Goal: Task Accomplishment & Management: Manage account settings

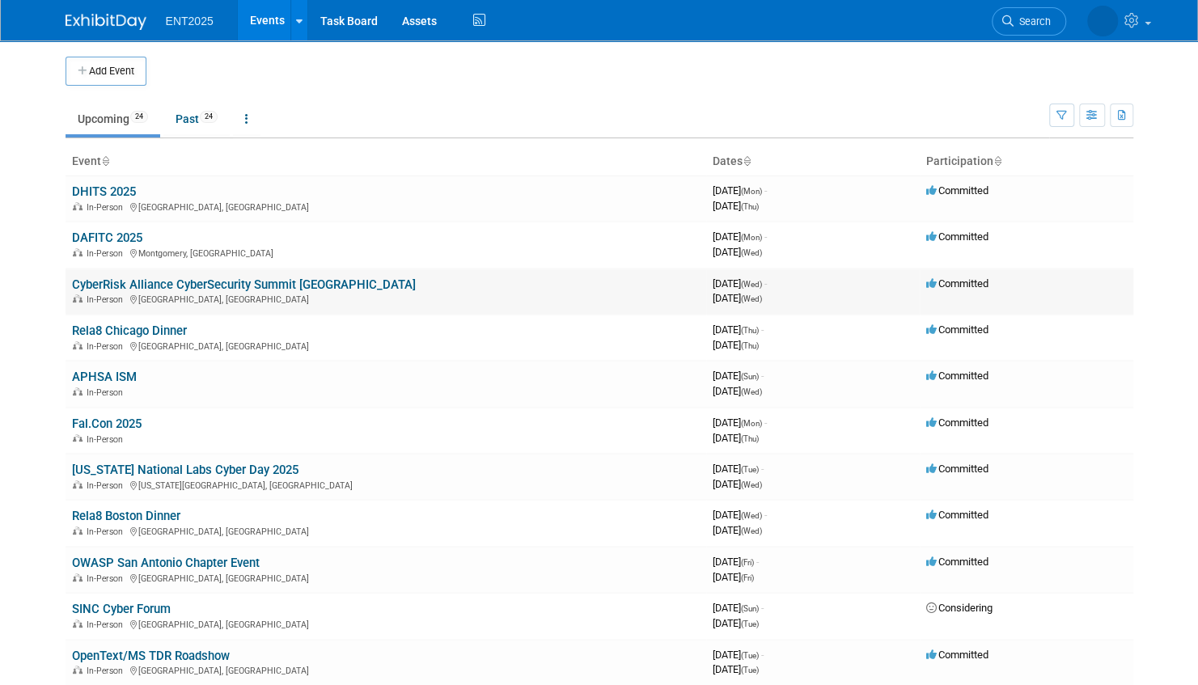
click at [247, 281] on link "CyberRisk Alliance CyberSecurity Summit [GEOGRAPHIC_DATA]" at bounding box center [244, 284] width 344 height 15
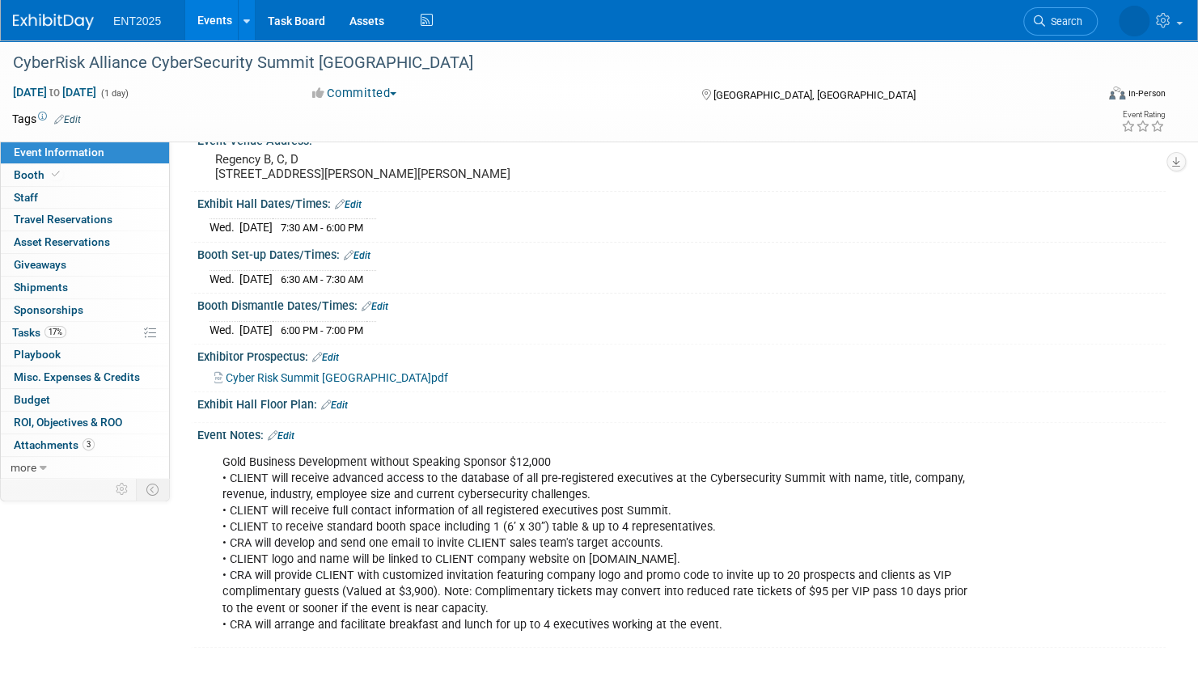
scroll to position [162, 0]
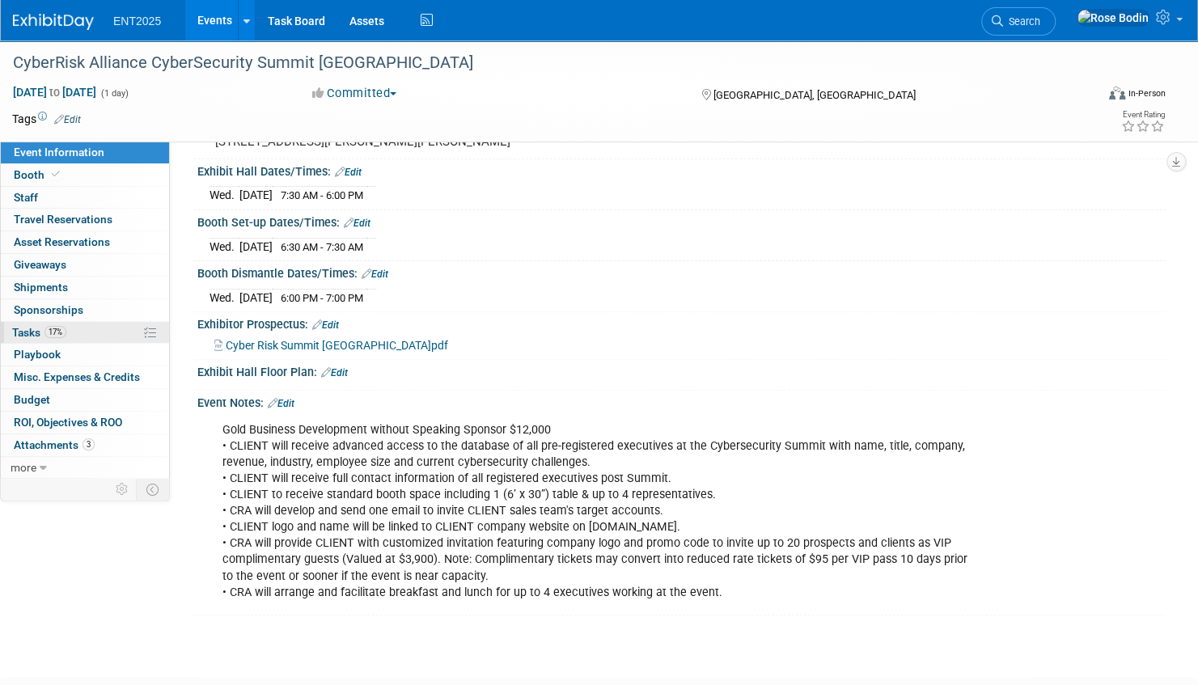
click at [114, 330] on link "17% Tasks 17%" at bounding box center [85, 333] width 168 height 22
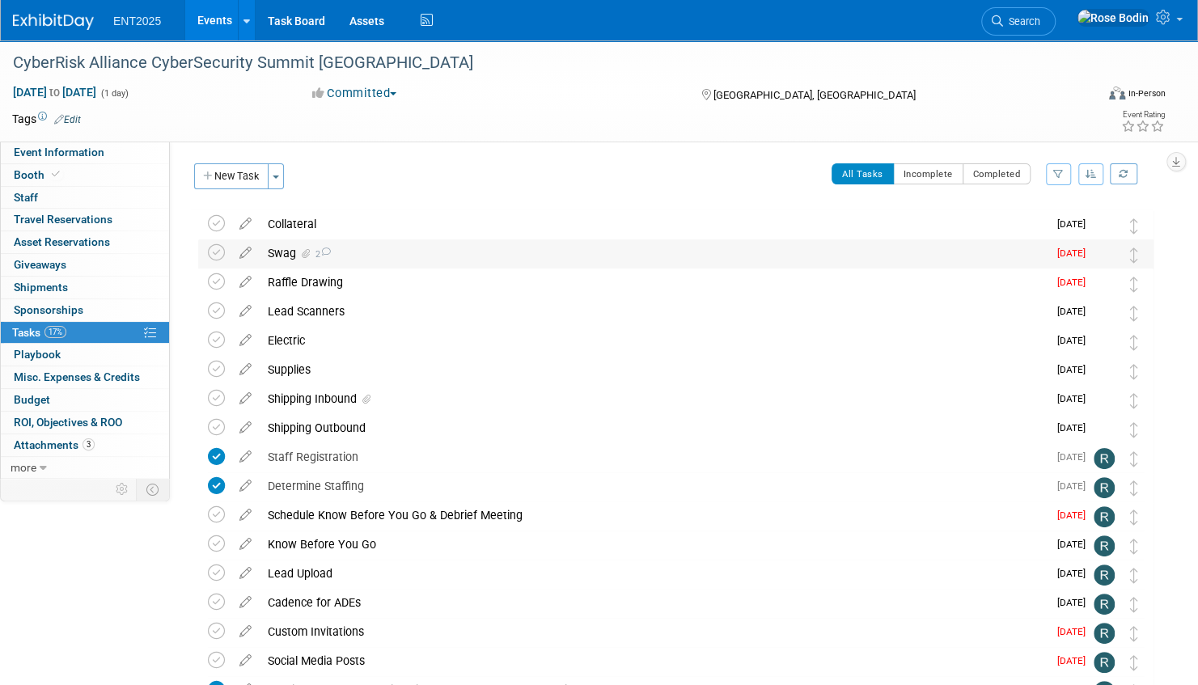
click at [436, 252] on div "Swag 2" at bounding box center [654, 252] width 788 height 27
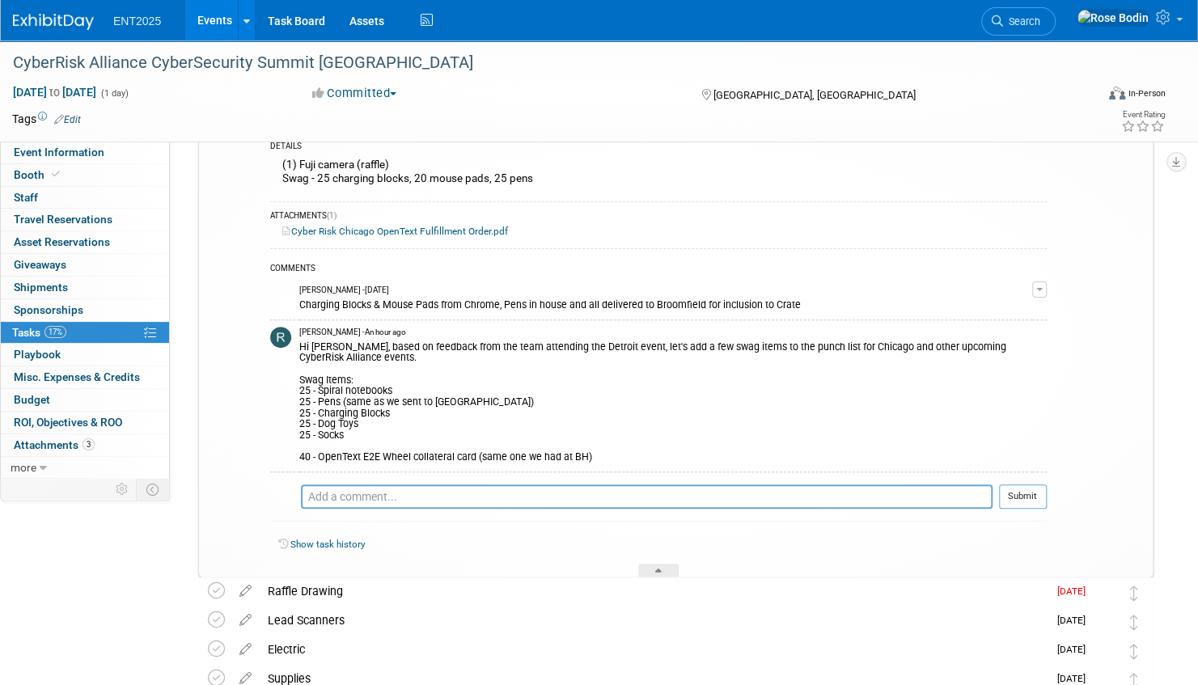
scroll to position [162, 0]
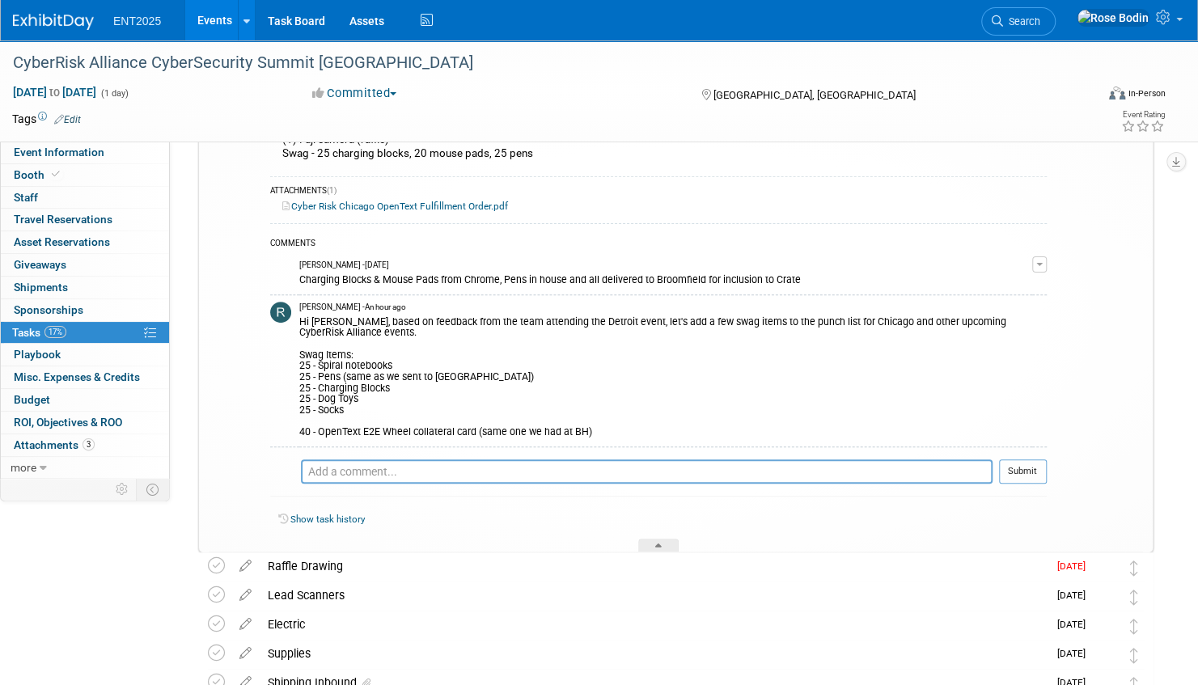
click at [351, 408] on div "Hi Rose, based on feedback from the team attending the Detroit event, let's add…" at bounding box center [665, 375] width 733 height 125
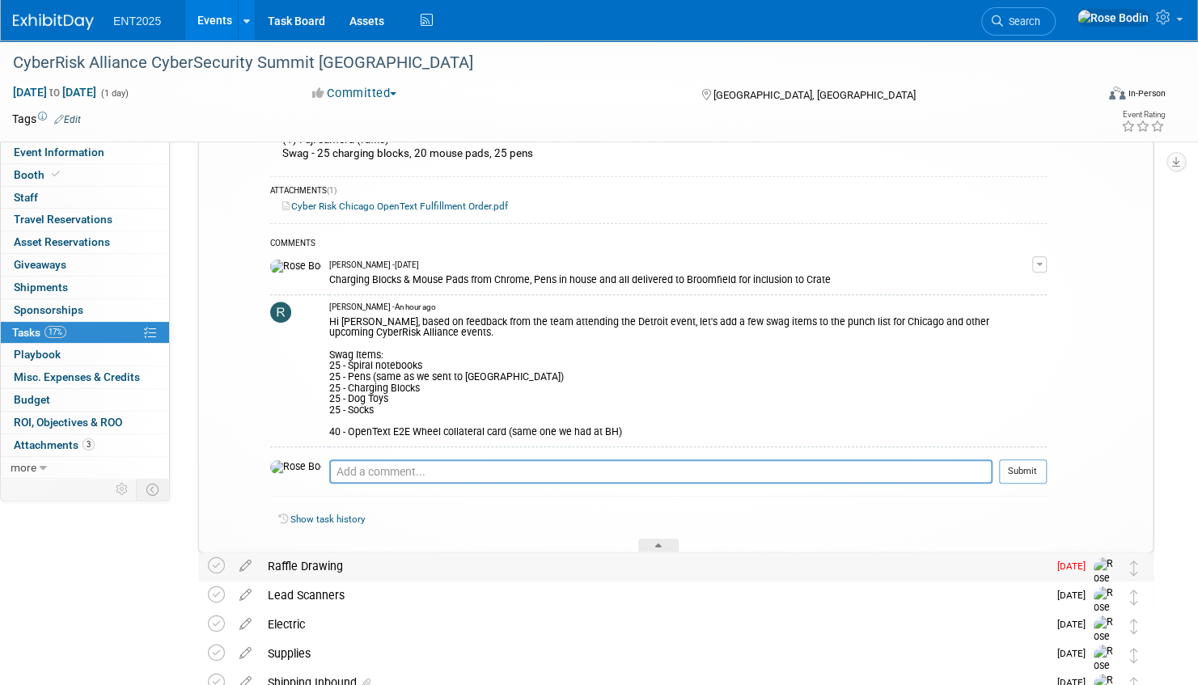
click at [437, 571] on div "Raffle Drawing" at bounding box center [654, 565] width 788 height 27
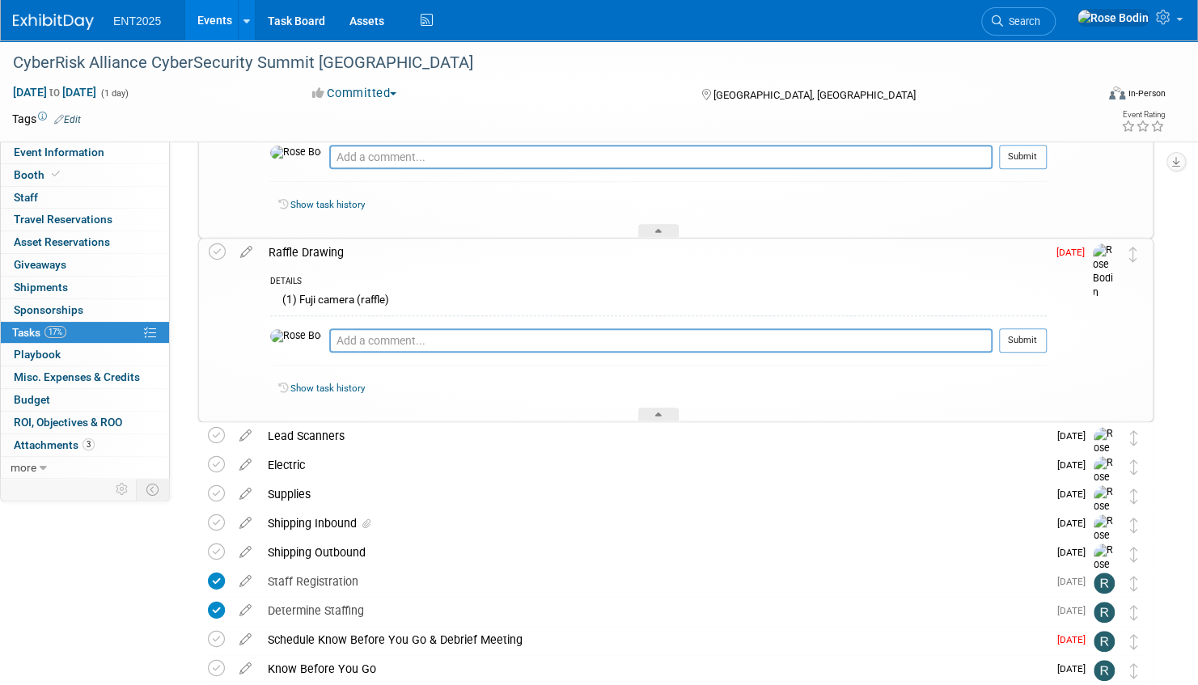
scroll to position [566, 0]
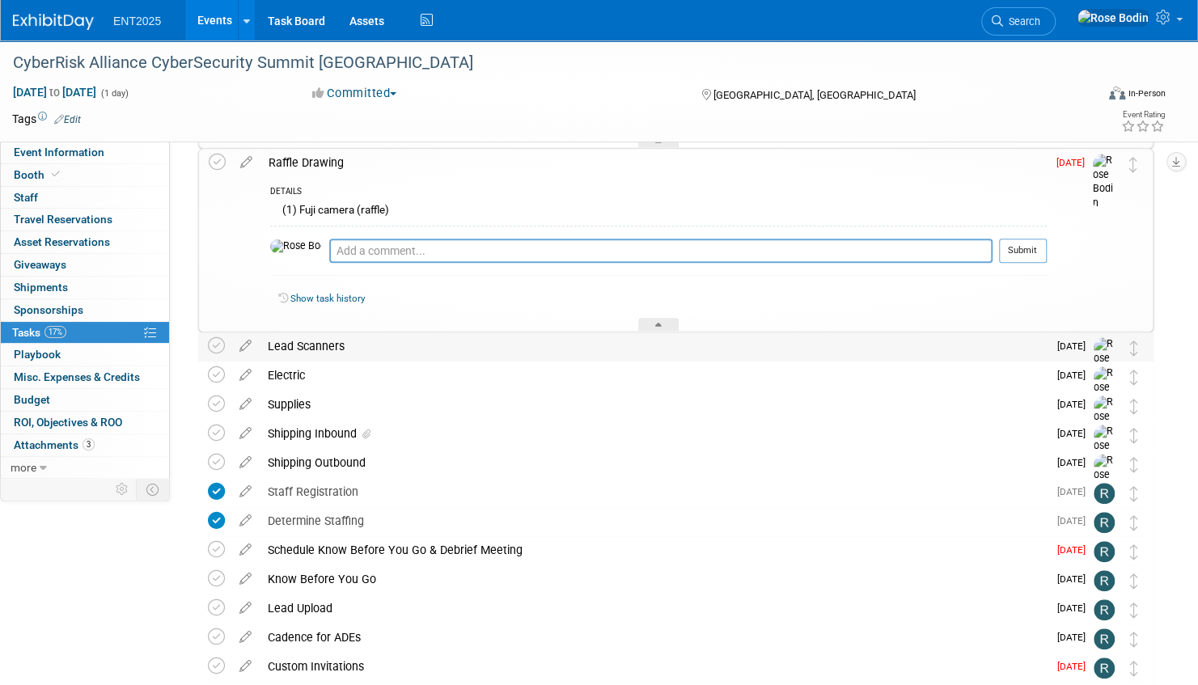
click at [535, 348] on div "Lead Scanners" at bounding box center [654, 345] width 788 height 27
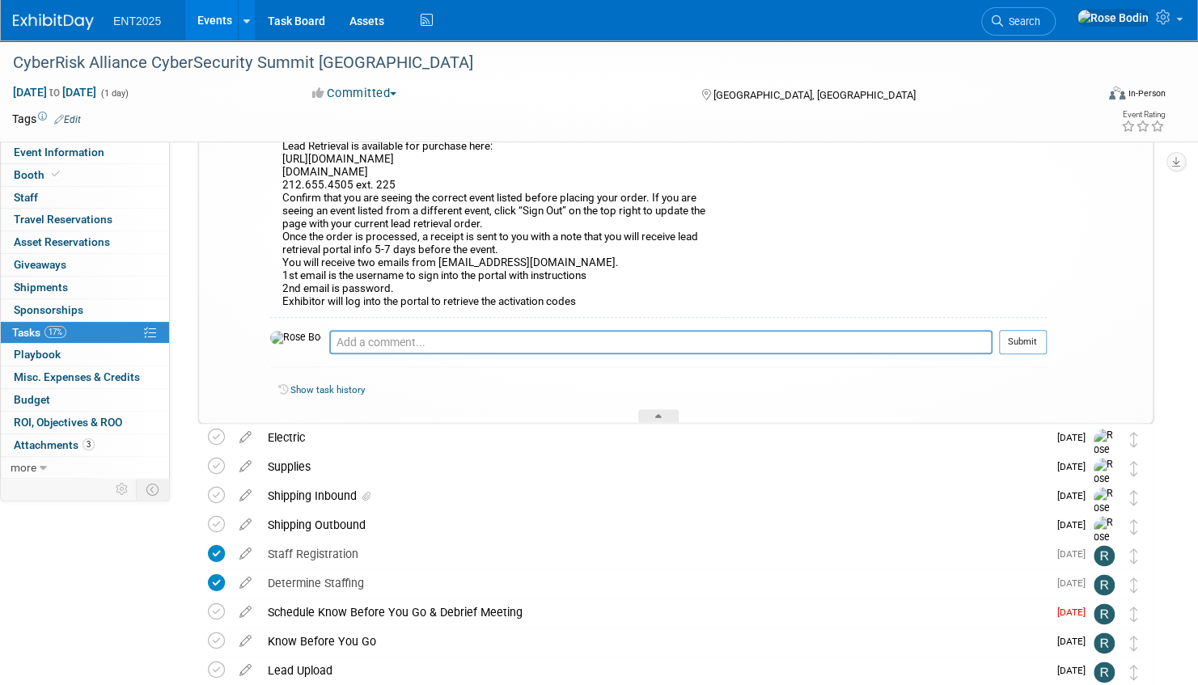
scroll to position [889, 0]
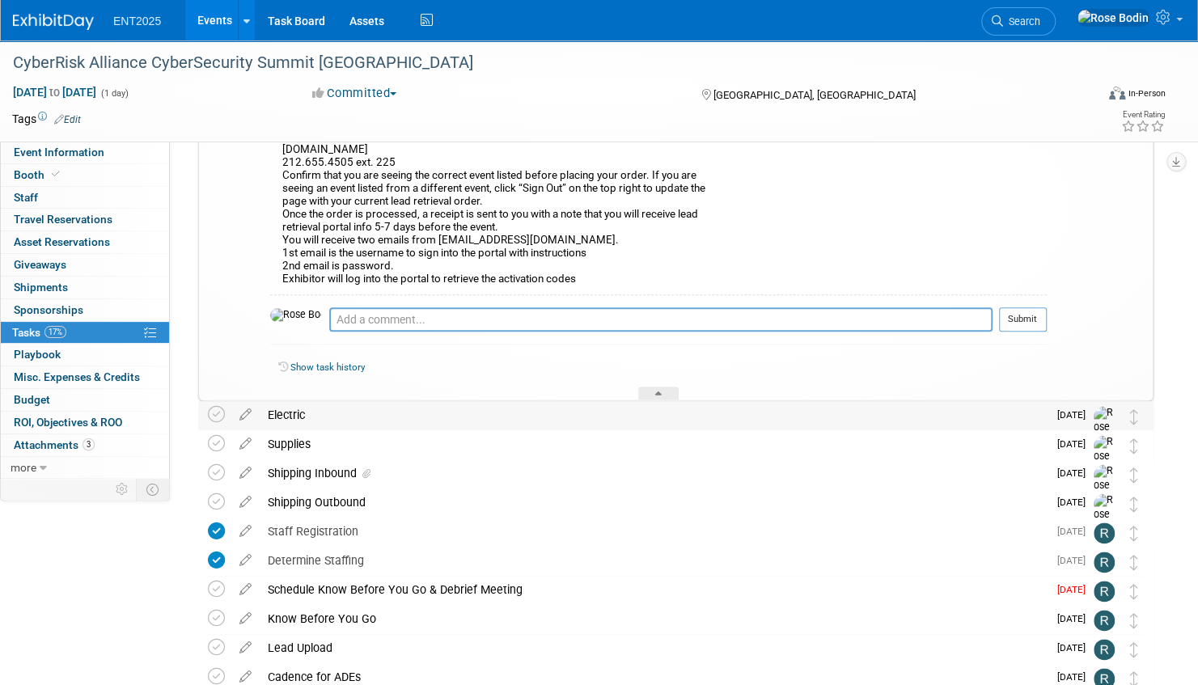
click at [548, 417] on div "Electric" at bounding box center [654, 414] width 788 height 27
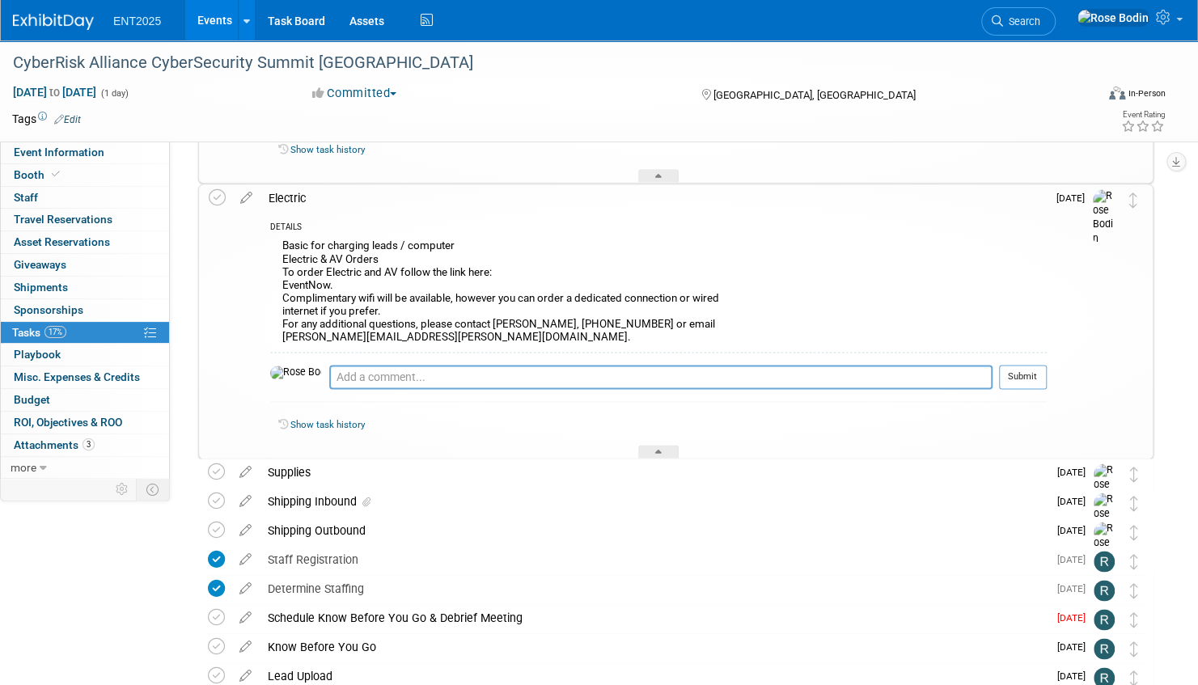
scroll to position [1132, 0]
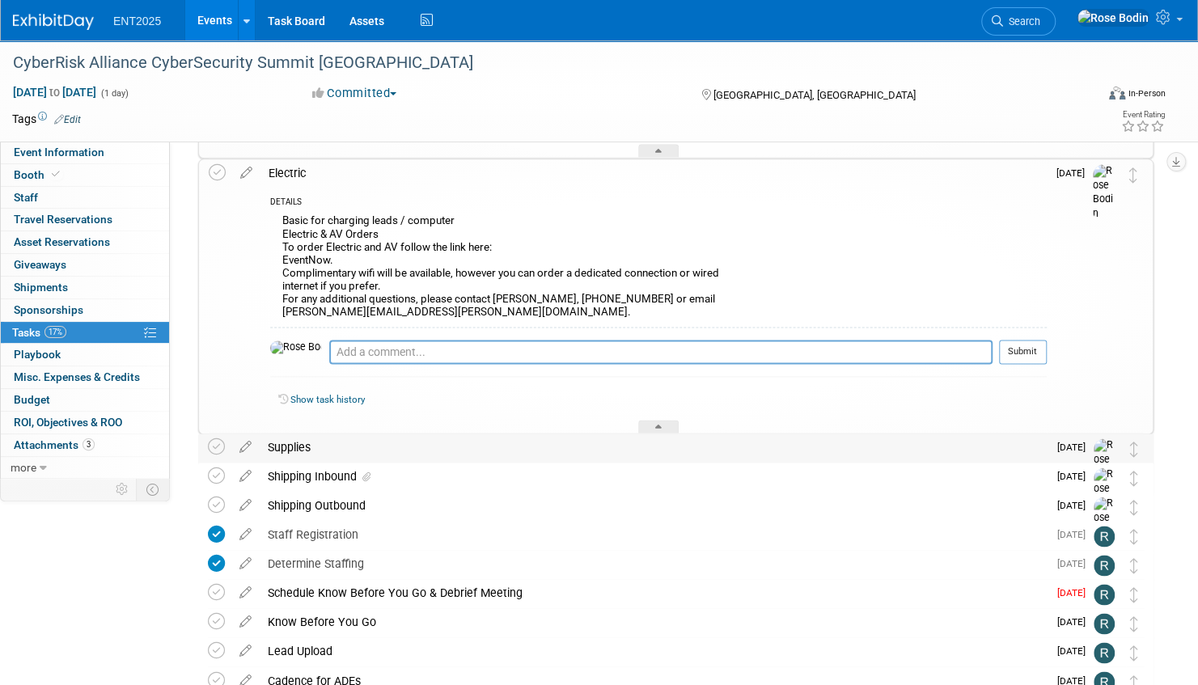
click at [553, 450] on div "Supplies" at bounding box center [654, 446] width 788 height 27
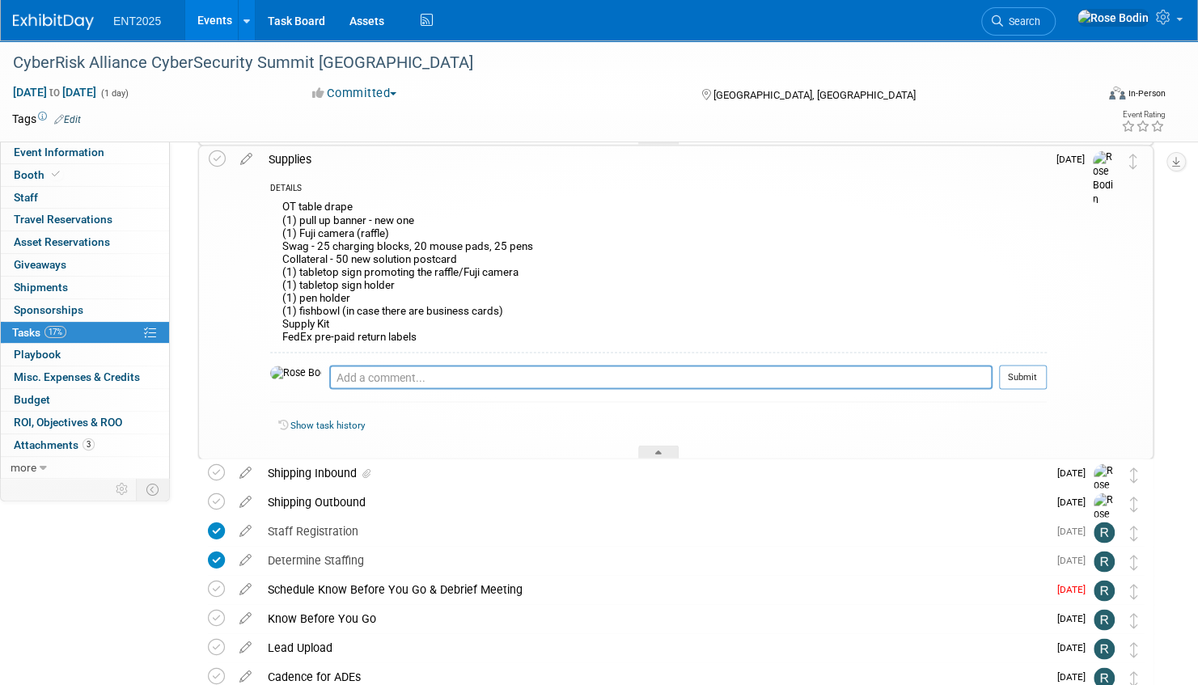
scroll to position [1455, 0]
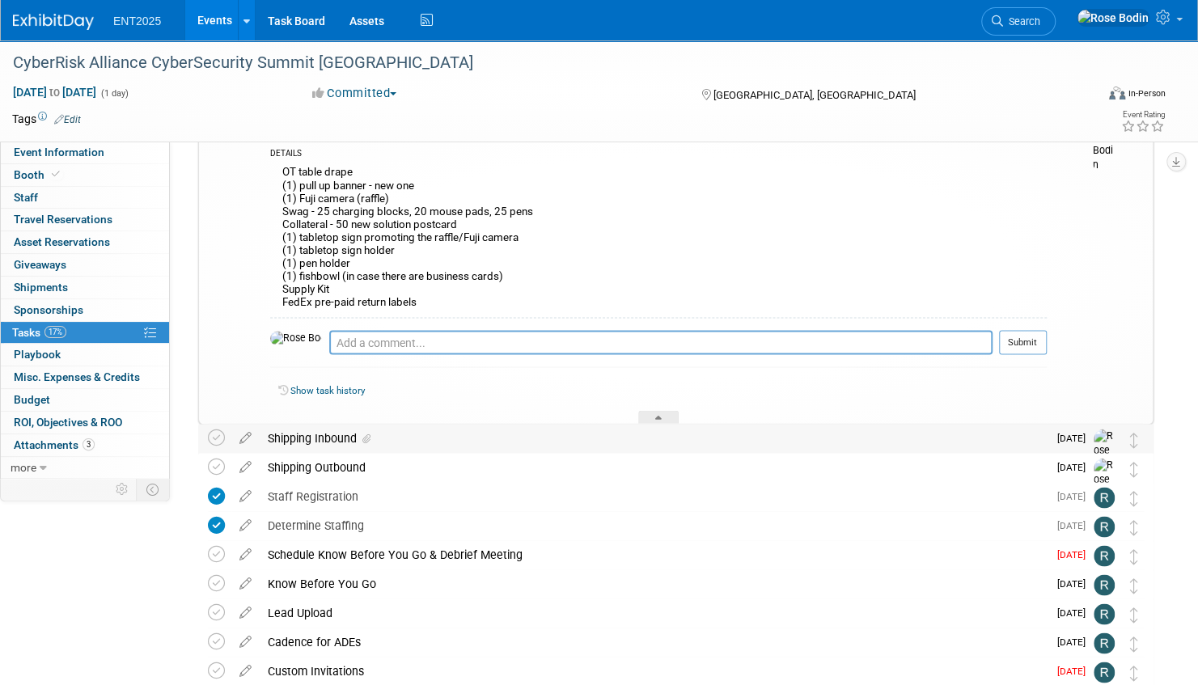
click at [627, 438] on div "Shipping Inbound" at bounding box center [654, 437] width 788 height 27
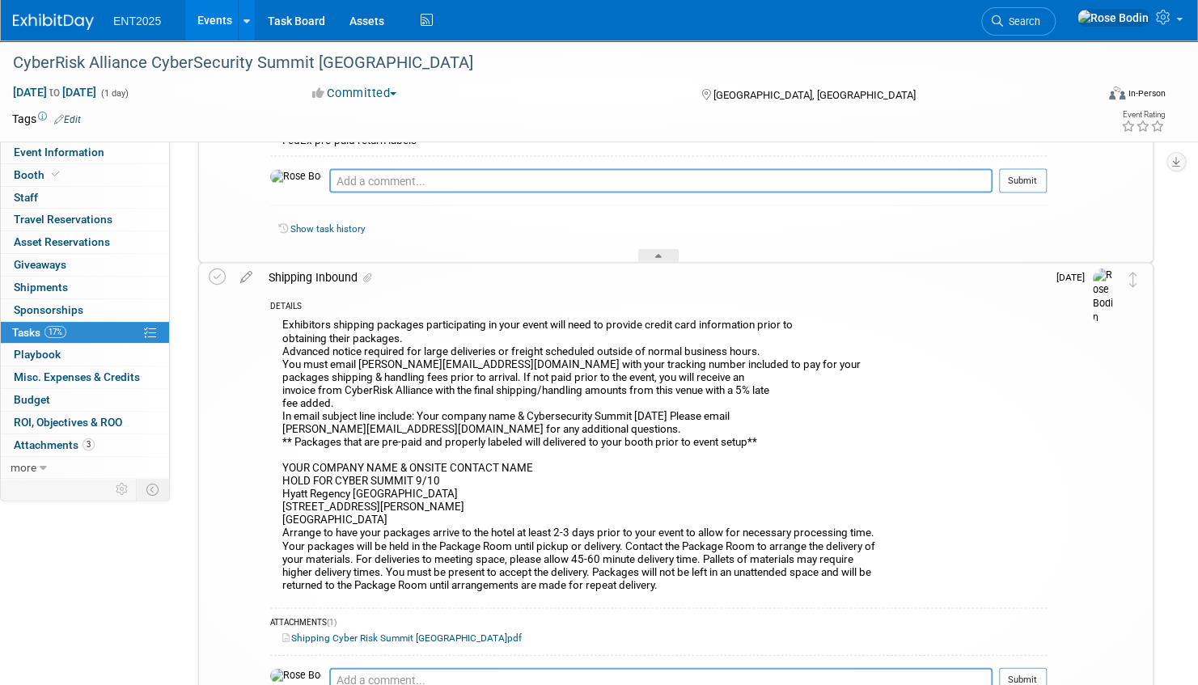
scroll to position [1698, 0]
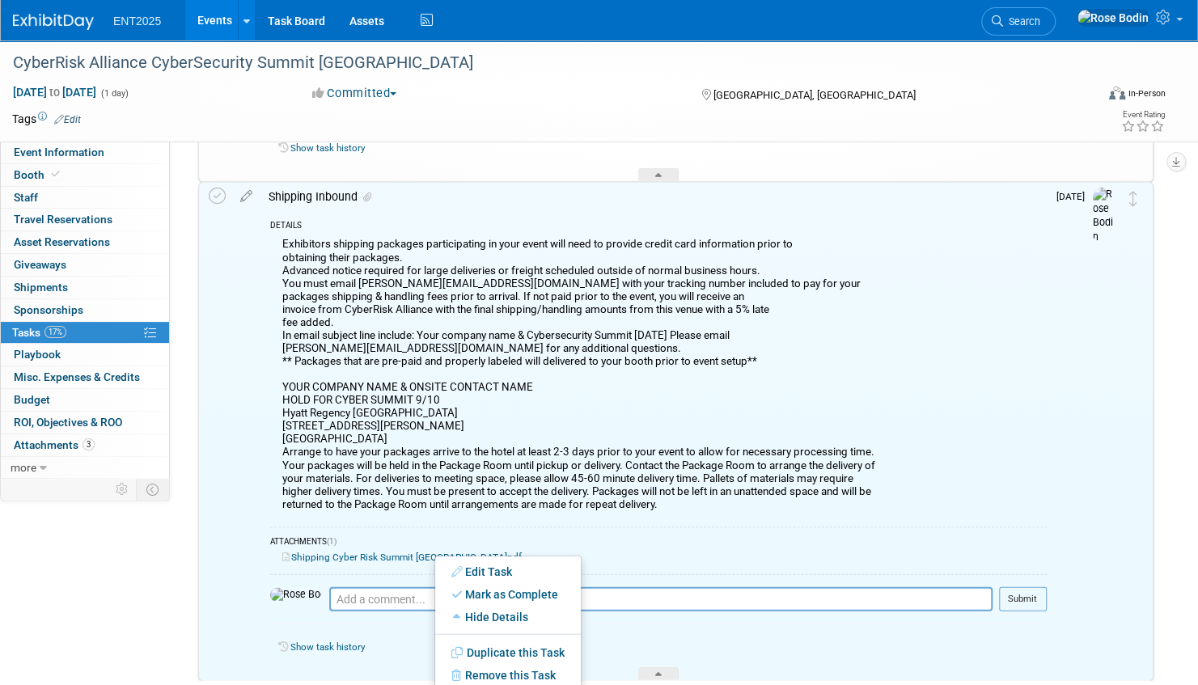
click at [420, 555] on link "Shipping Cyber Risk Summit Chicago.pdf" at bounding box center [401, 556] width 239 height 11
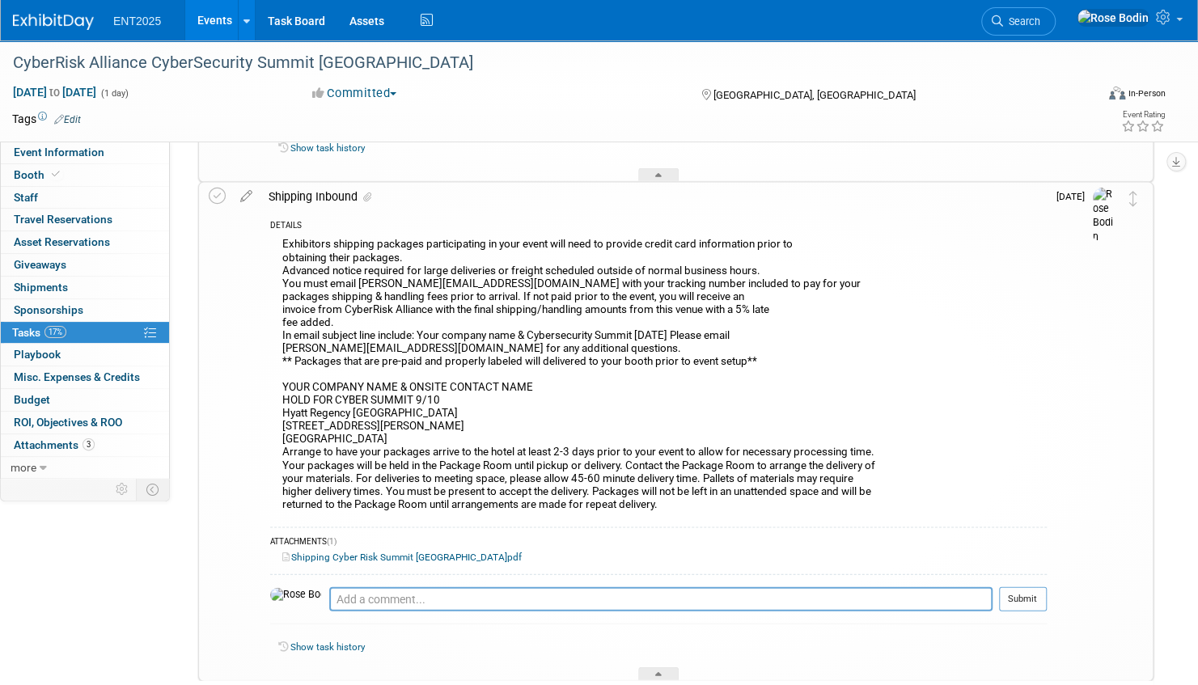
click at [217, 20] on link "Events" at bounding box center [214, 20] width 59 height 40
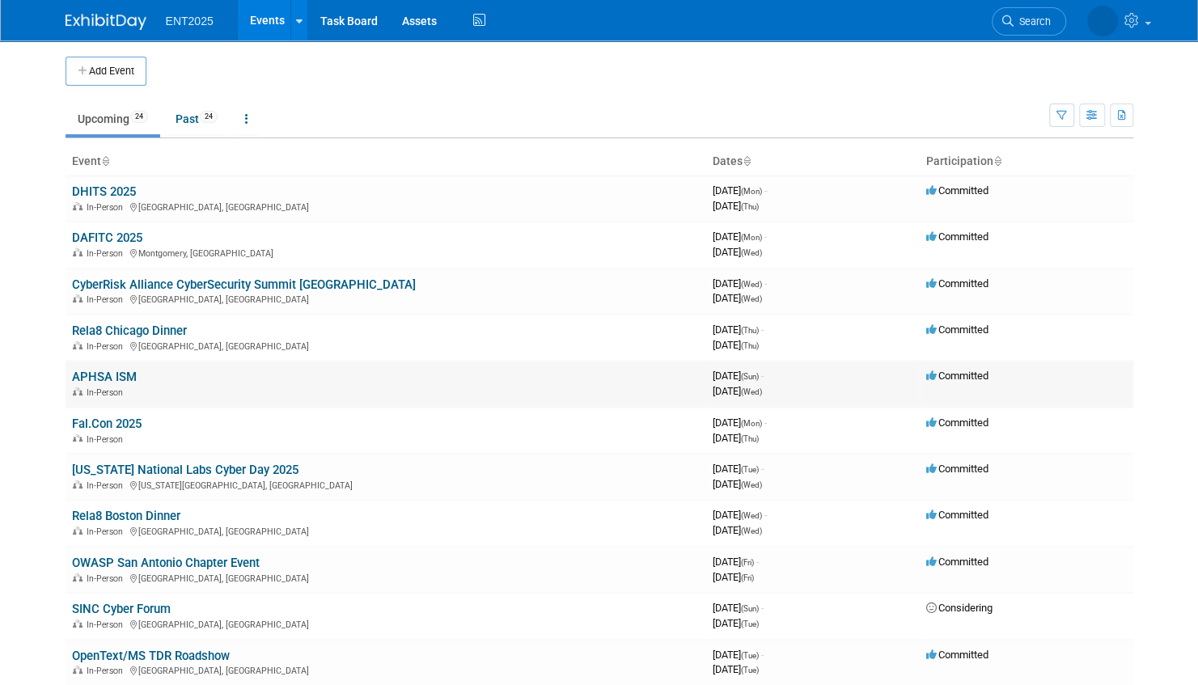
click at [369, 382] on td "APHSA ISM In-Person" at bounding box center [385, 384] width 640 height 46
click at [252, 383] on td "APHSA ISM In-Person" at bounding box center [385, 384] width 640 height 46
click at [120, 374] on link "APHSA ISM" at bounding box center [104, 377] width 65 height 15
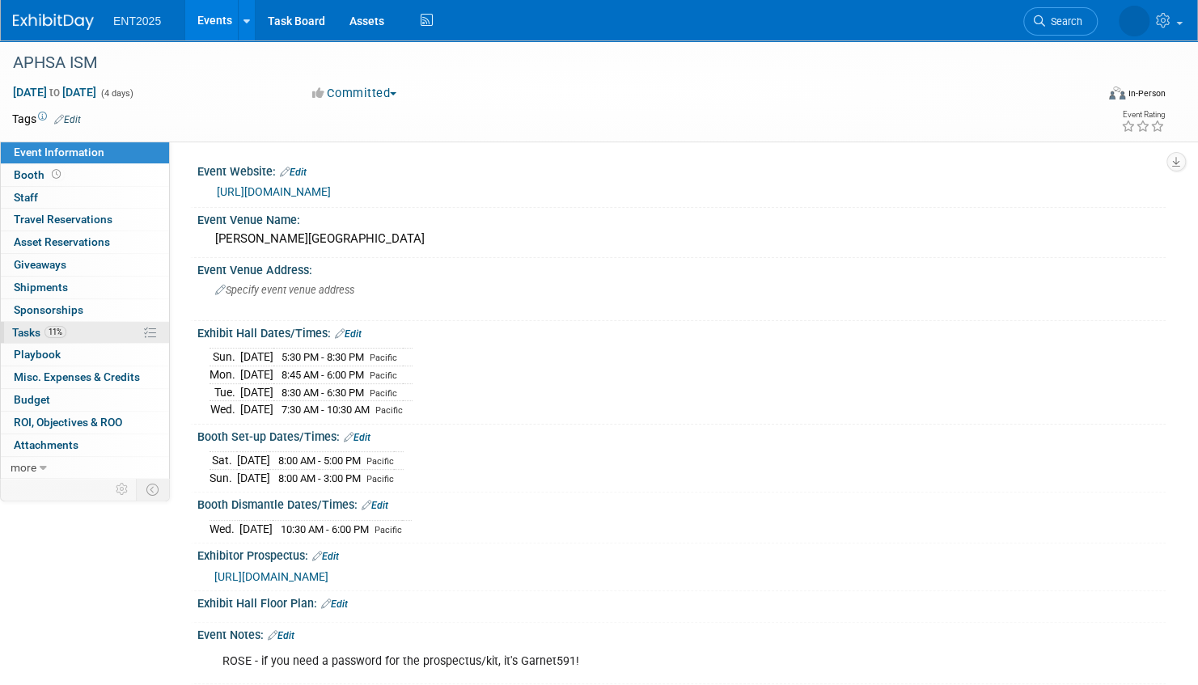
click at [118, 330] on link "11% Tasks 11%" at bounding box center [85, 333] width 168 height 22
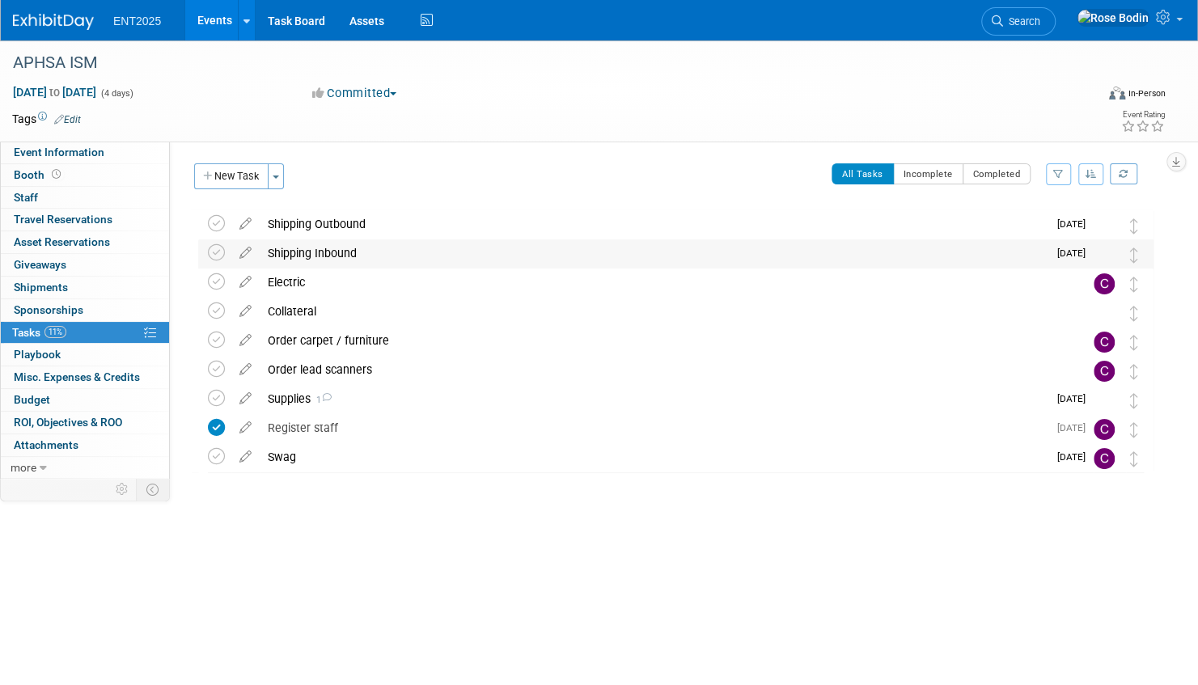
click at [398, 246] on div "Shipping Inbound" at bounding box center [654, 252] width 788 height 27
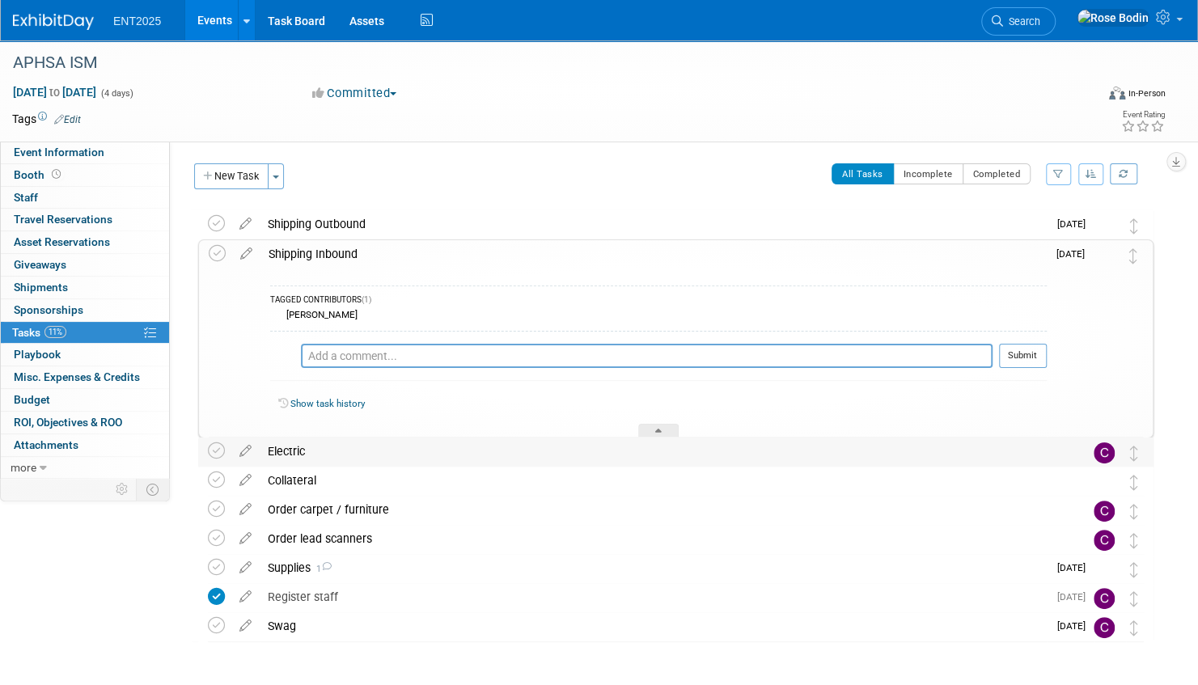
click at [404, 450] on div "Electric" at bounding box center [660, 450] width 801 height 27
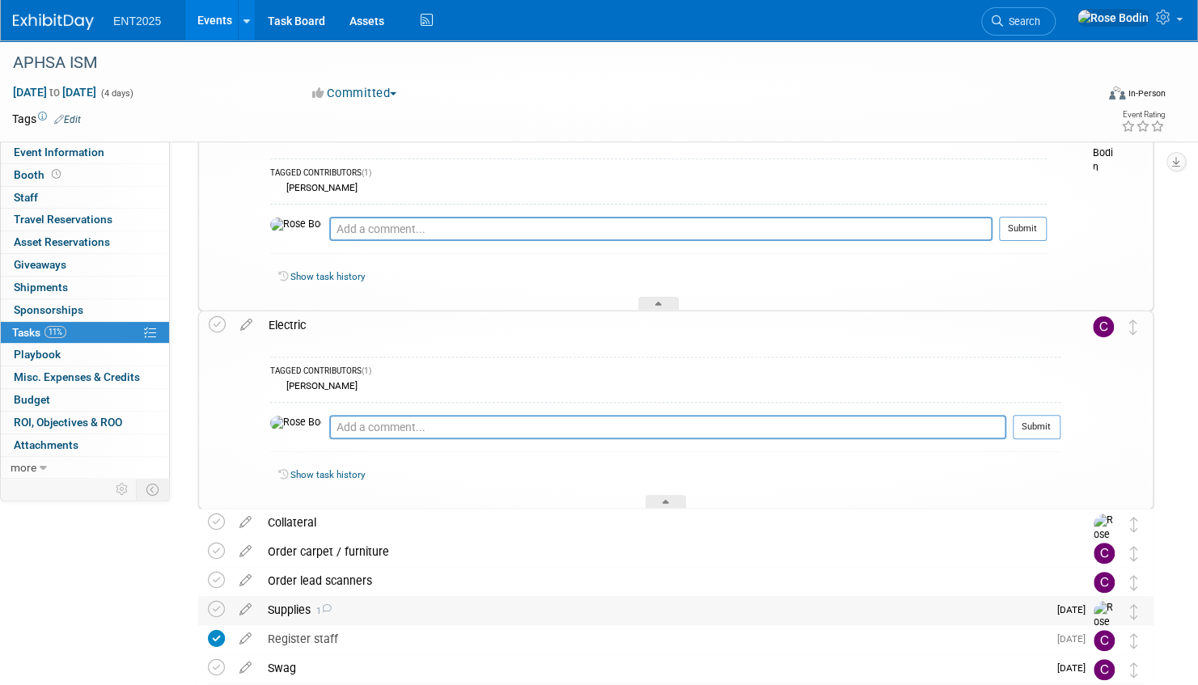
scroll to position [162, 0]
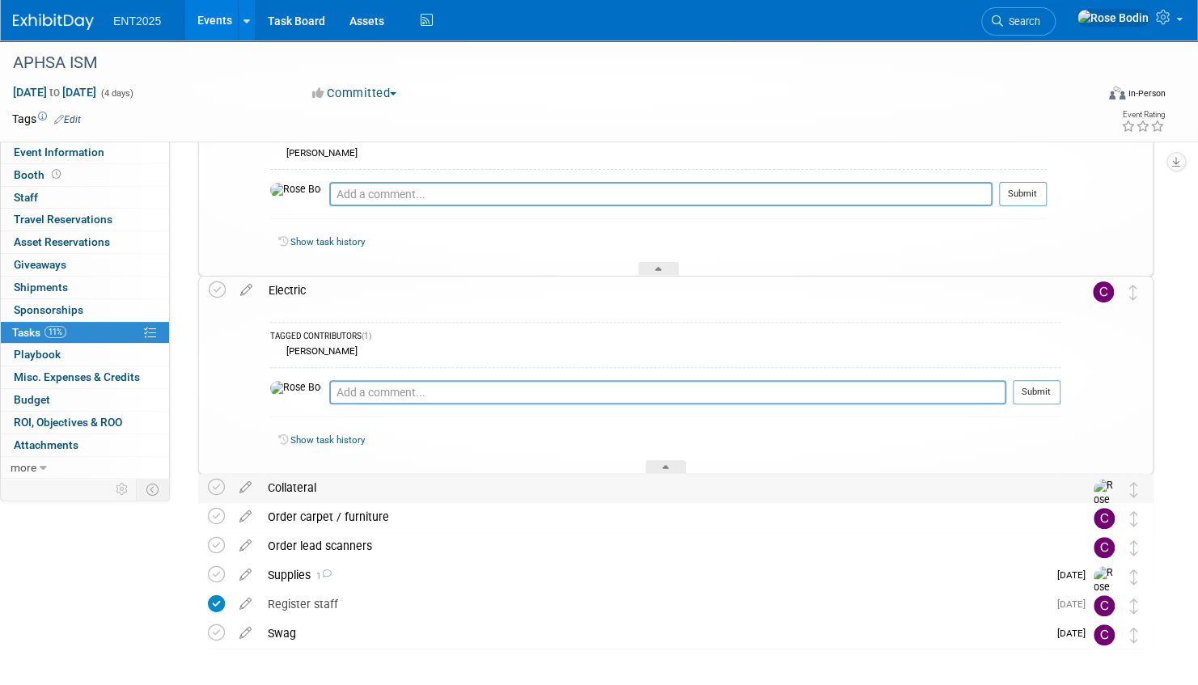
click at [475, 489] on div "Collateral" at bounding box center [660, 487] width 801 height 27
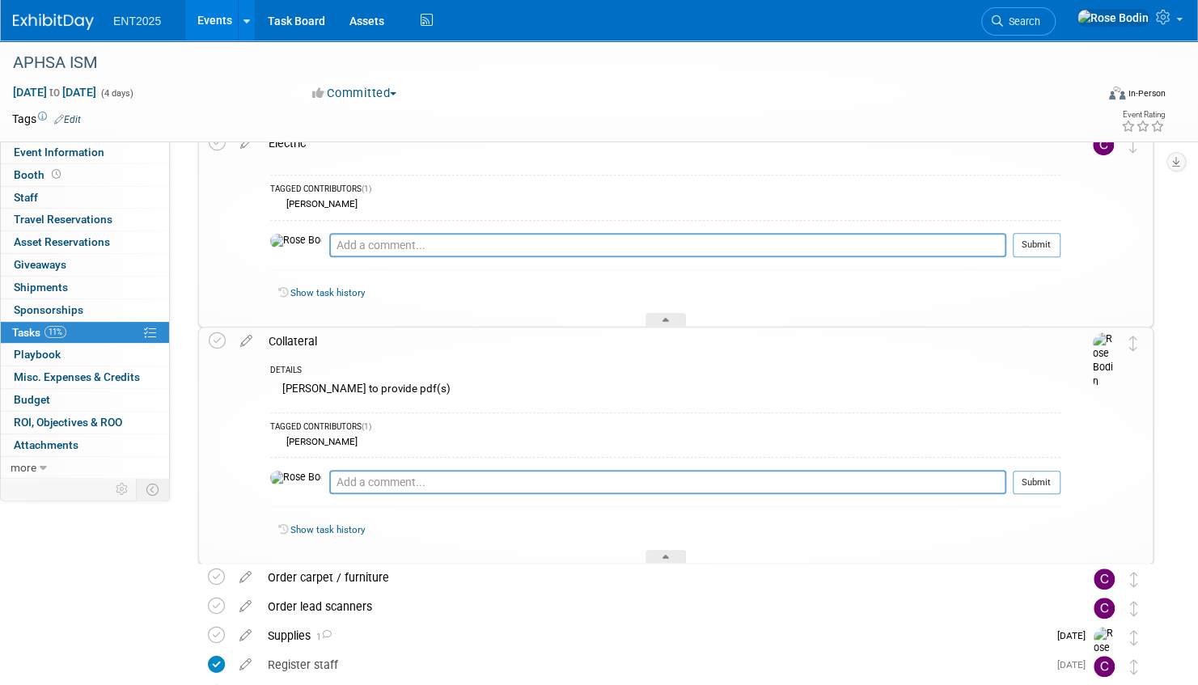
scroll to position [323, 0]
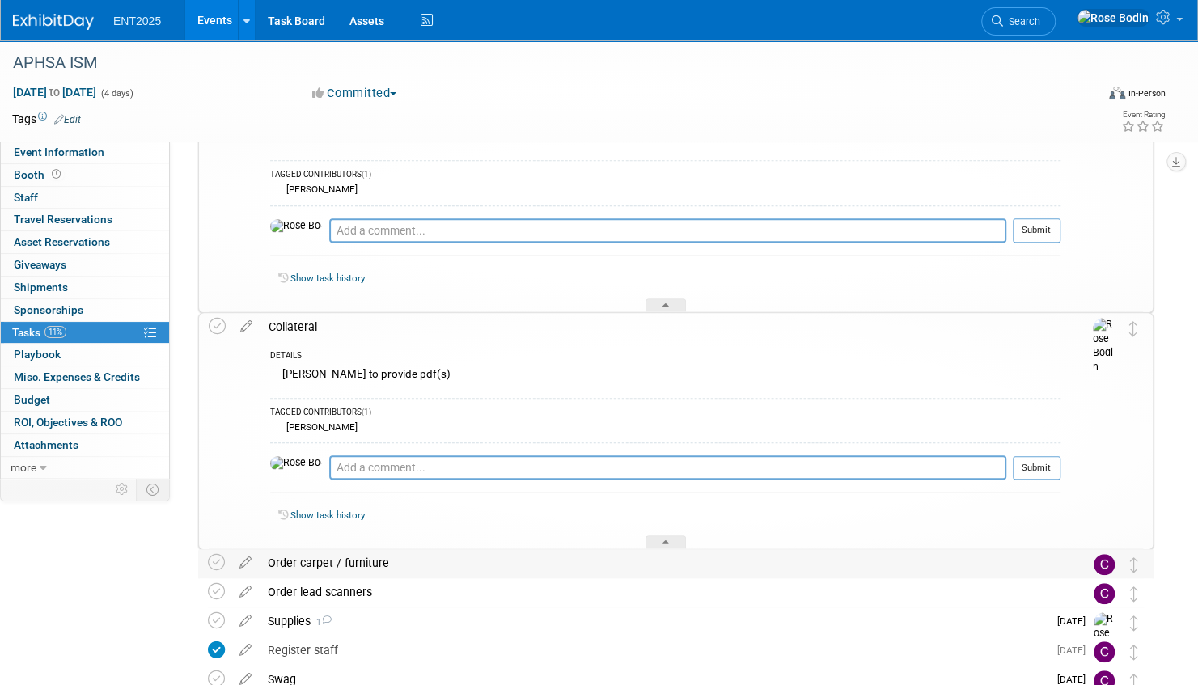
click at [487, 563] on div "Order carpet / furniture" at bounding box center [660, 562] width 801 height 27
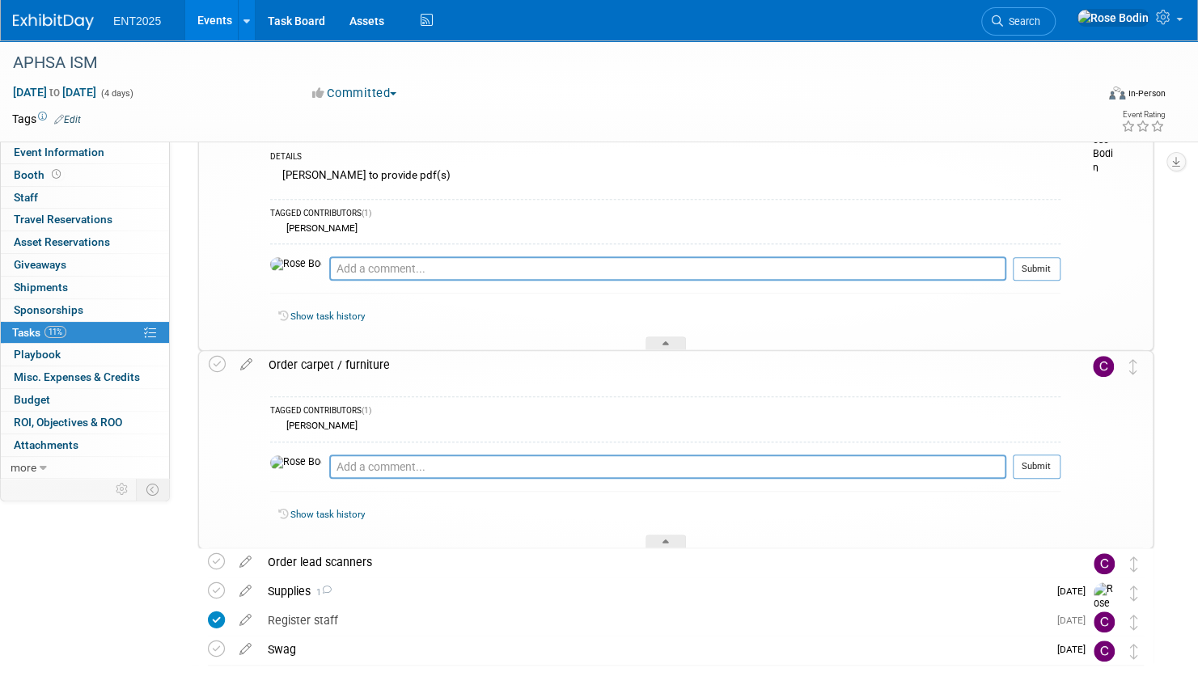
scroll to position [566, 0]
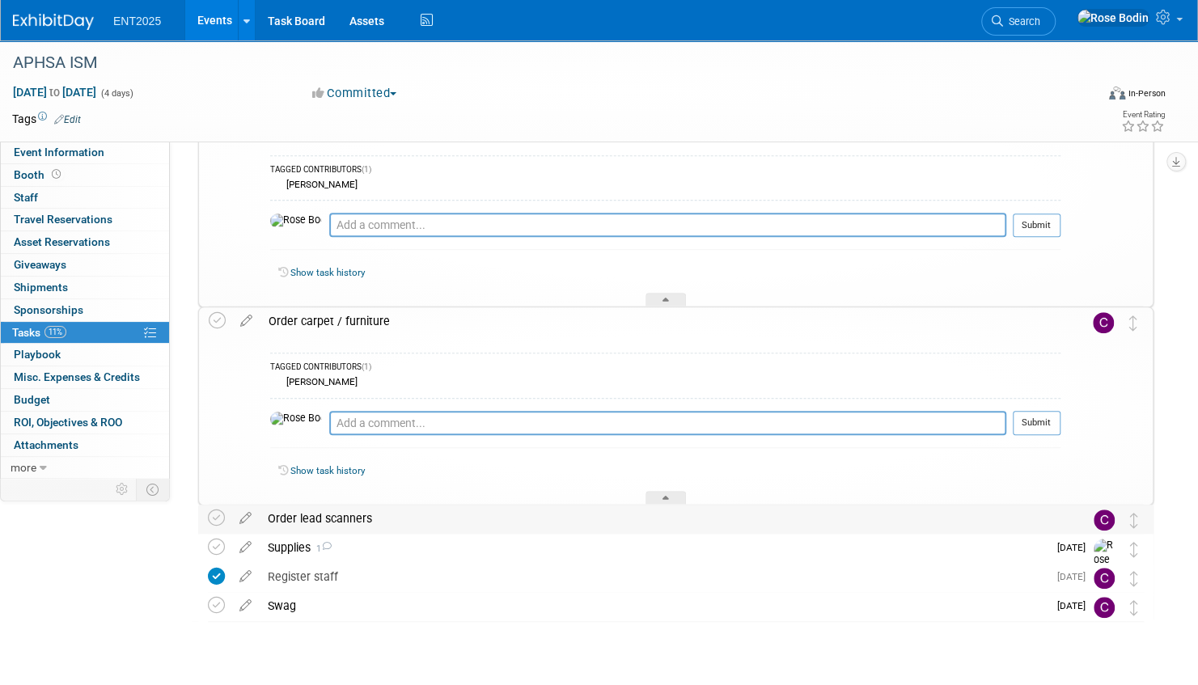
click at [479, 524] on div "Order lead scanners" at bounding box center [660, 518] width 801 height 27
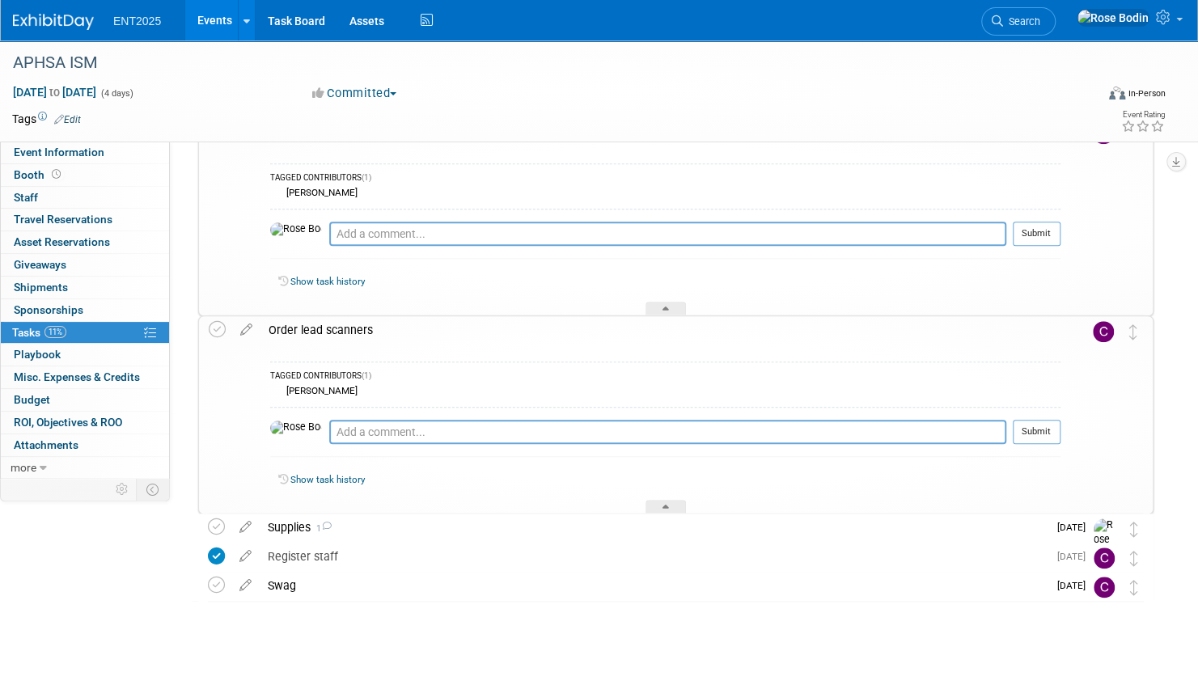
scroll to position [769, 0]
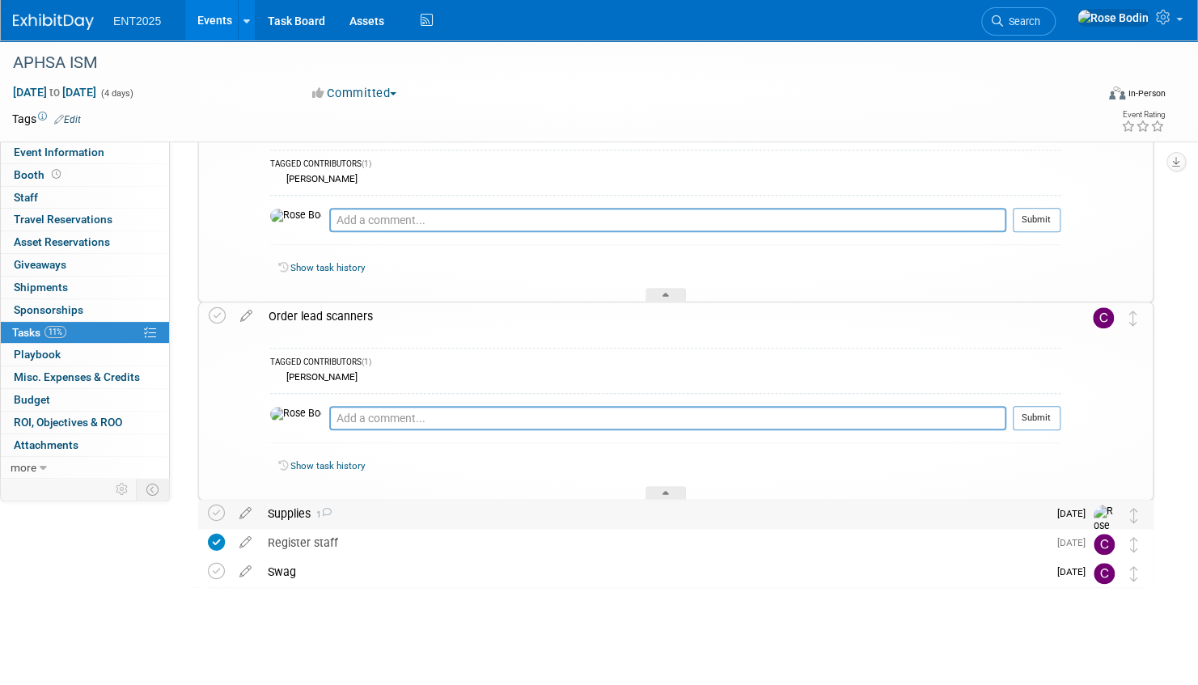
click at [474, 513] on div "Supplies 1" at bounding box center [654, 513] width 788 height 27
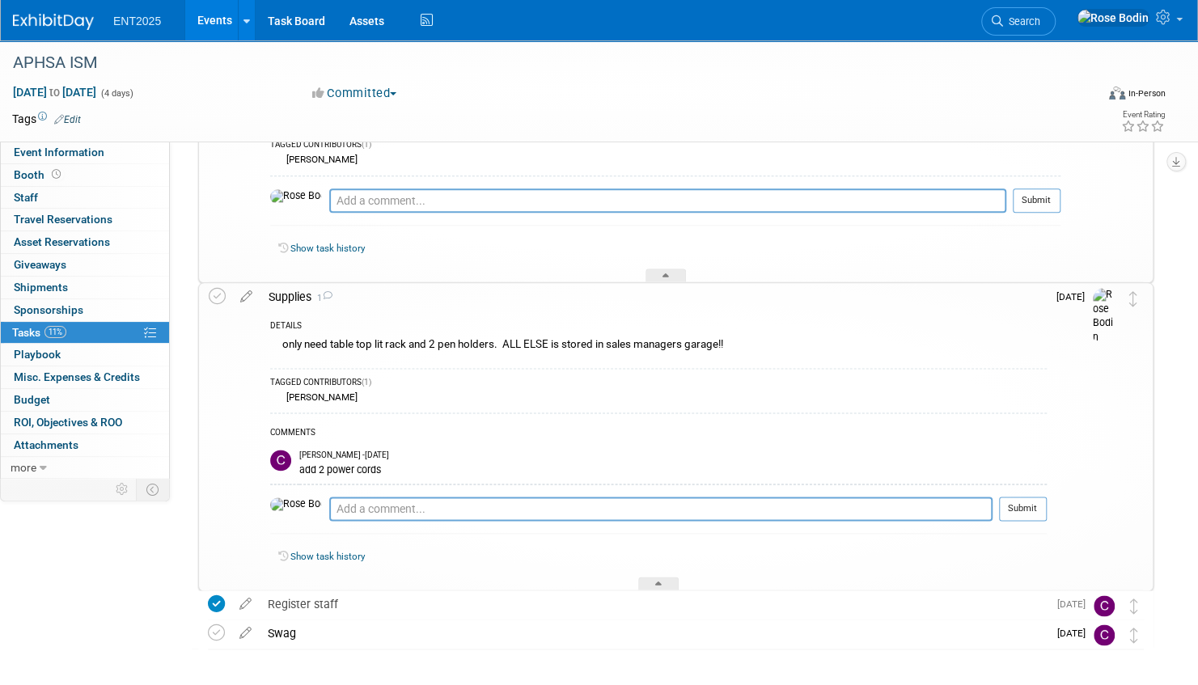
scroll to position [1012, 0]
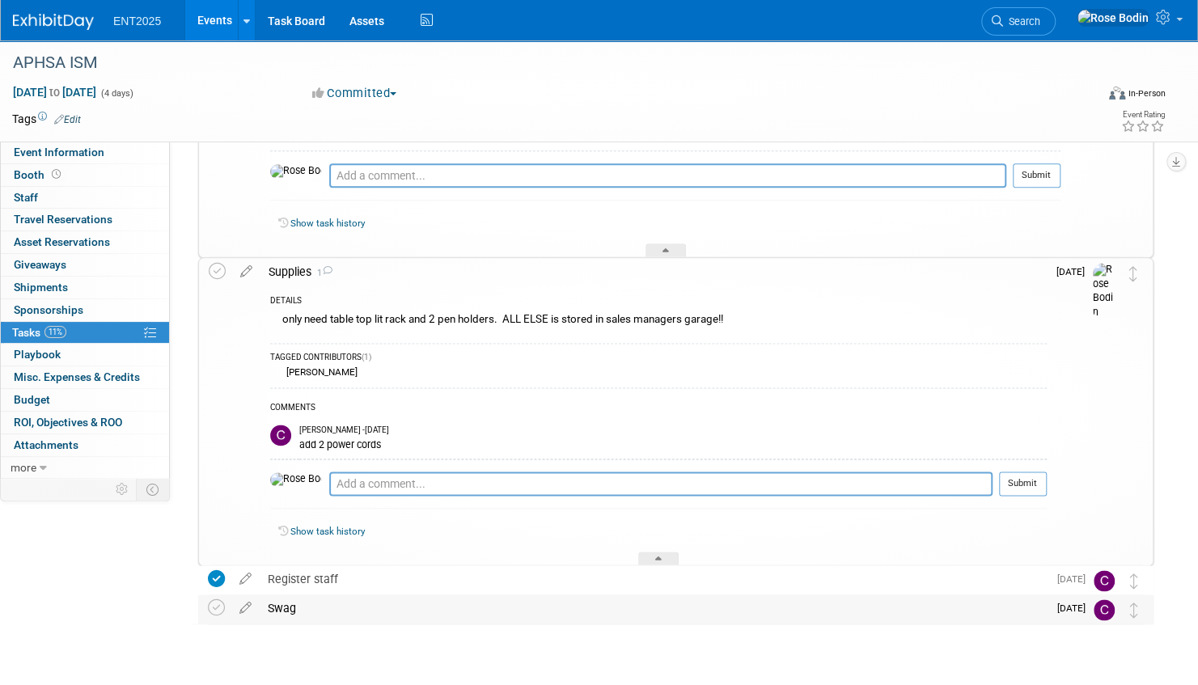
click at [505, 610] on div "Swag" at bounding box center [654, 607] width 788 height 27
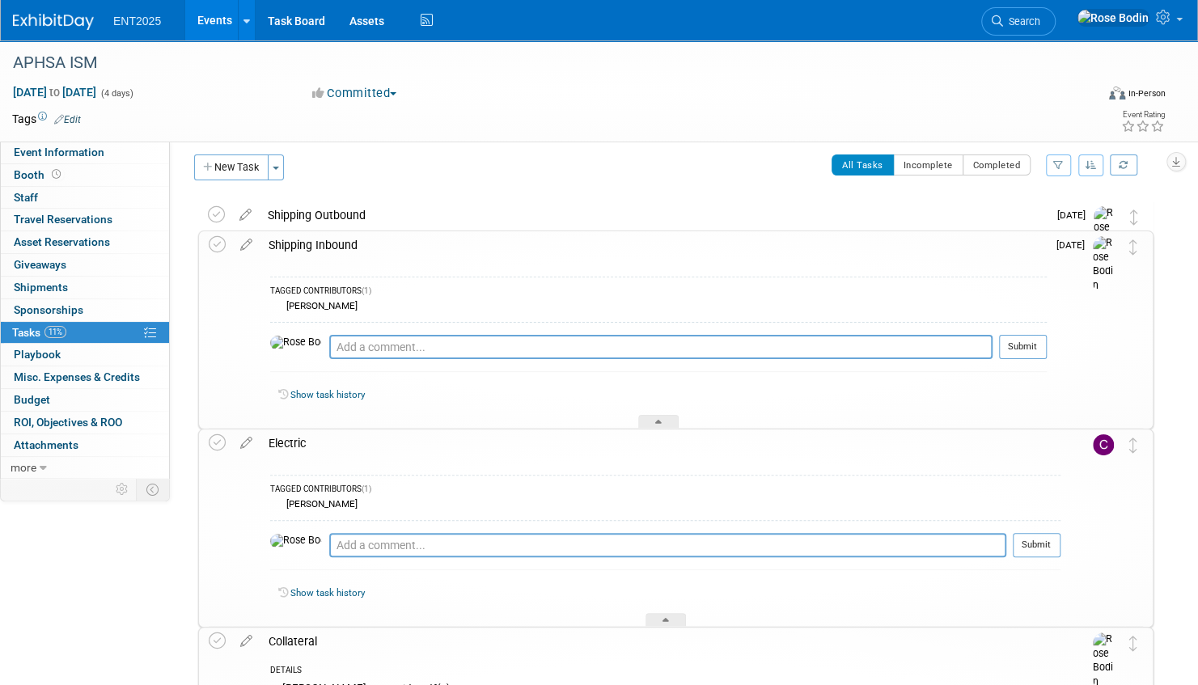
scroll to position [0, 0]
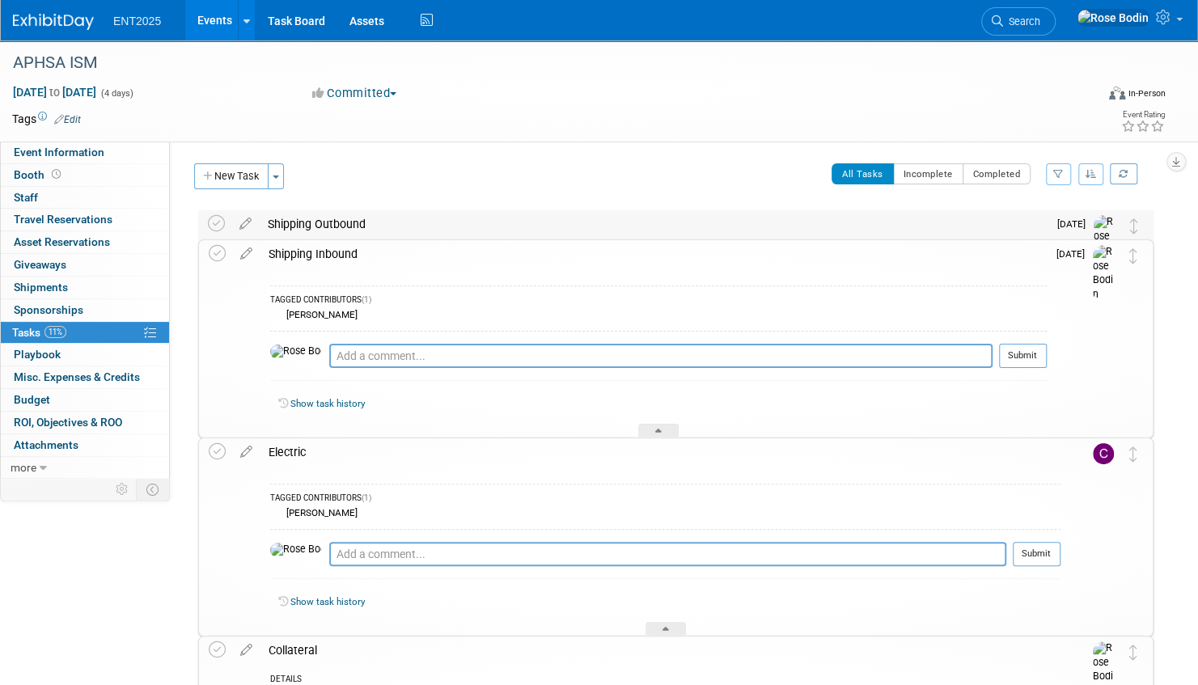
click at [513, 230] on div "Shipping Outbound" at bounding box center [654, 223] width 788 height 27
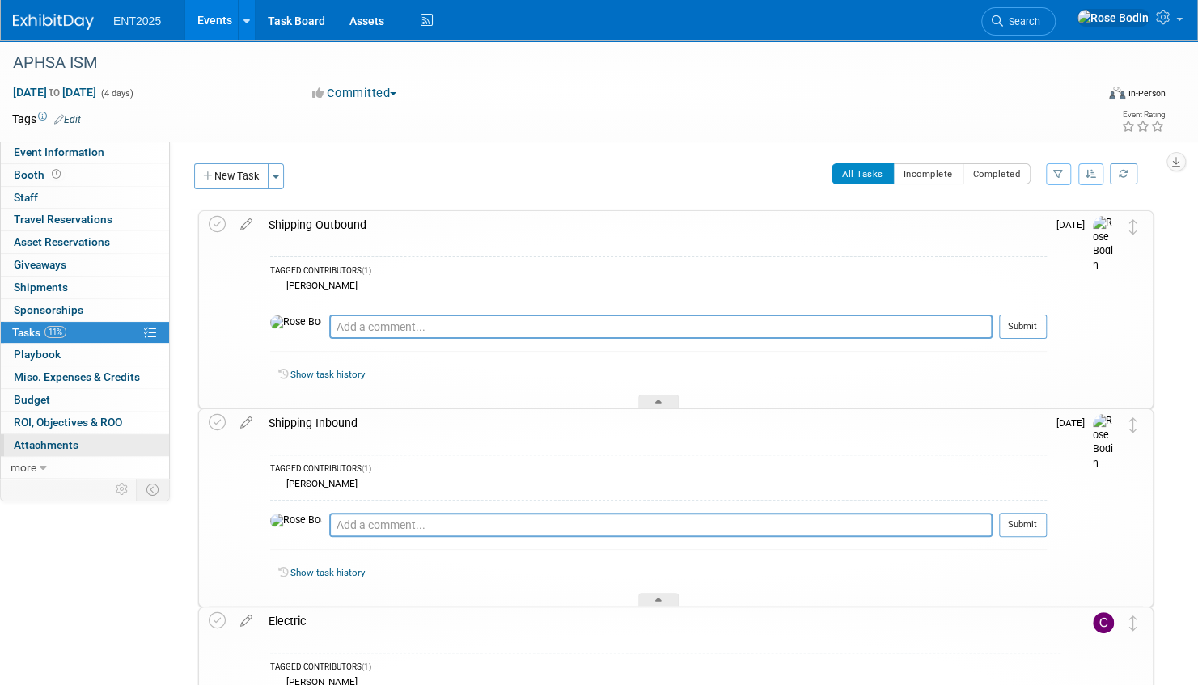
click at [104, 437] on link "0 Attachments 0" at bounding box center [85, 445] width 168 height 22
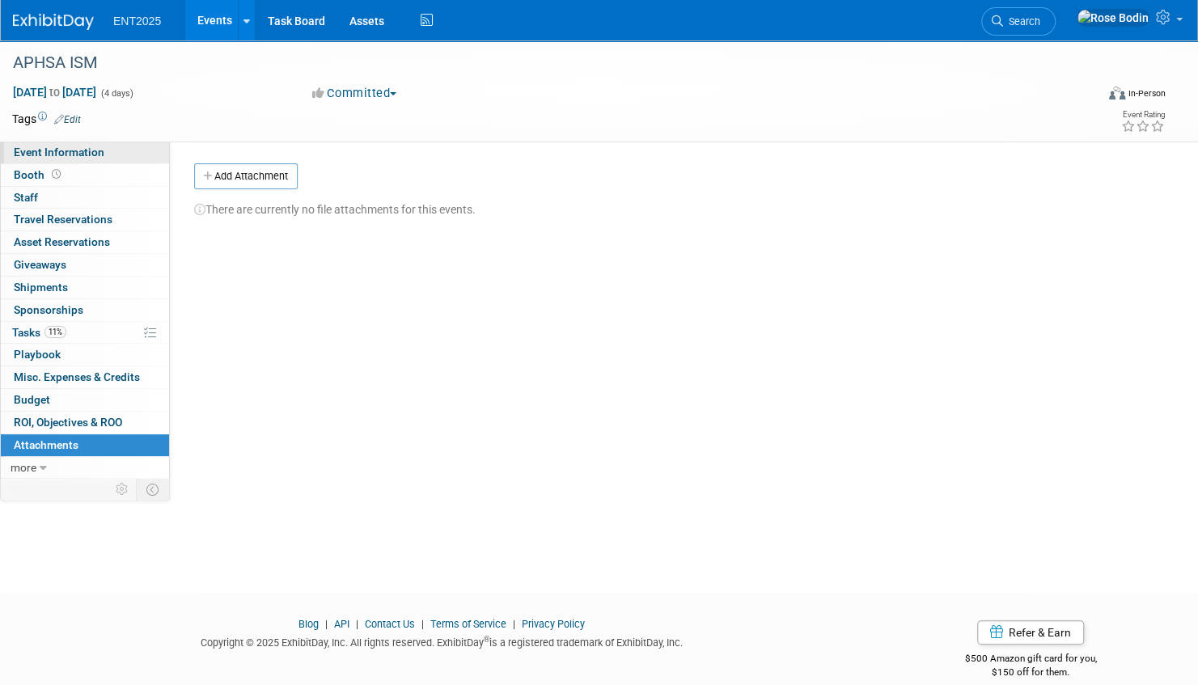
click at [131, 150] on link "Event Information" at bounding box center [85, 153] width 168 height 22
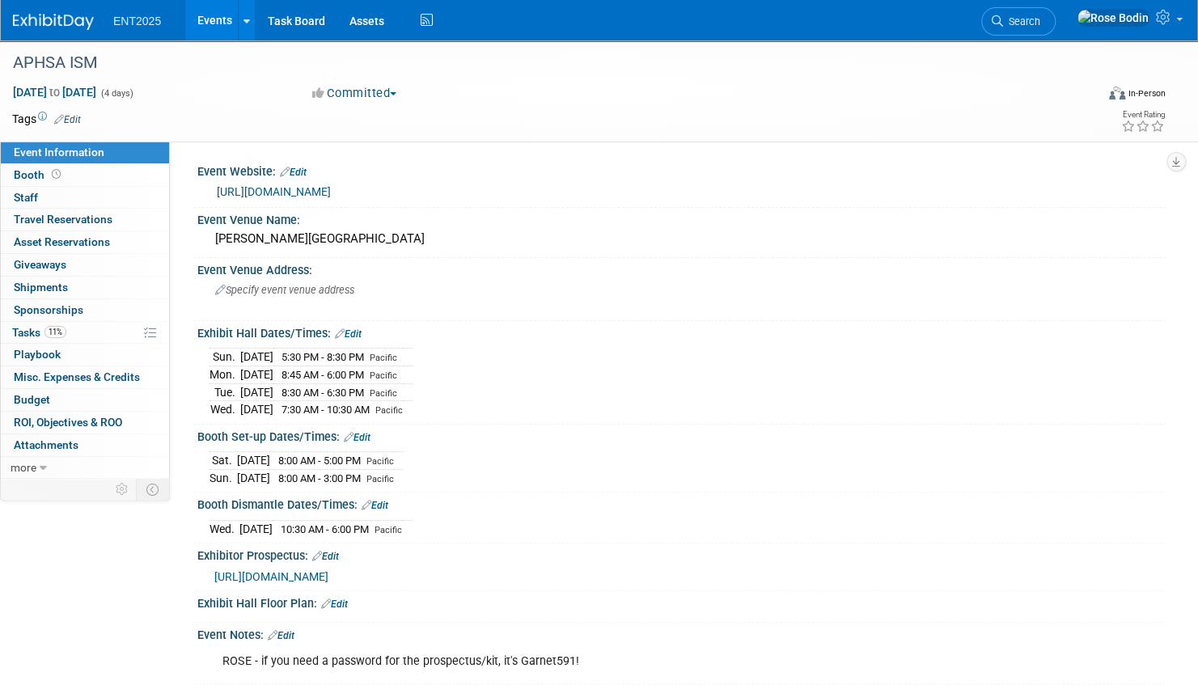
click at [213, 15] on link "Events" at bounding box center [214, 20] width 59 height 40
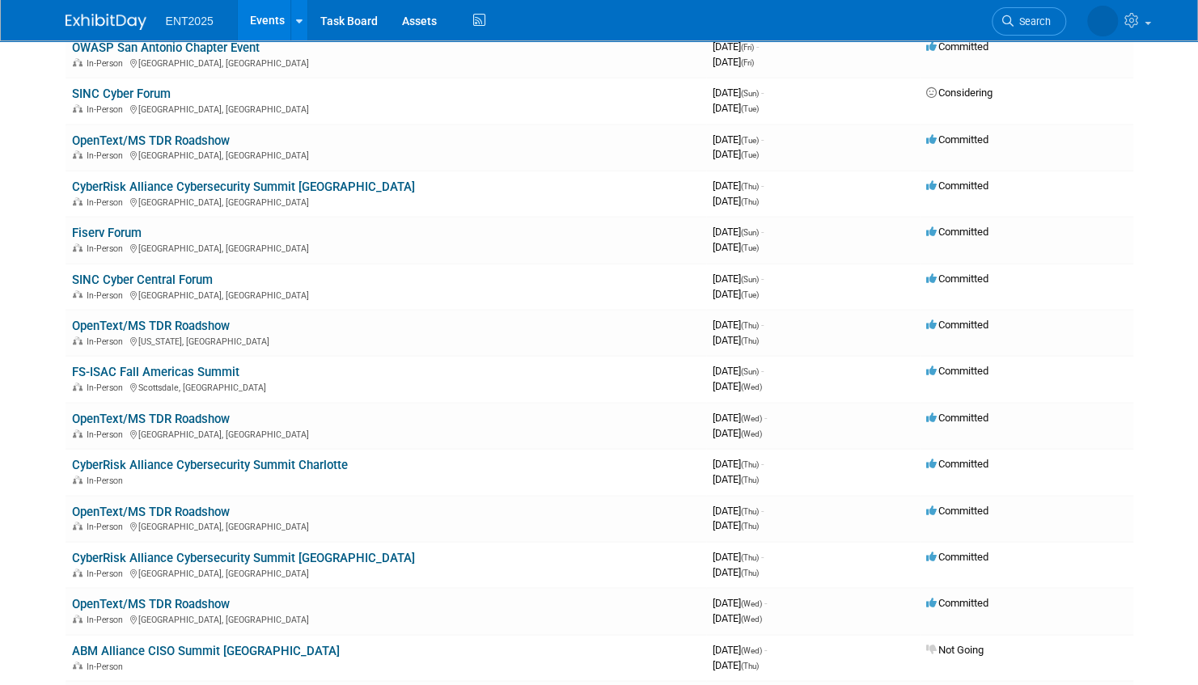
scroll to position [566, 0]
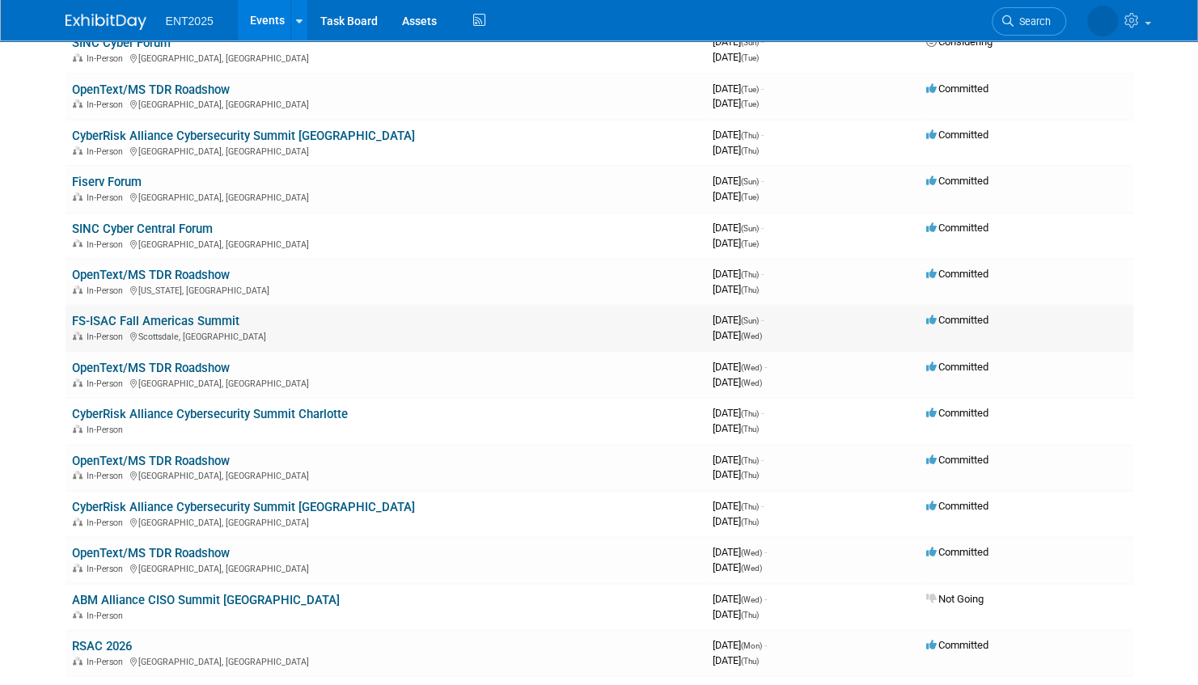
click at [193, 317] on link "FS-ISAC Fall Americas Summit" at bounding box center [155, 321] width 167 height 15
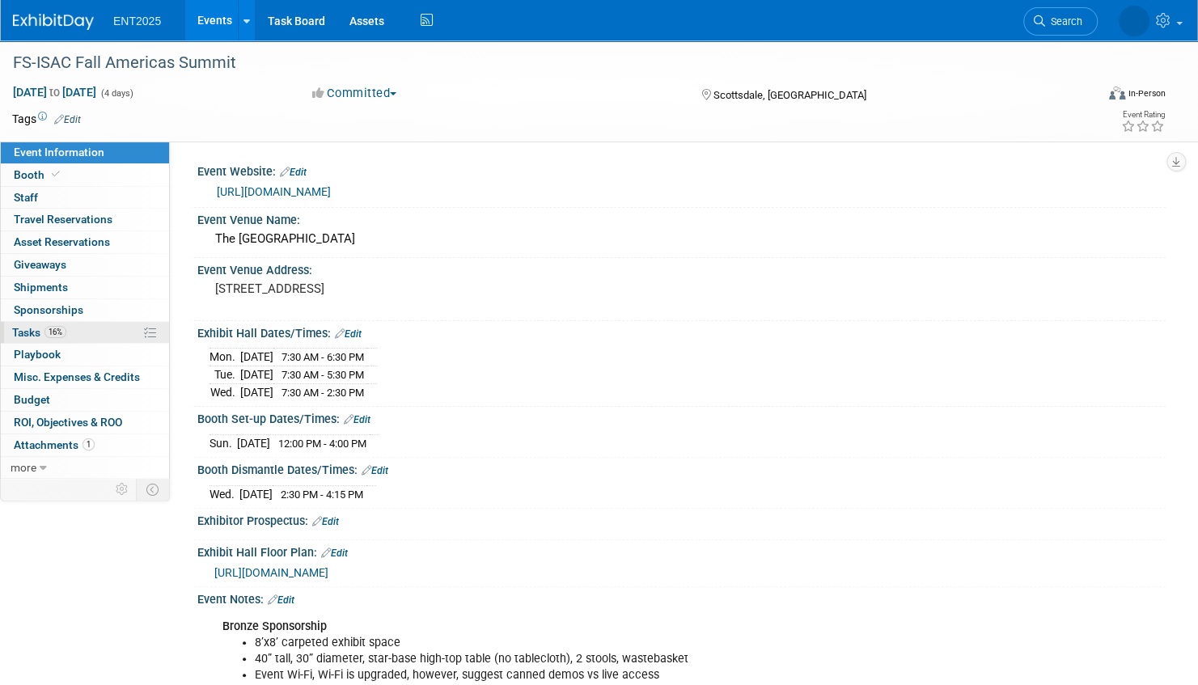
click at [91, 328] on link "16% Tasks 16%" at bounding box center [85, 333] width 168 height 22
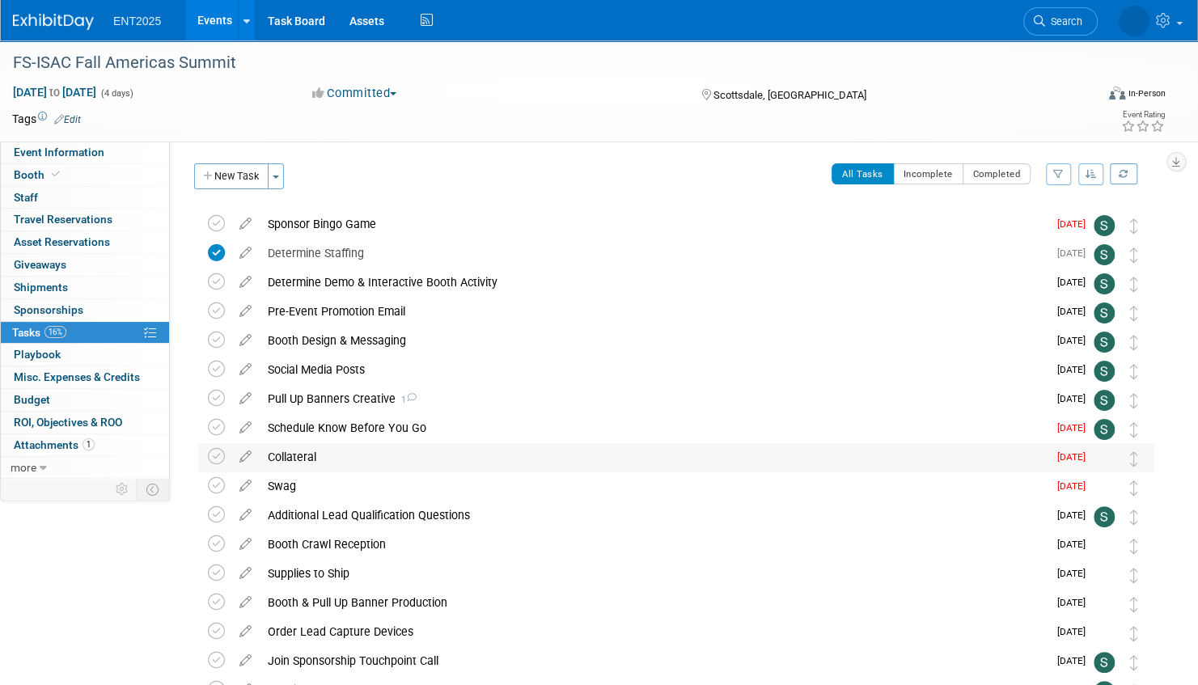
click at [455, 456] on div "Collateral" at bounding box center [654, 456] width 788 height 27
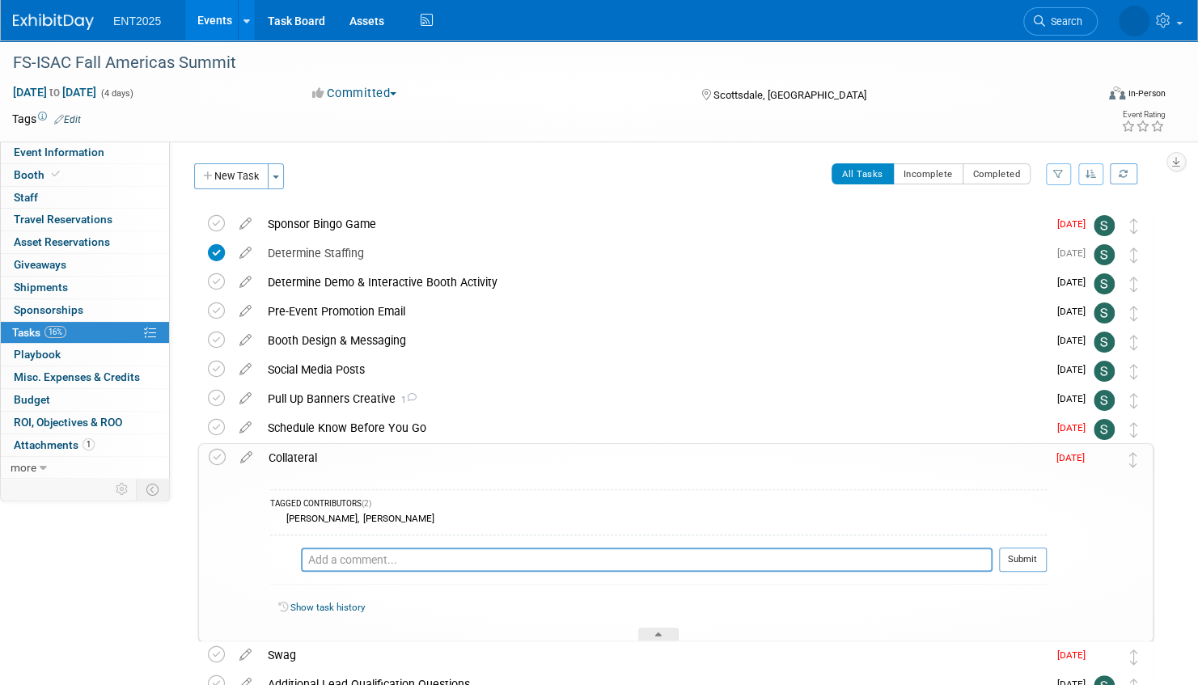
click at [455, 456] on div "Collateral" at bounding box center [653, 457] width 786 height 27
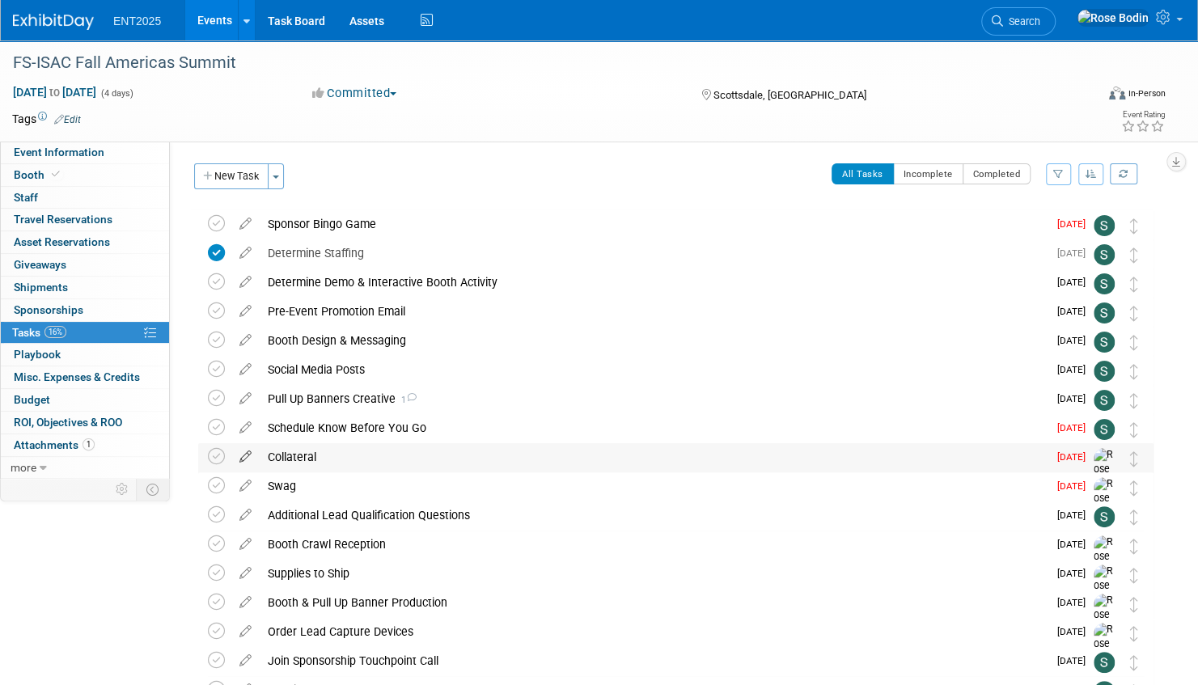
click at [246, 454] on icon at bounding box center [245, 453] width 28 height 20
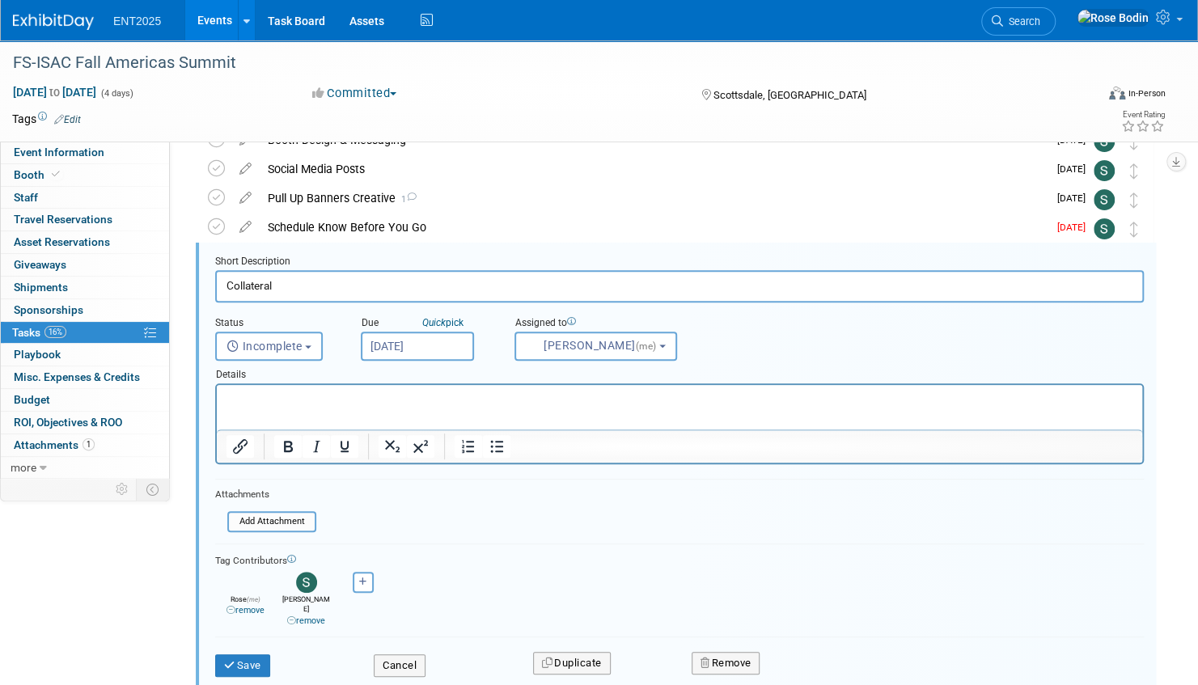
scroll to position [205, 0]
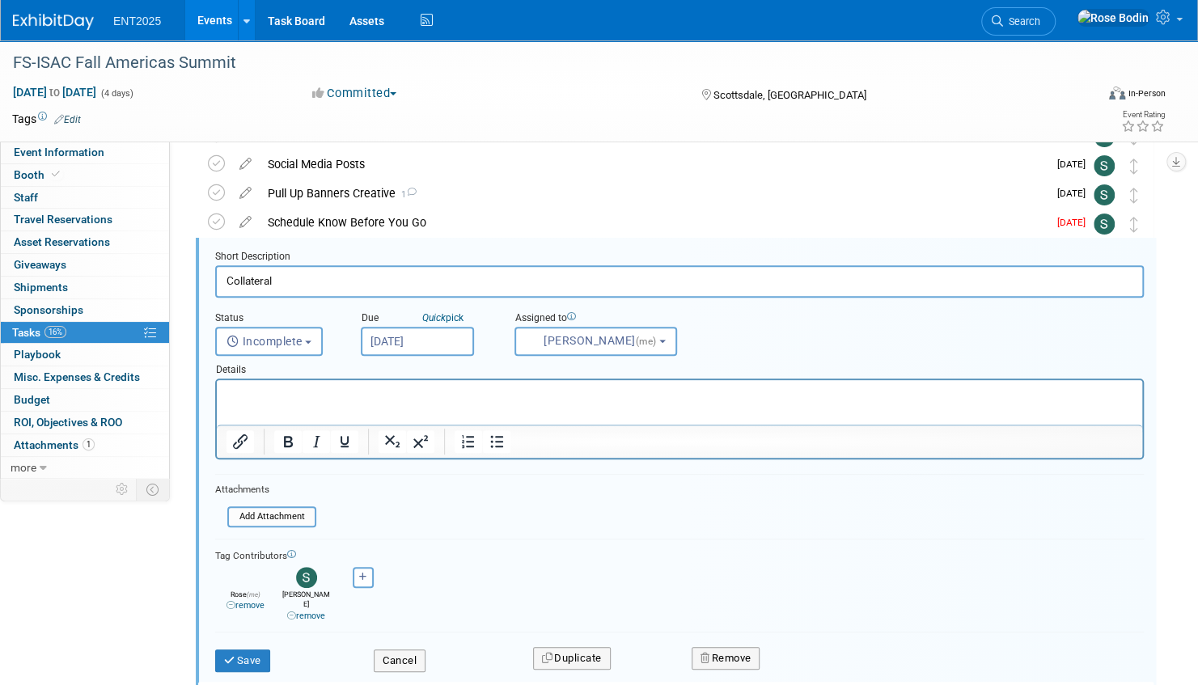
click at [437, 337] on input "Aug 25, 2025" at bounding box center [417, 341] width 113 height 29
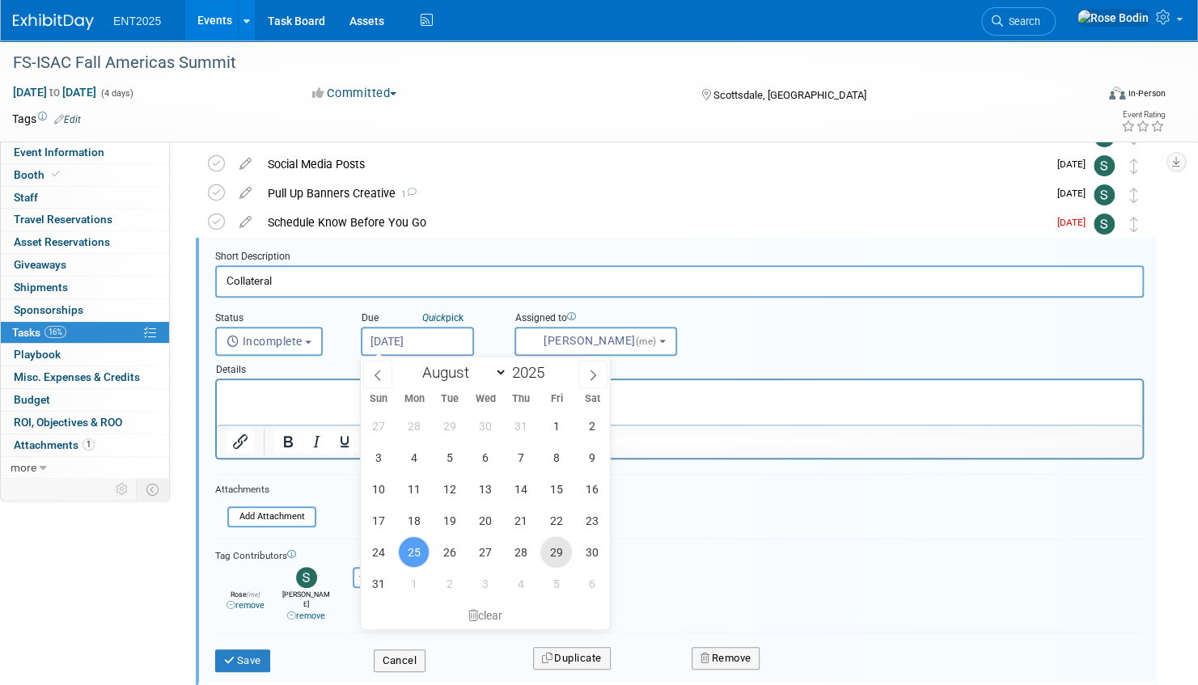
click at [556, 547] on span "29" at bounding box center [556, 552] width 32 height 32
type input "[DATE]"
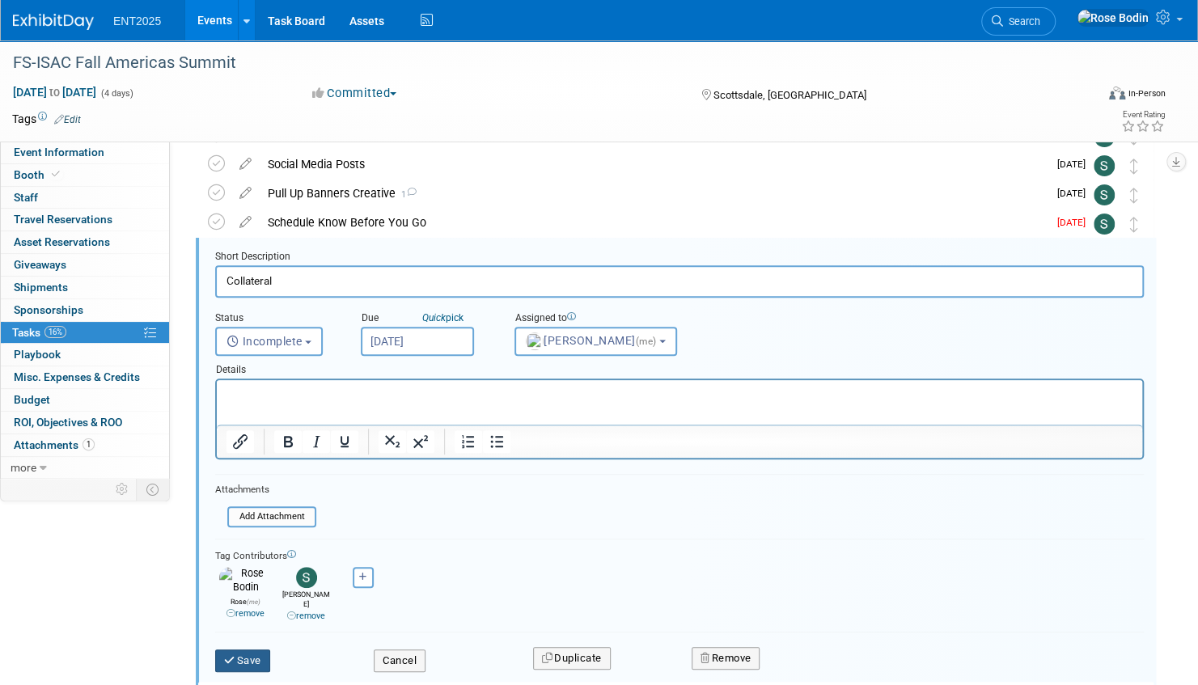
click at [247, 649] on button "Save" at bounding box center [242, 660] width 55 height 23
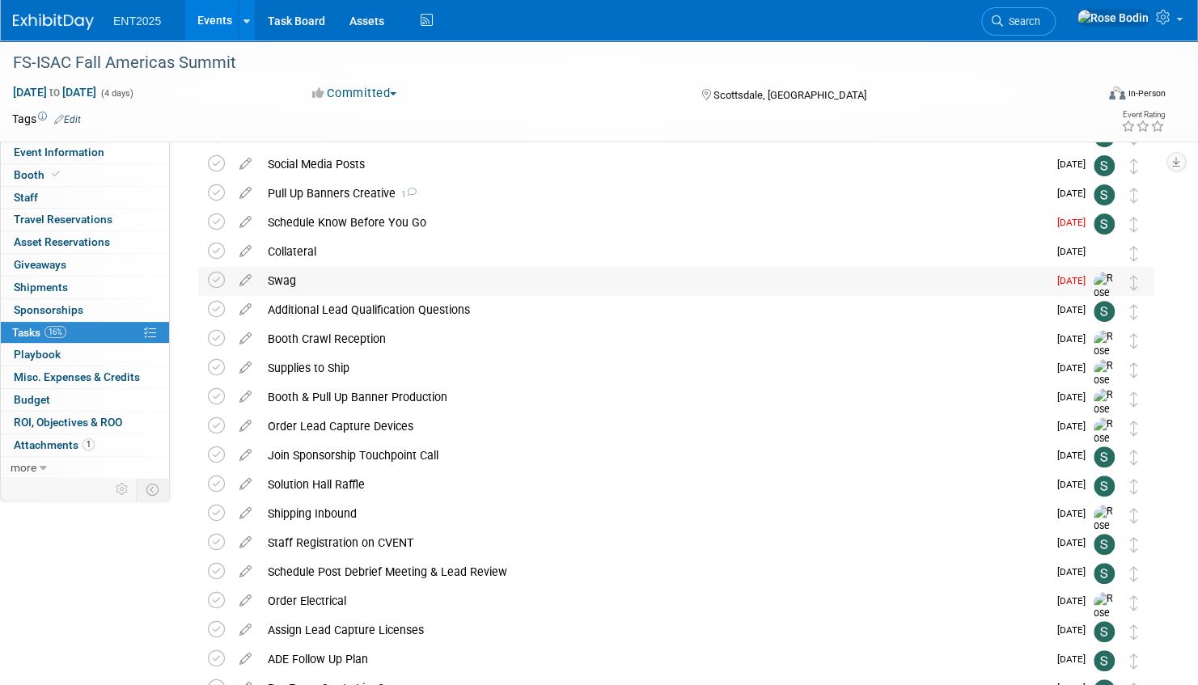
click at [551, 277] on div "Swag" at bounding box center [654, 280] width 788 height 27
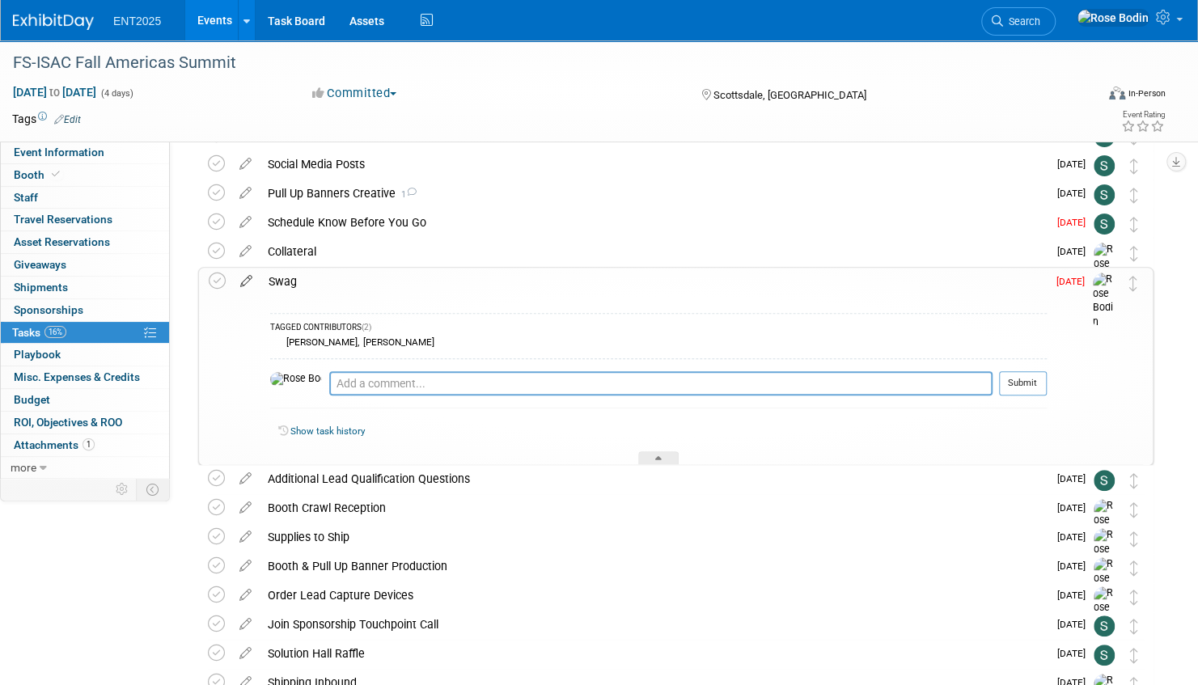
click at [247, 279] on icon at bounding box center [246, 278] width 28 height 20
select select "7"
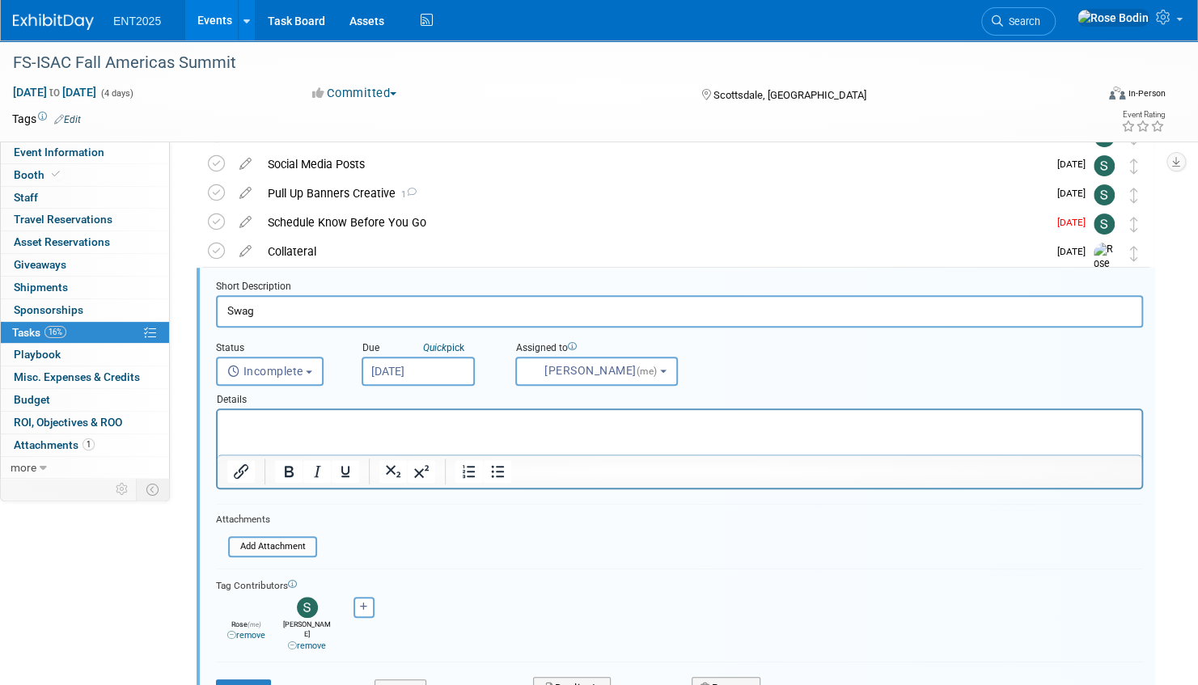
scroll to position [235, 0]
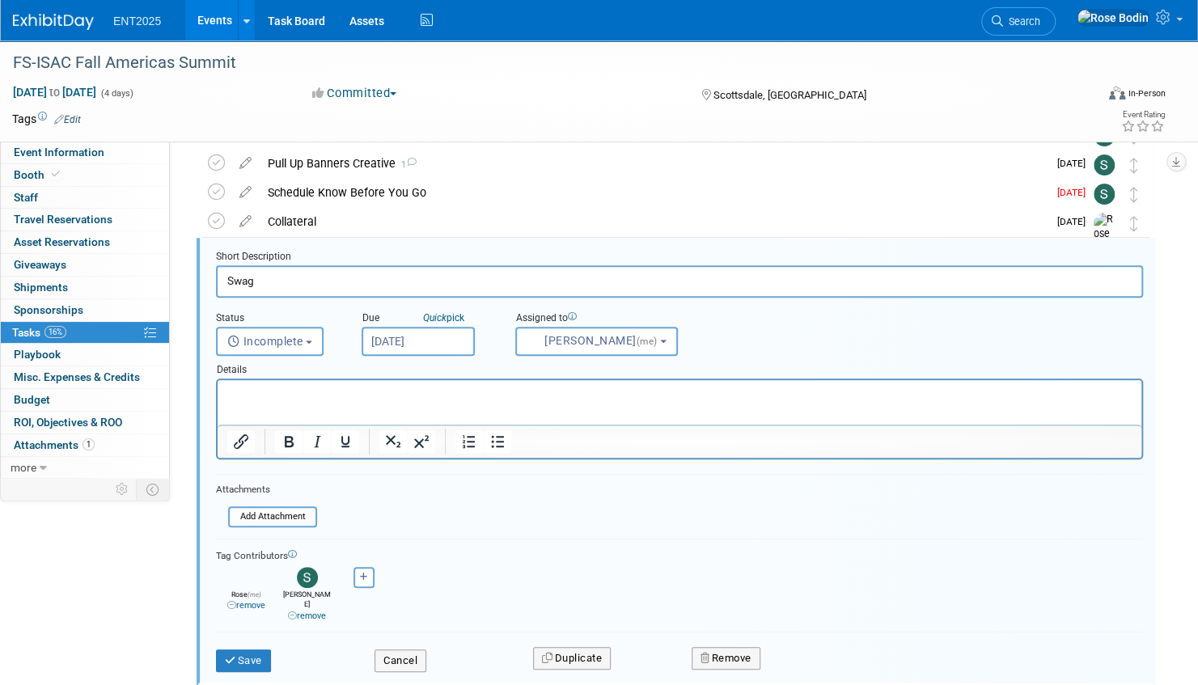
click at [416, 338] on input "Aug 25, 2025" at bounding box center [417, 341] width 113 height 29
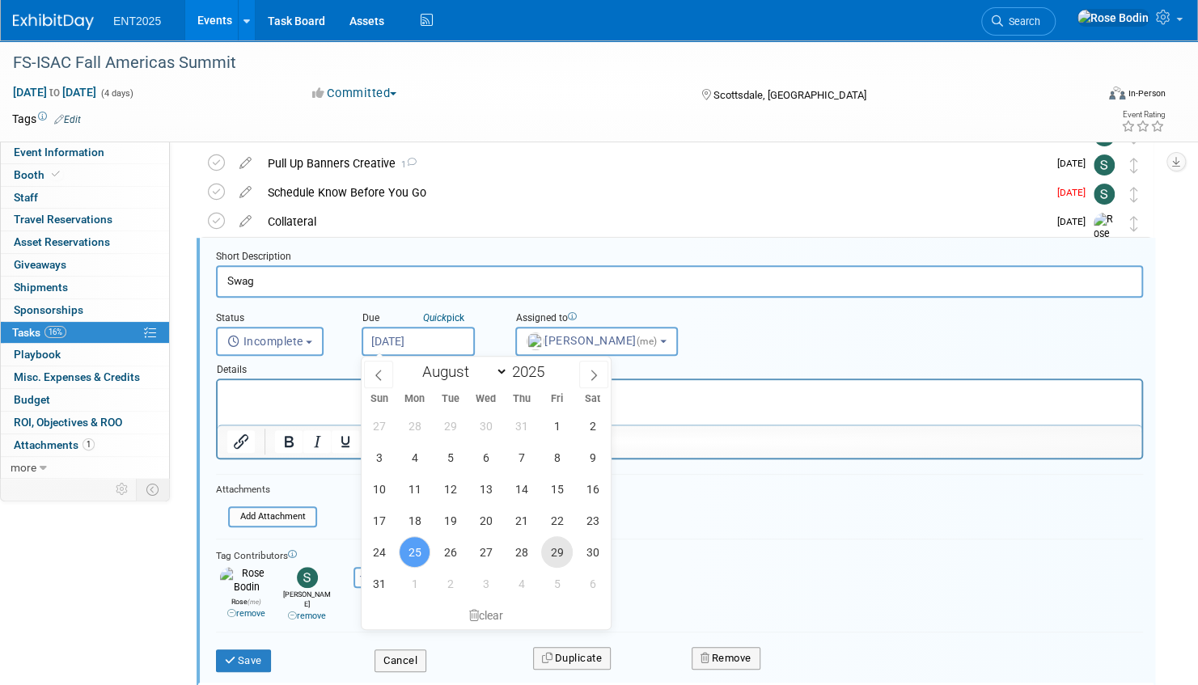
click at [551, 551] on span "29" at bounding box center [557, 552] width 32 height 32
type input "[DATE]"
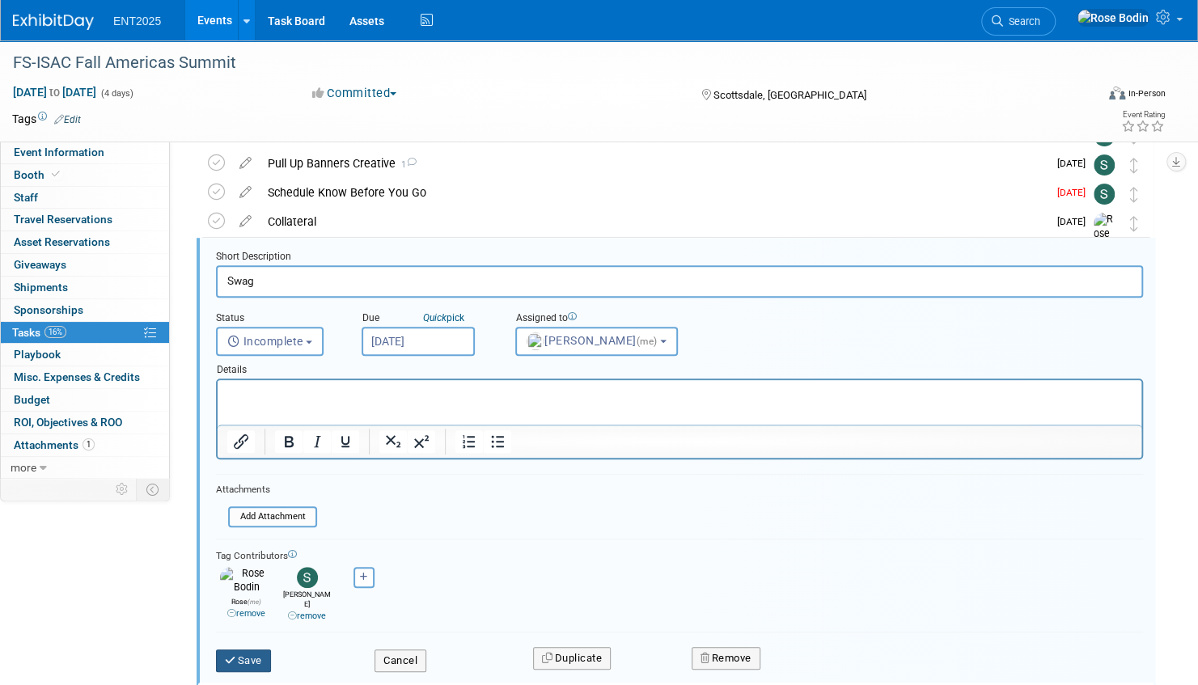
click at [247, 649] on button "Save" at bounding box center [243, 660] width 55 height 23
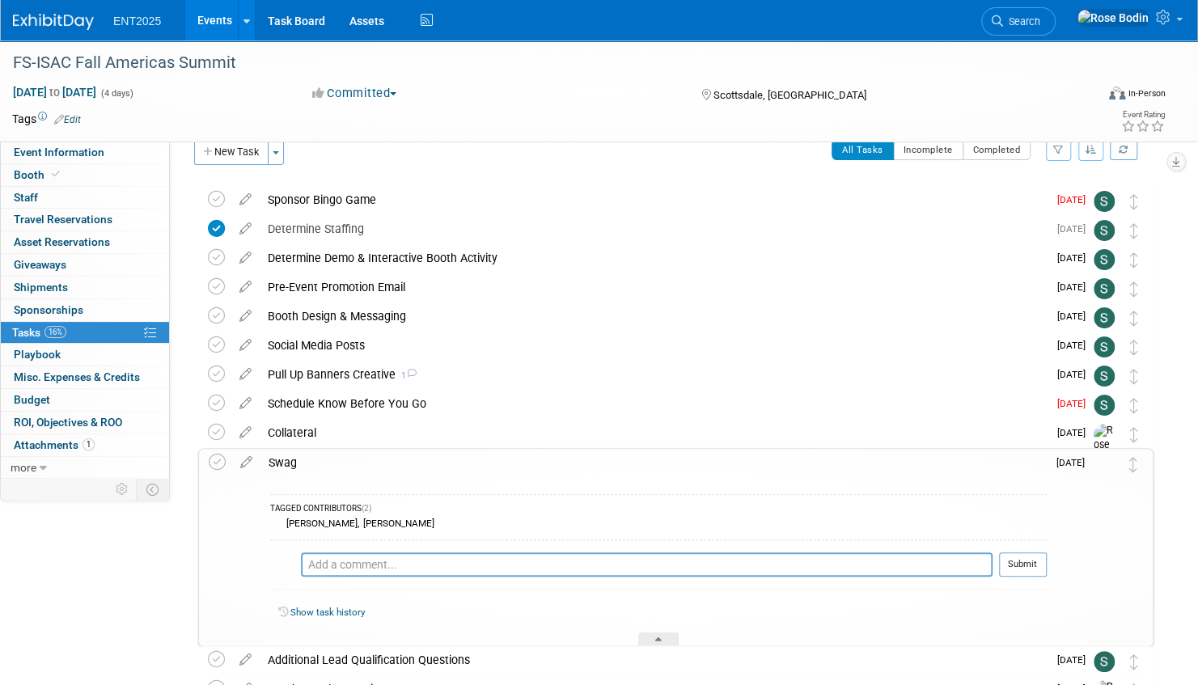
scroll to position [0, 0]
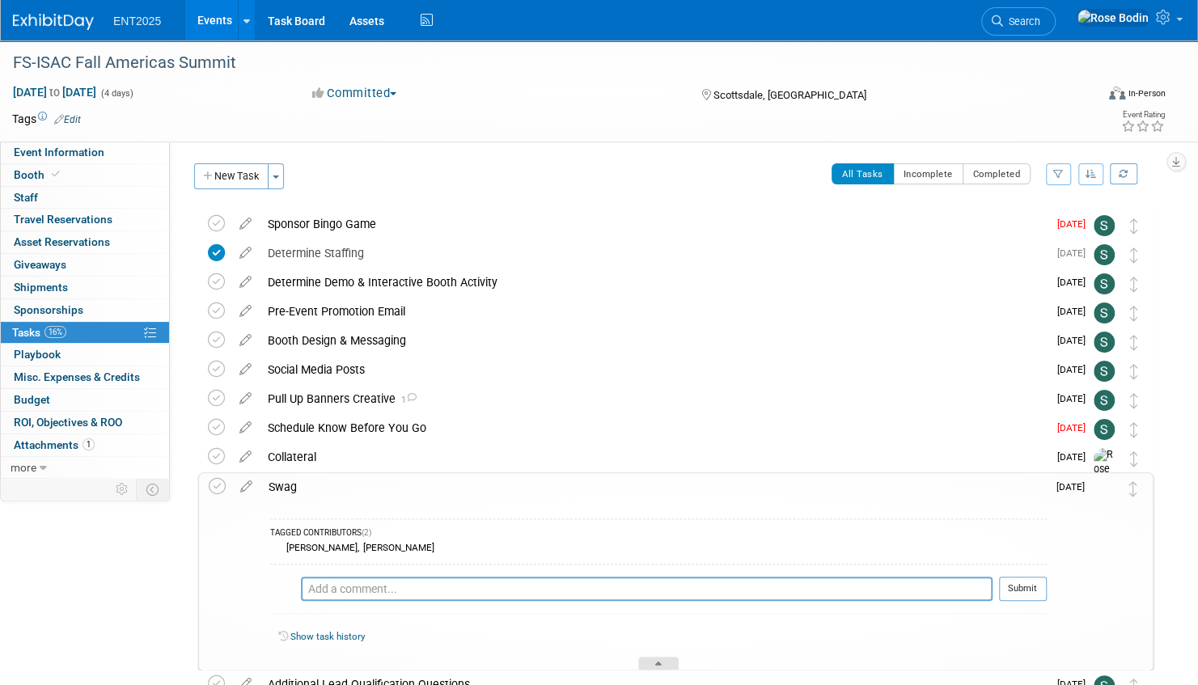
click at [650, 658] on div at bounding box center [658, 664] width 40 height 14
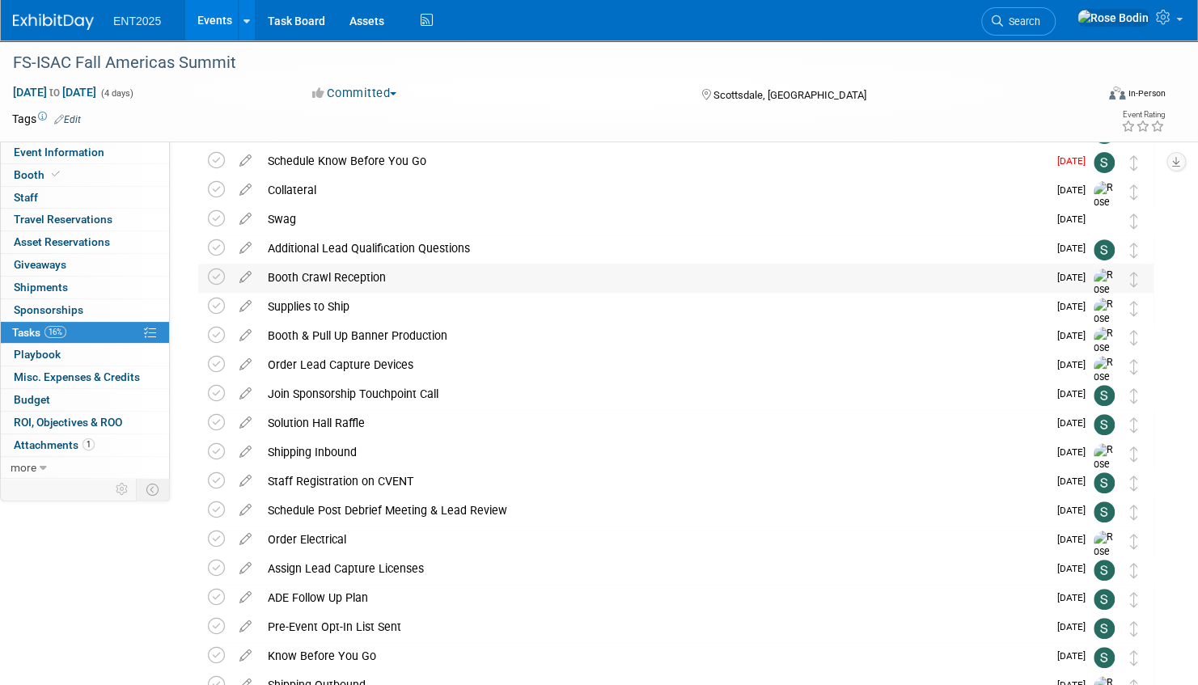
scroll to position [243, 0]
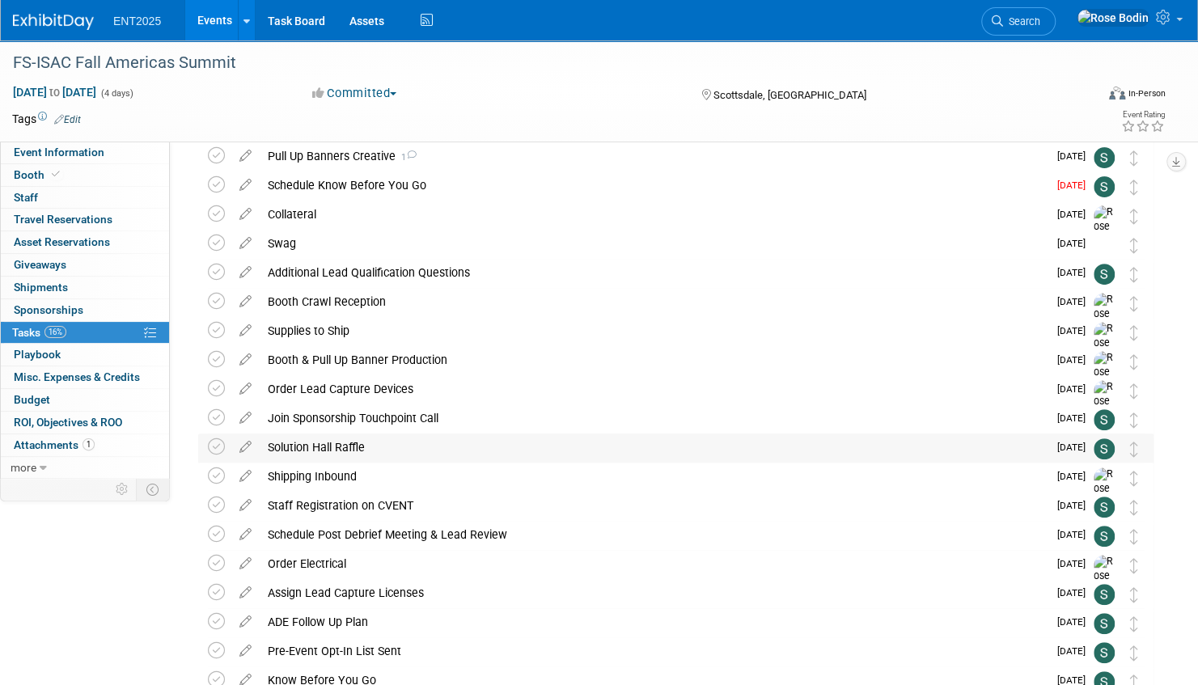
click at [584, 451] on div "Solution Hall Raffle" at bounding box center [654, 446] width 788 height 27
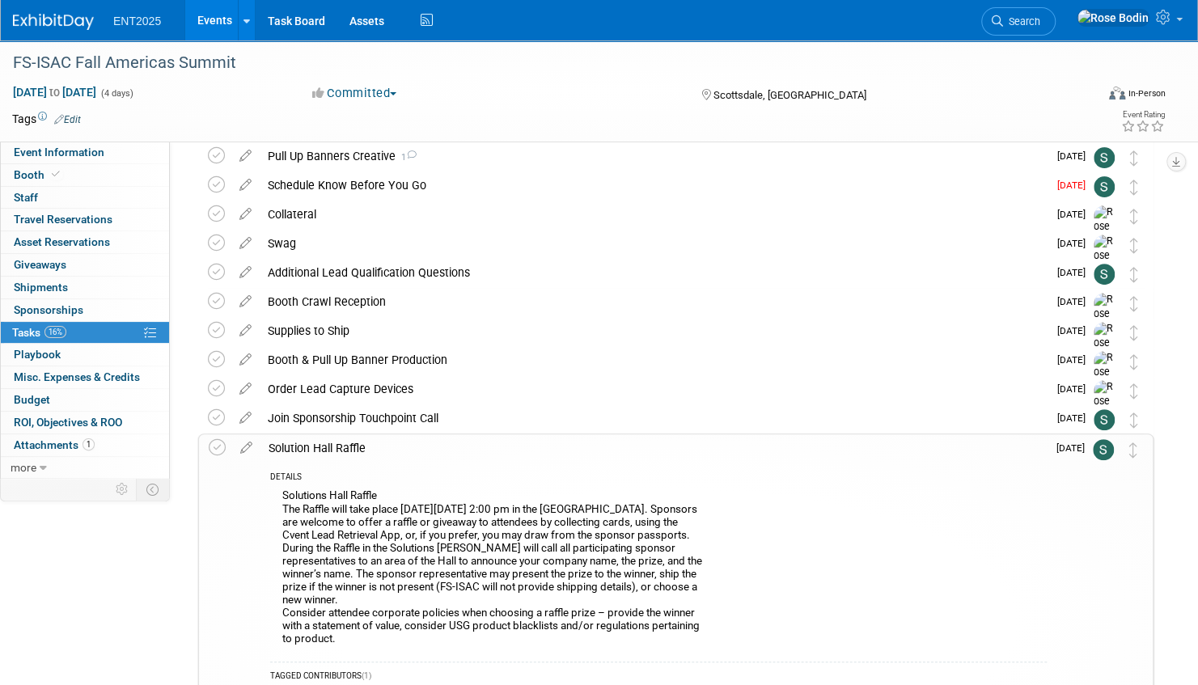
click at [578, 462] on div "DETAILS Solutions Hall Raffle The Raffle will take place on Wednesday, 8 Oct at…" at bounding box center [653, 638] width 786 height 352
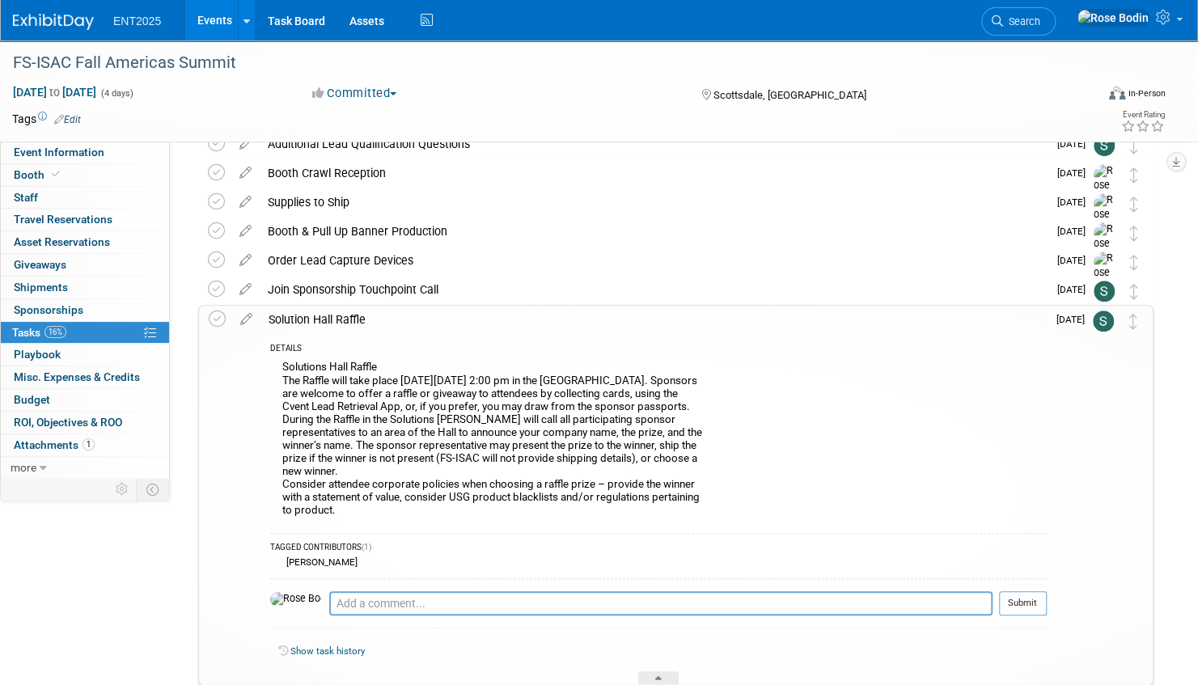
scroll to position [404, 0]
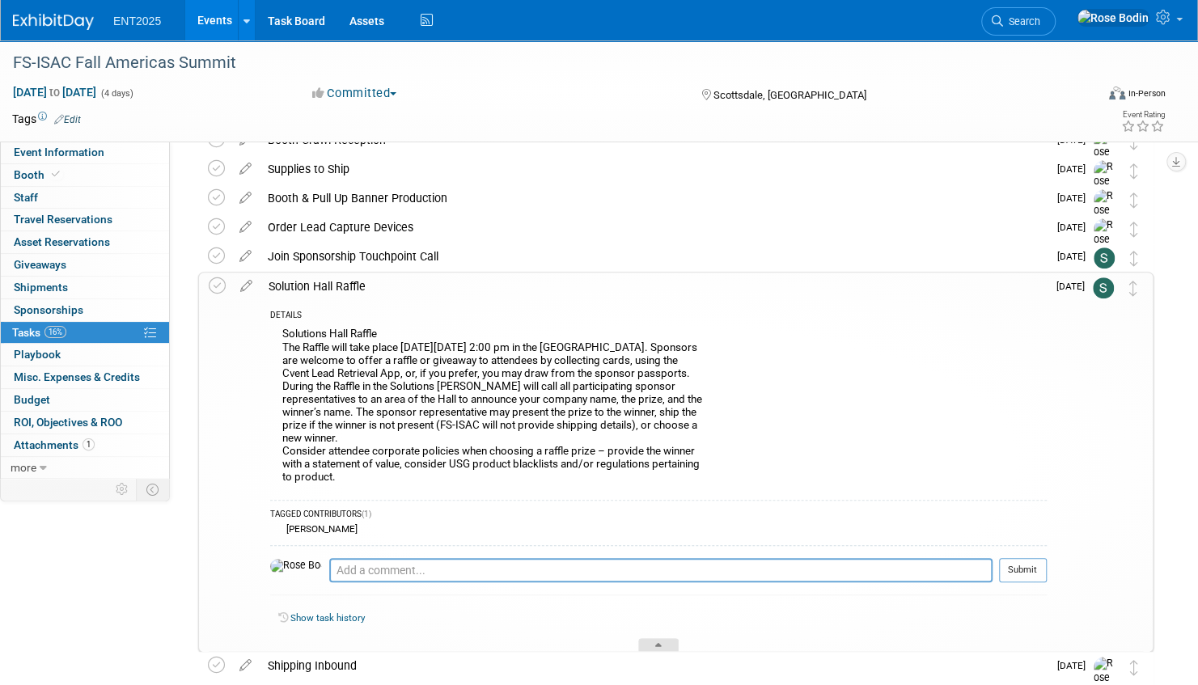
click at [660, 643] on icon at bounding box center [658, 648] width 6 height 10
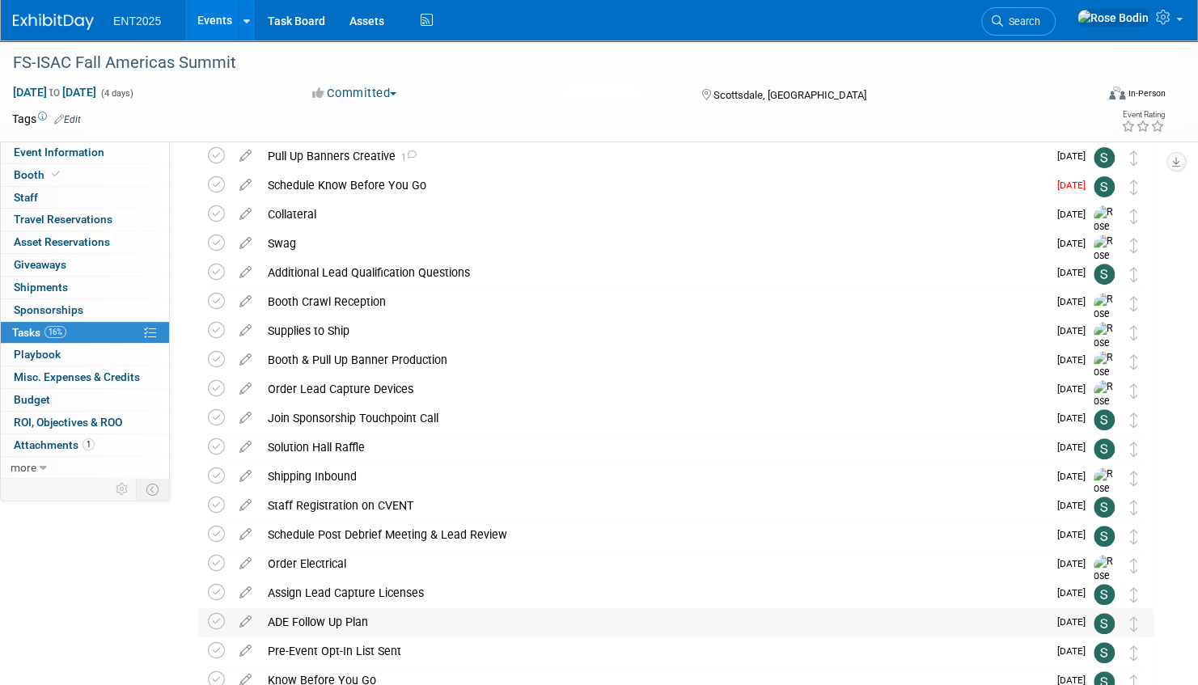
scroll to position [243, 0]
click at [520, 299] on div "Booth Crawl Reception" at bounding box center [654, 301] width 788 height 27
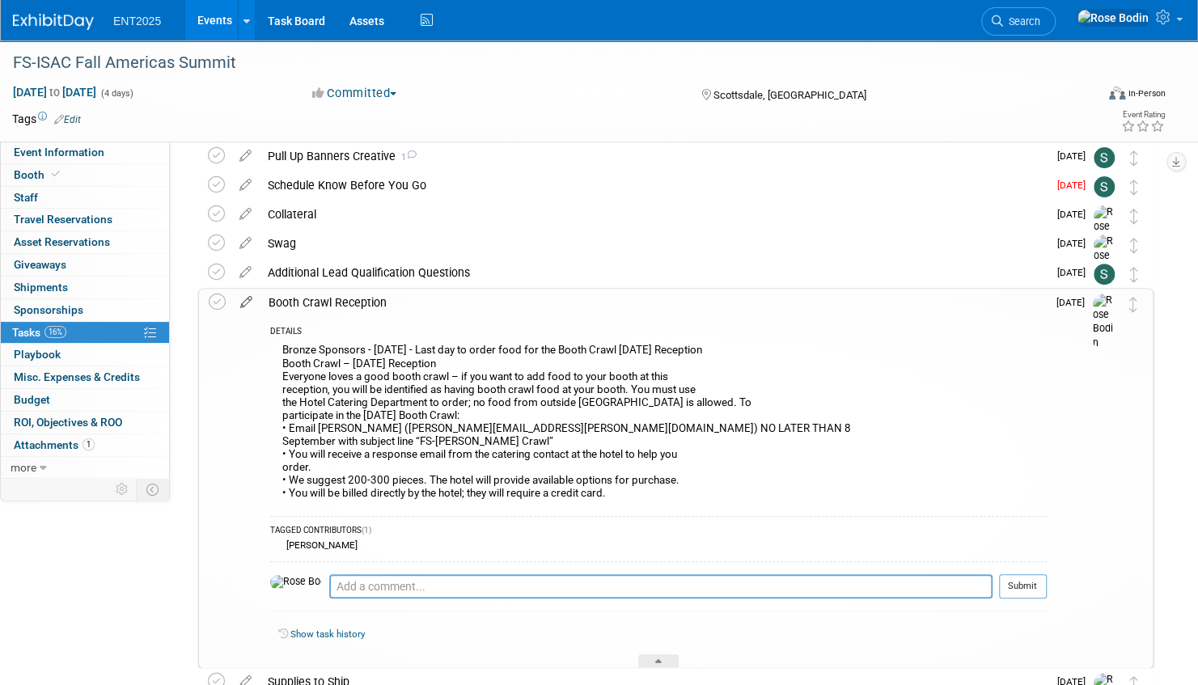
click at [246, 298] on icon at bounding box center [246, 299] width 28 height 20
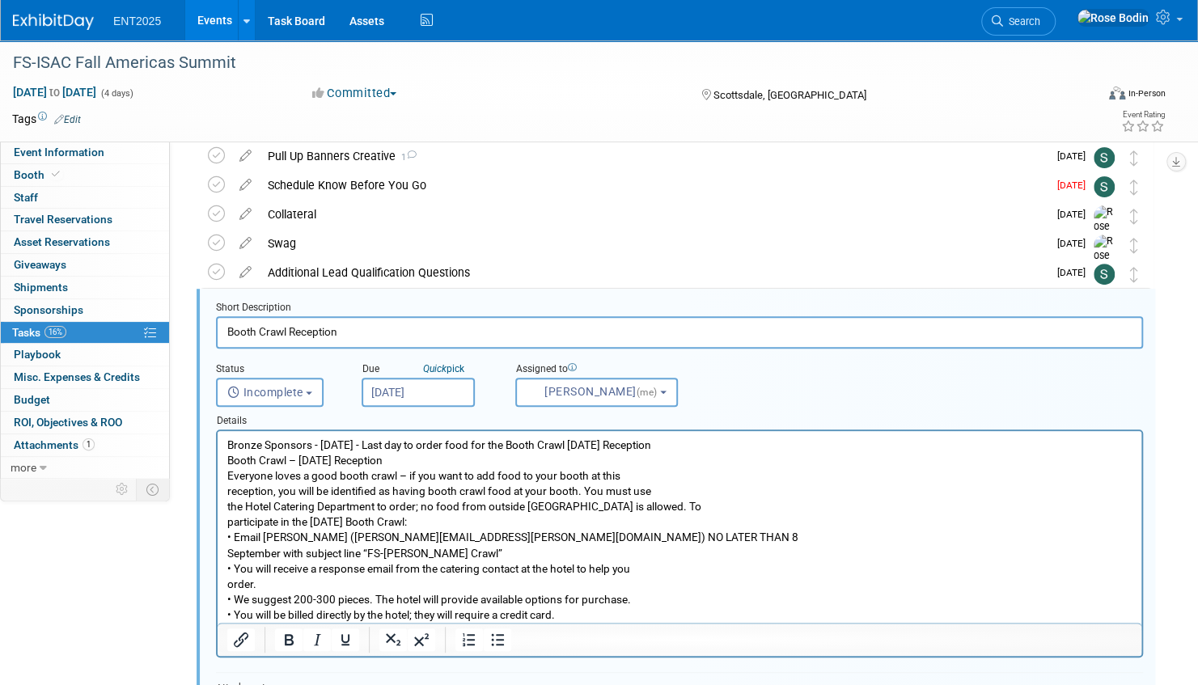
scroll to position [294, 0]
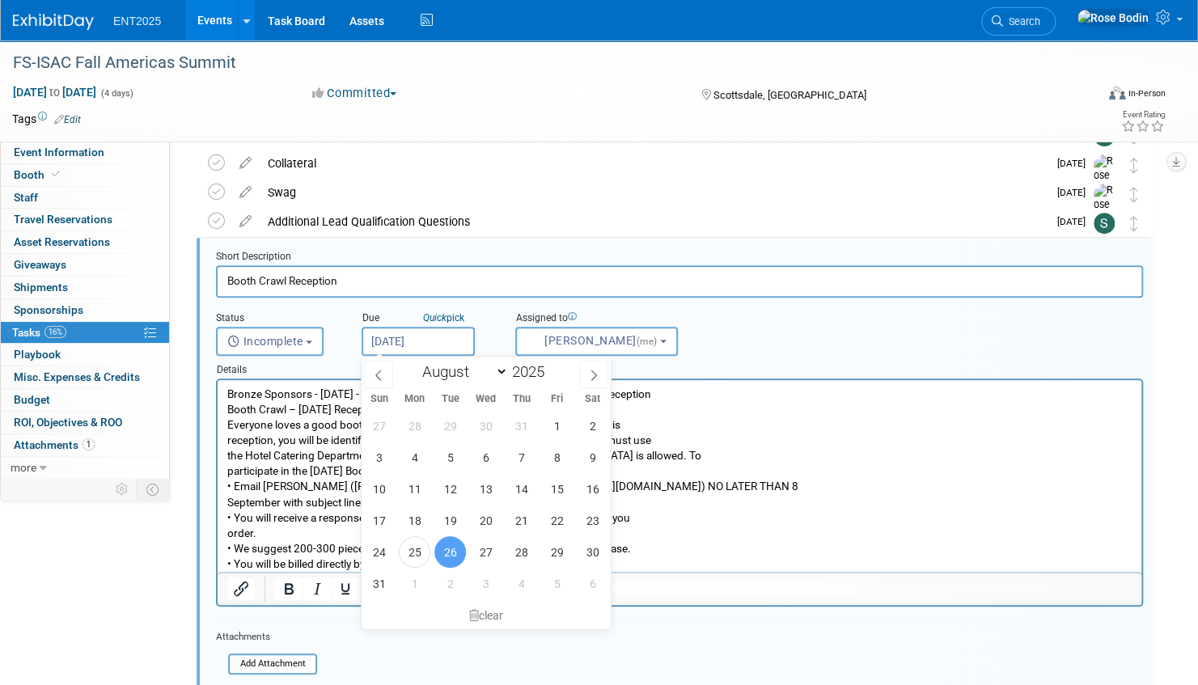
click at [433, 343] on input "Aug 26, 2025" at bounding box center [417, 341] width 113 height 29
drag, startPoint x: 560, startPoint y: 548, endPoint x: 343, endPoint y: 170, distance: 436.1
click at [560, 548] on span "29" at bounding box center [557, 552] width 32 height 32
type input "[DATE]"
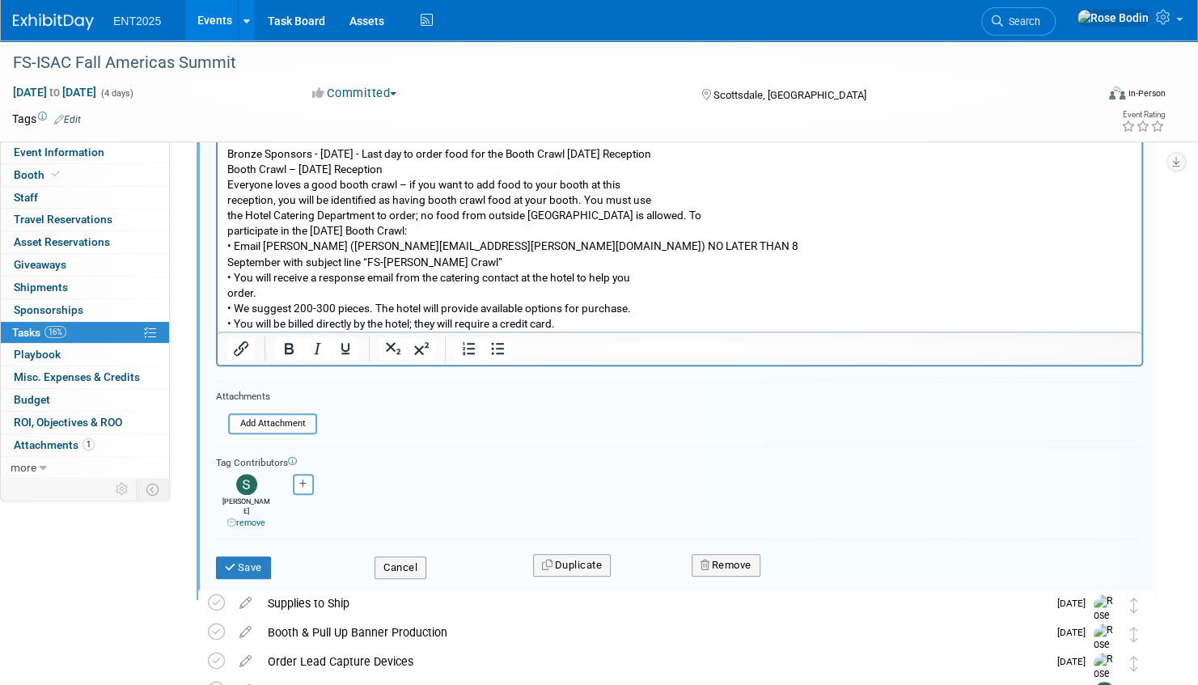
scroll to position [536, 0]
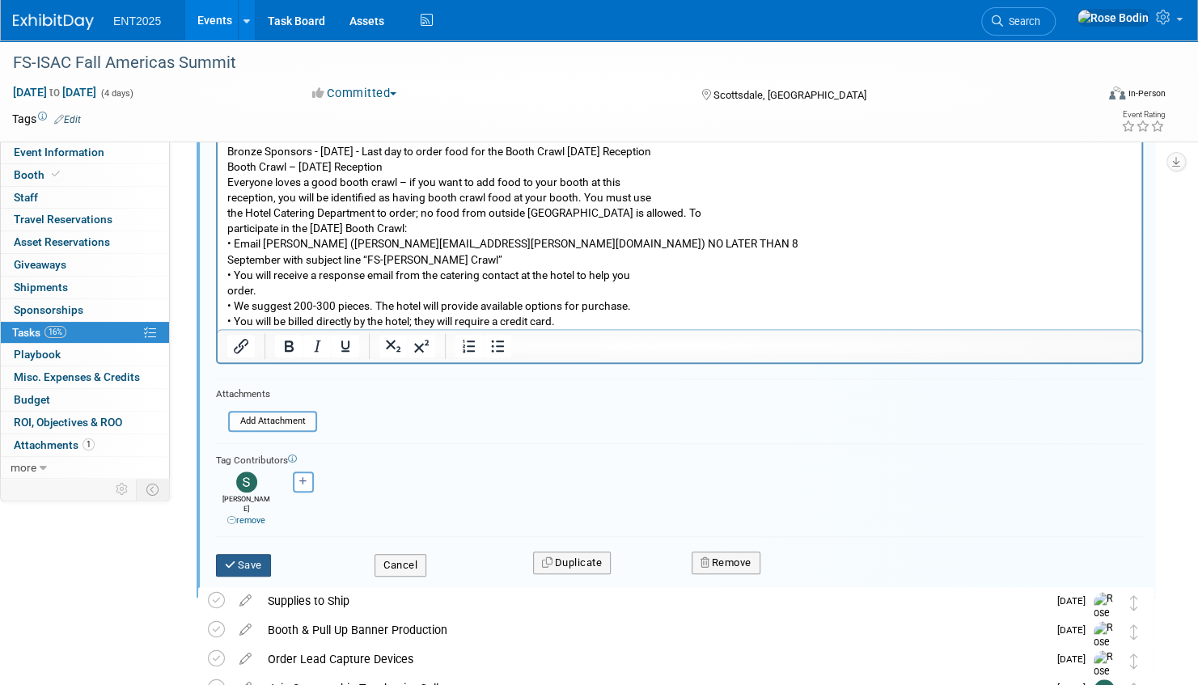
click at [247, 554] on button "Save" at bounding box center [243, 565] width 55 height 23
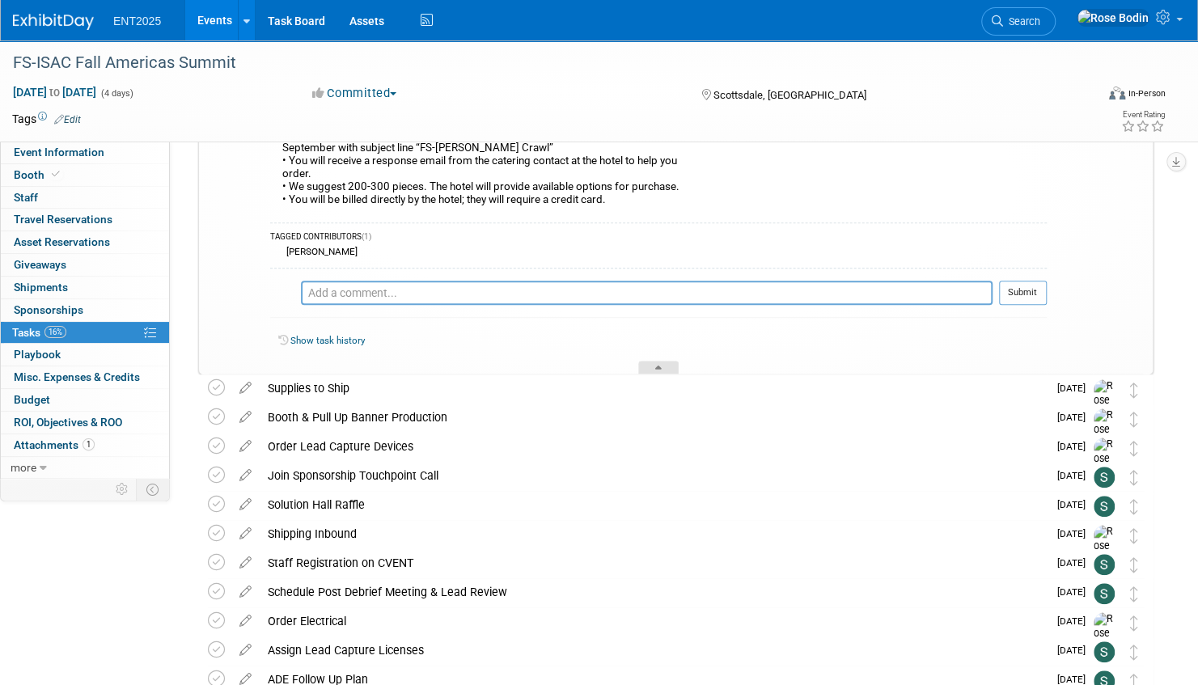
click at [652, 363] on div at bounding box center [658, 368] width 40 height 14
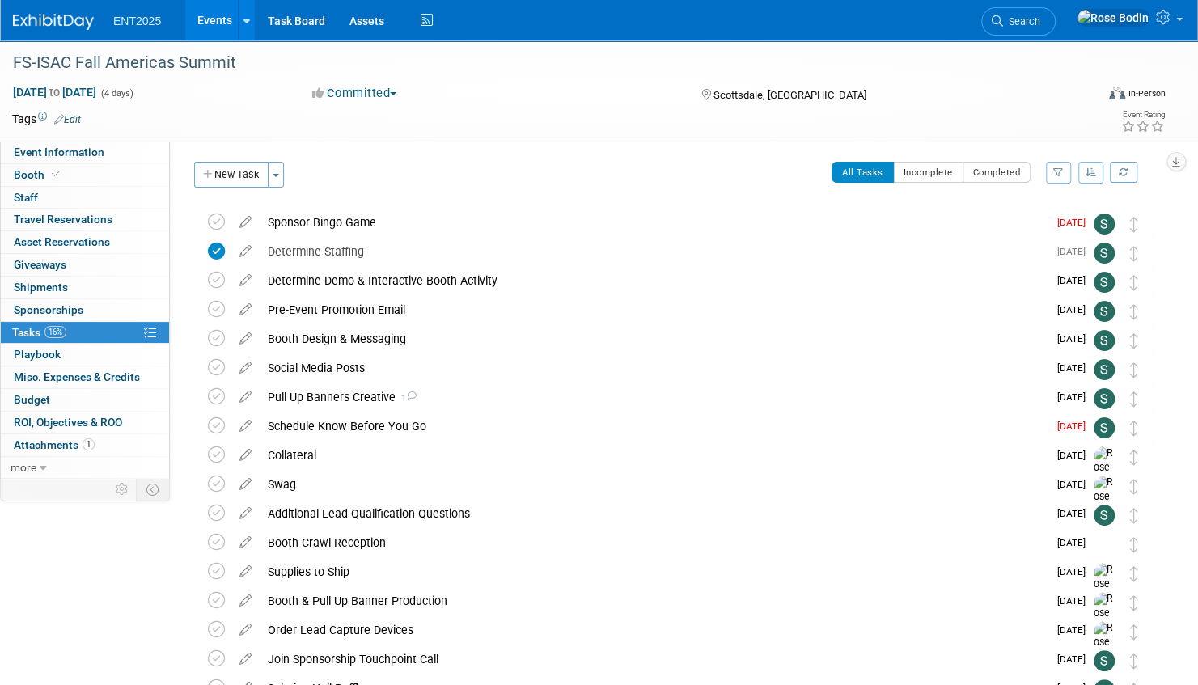
scroll to position [0, 0]
click at [361, 222] on div "Sponsor Bingo Game" at bounding box center [654, 223] width 788 height 27
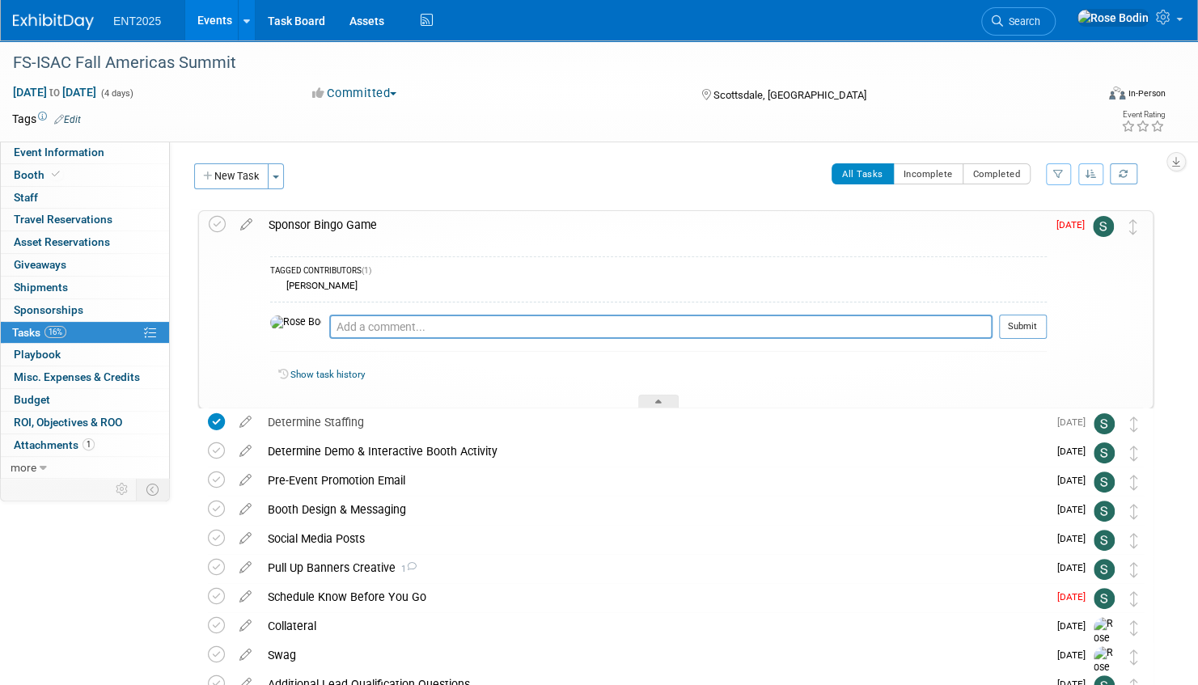
click at [361, 222] on div "Sponsor Bingo Game" at bounding box center [653, 224] width 786 height 27
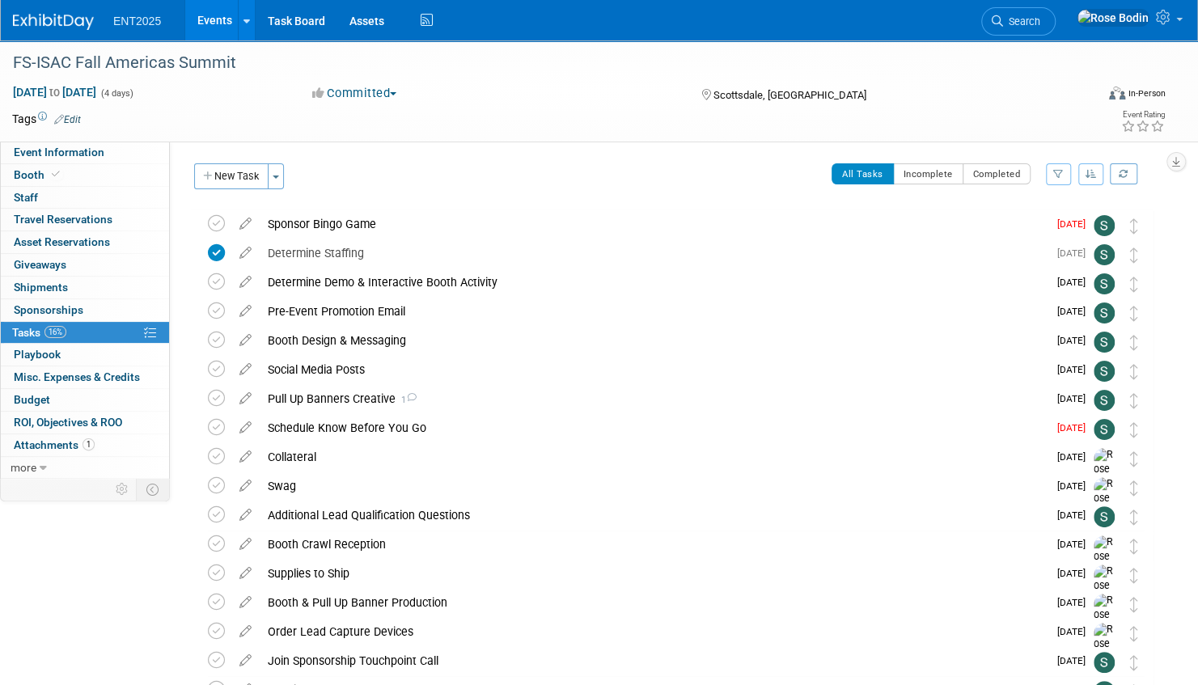
click at [212, 14] on link "Events" at bounding box center [214, 20] width 59 height 40
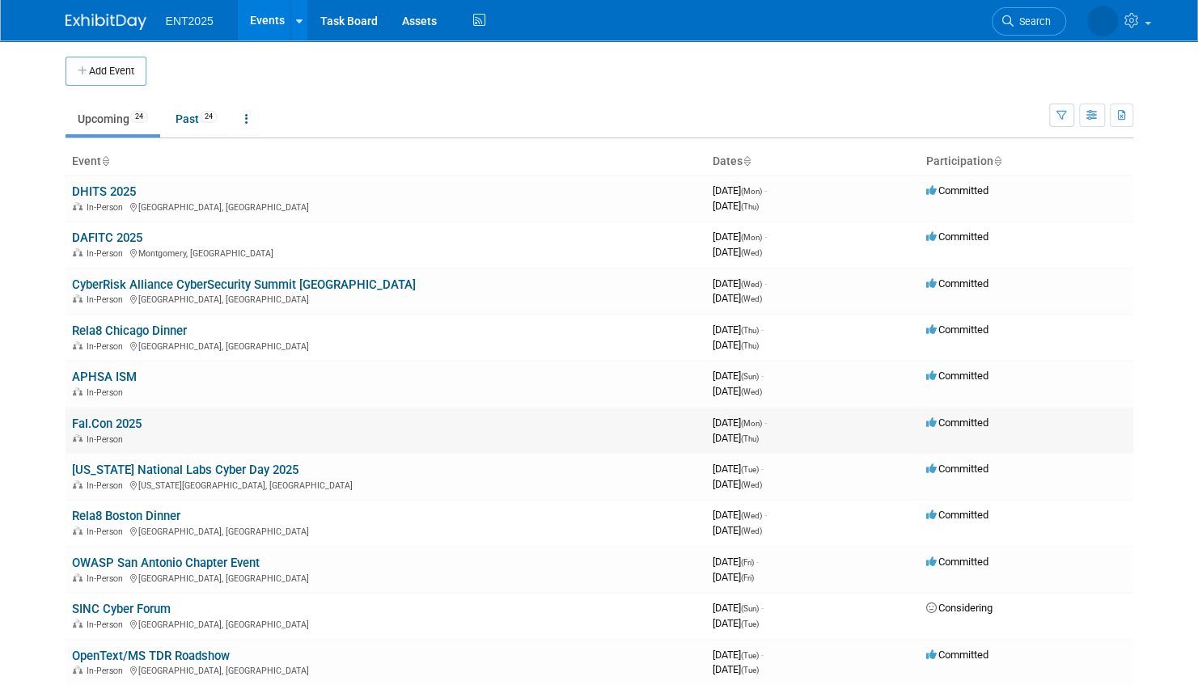
click at [118, 420] on link "Fal.Con 2025" at bounding box center [107, 423] width 70 height 15
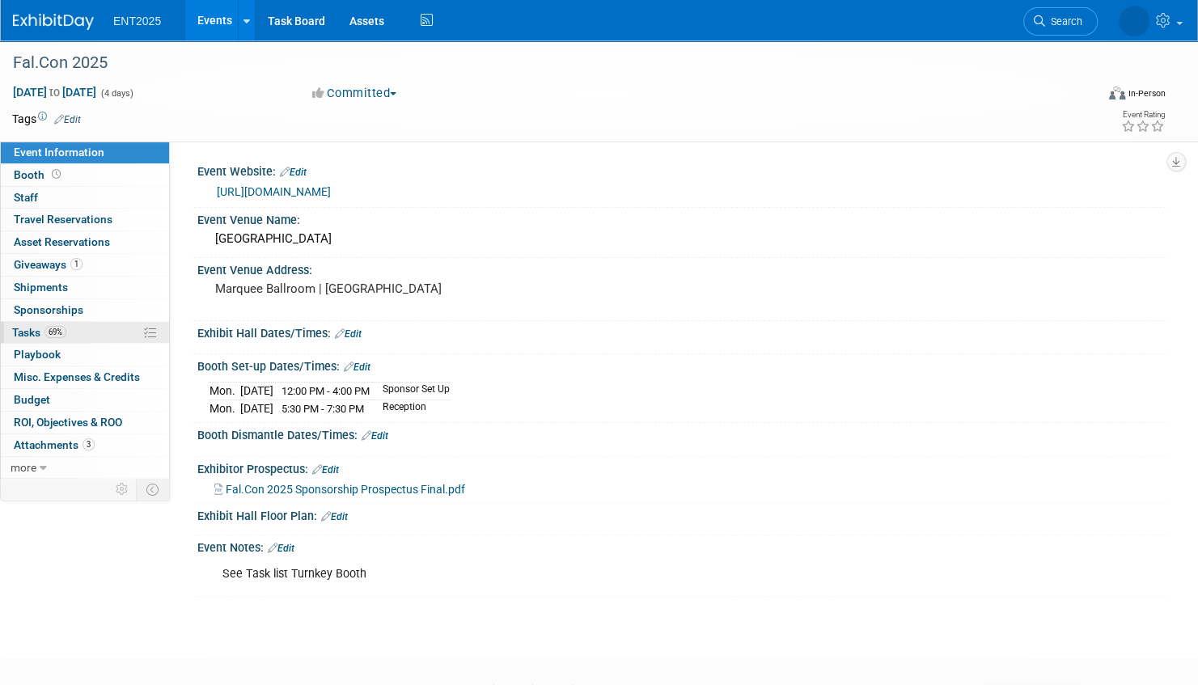
click at [103, 326] on link "69% Tasks 69%" at bounding box center [85, 333] width 168 height 22
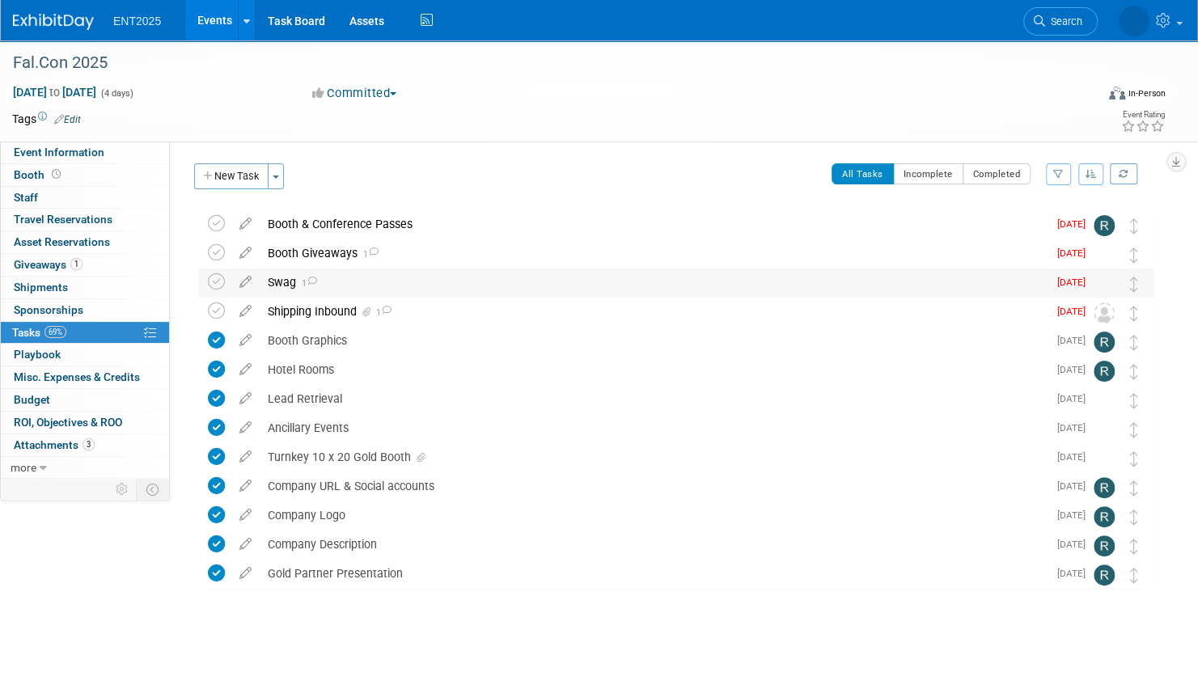
click at [390, 278] on div "Swag 1" at bounding box center [654, 281] width 788 height 27
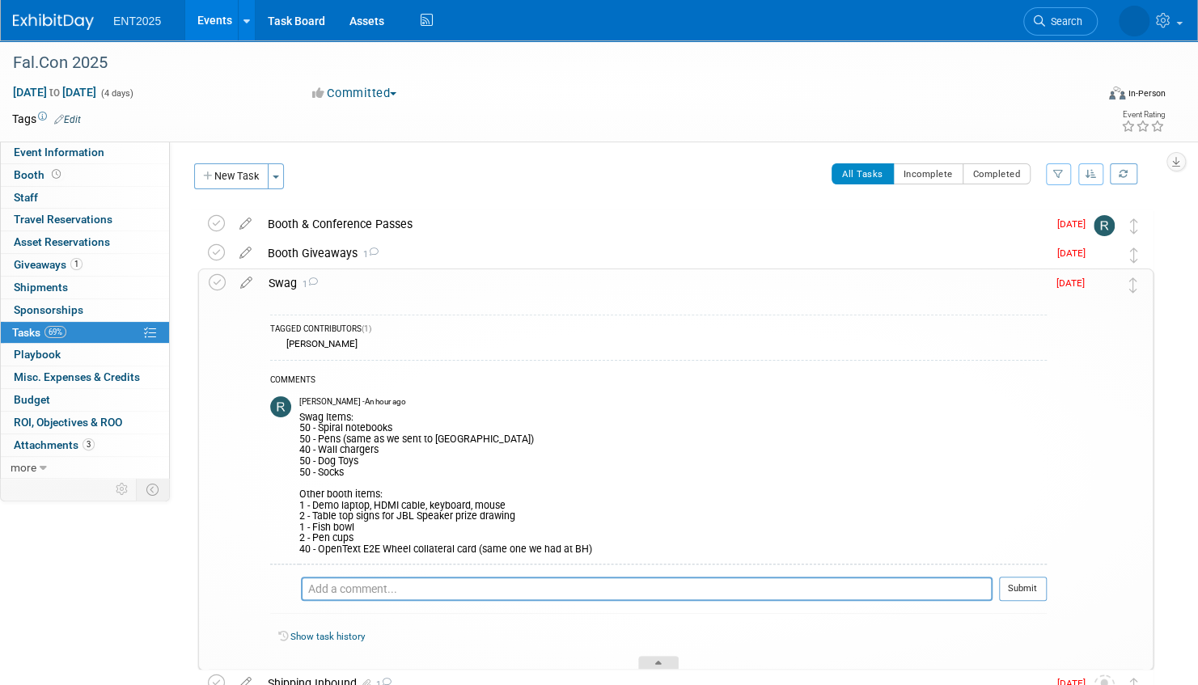
click at [658, 657] on div at bounding box center [658, 663] width 40 height 14
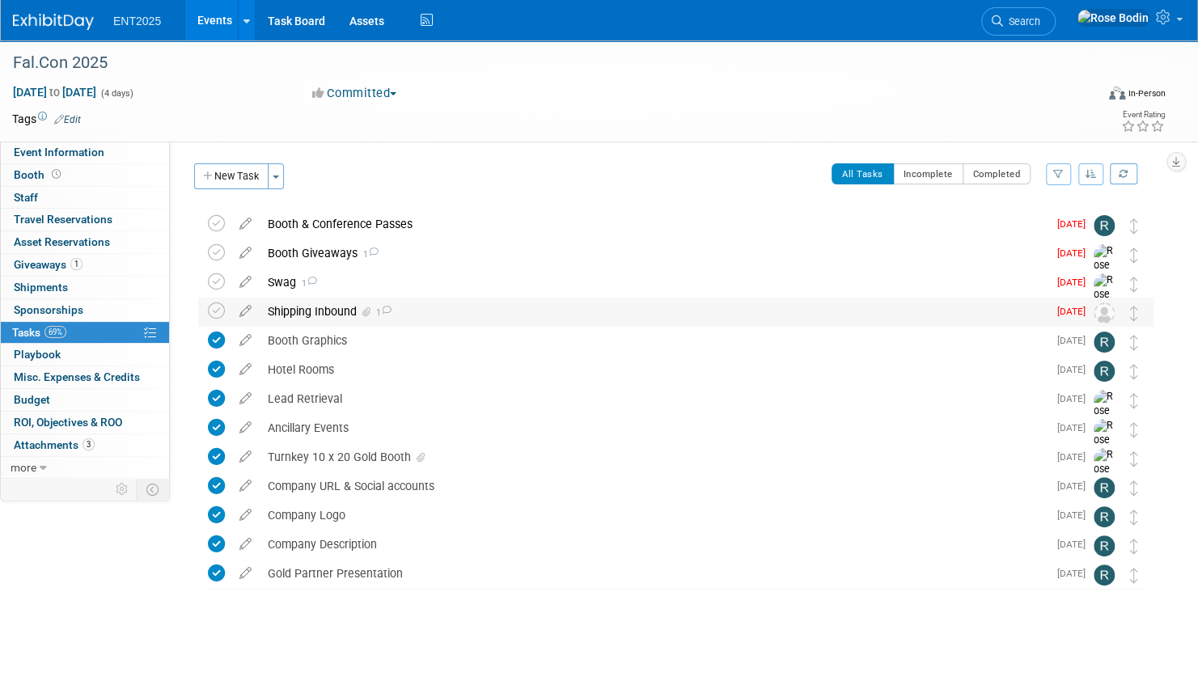
click at [469, 315] on div "Shipping Inbound 1" at bounding box center [654, 311] width 788 height 27
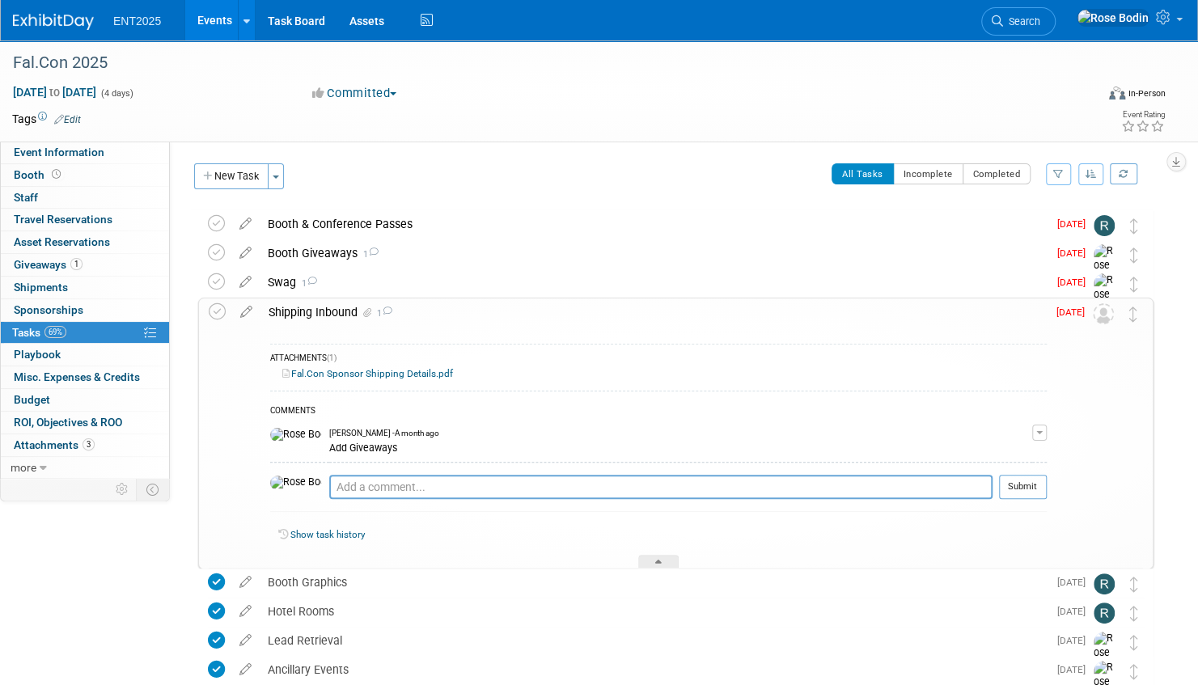
click at [380, 371] on link "Fal.Con Sponsor Shipping Details.pdf" at bounding box center [367, 373] width 171 height 11
click at [656, 560] on icon at bounding box center [658, 565] width 6 height 10
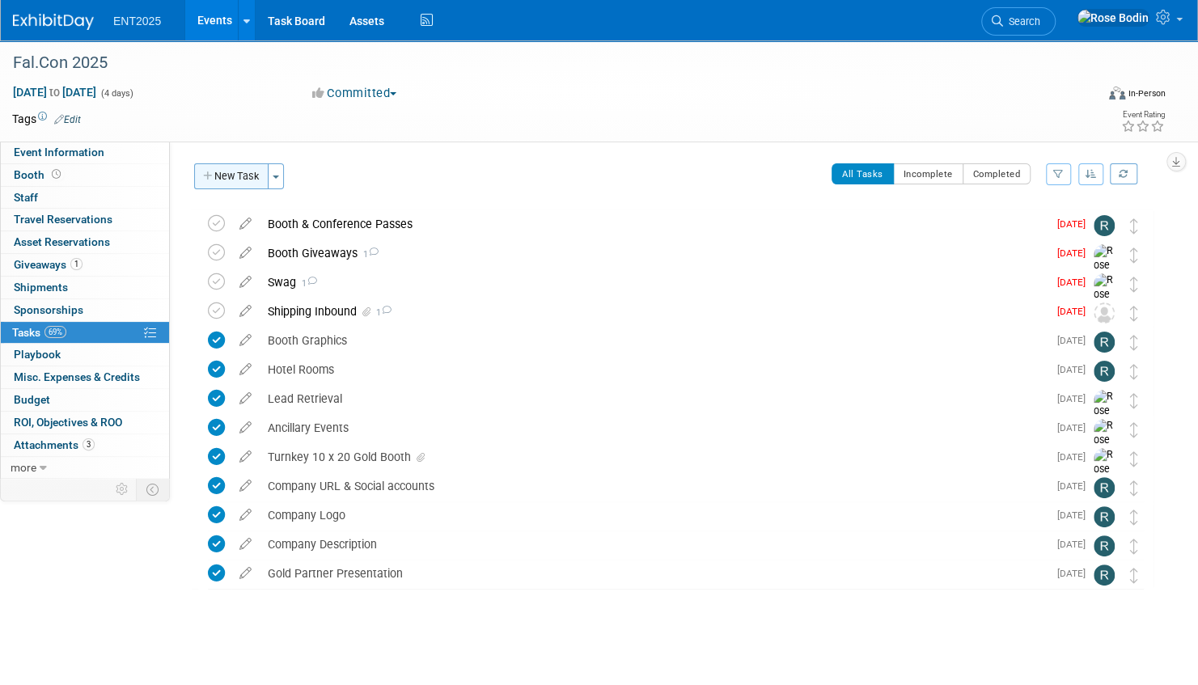
click at [239, 182] on button "New Task" at bounding box center [231, 176] width 74 height 26
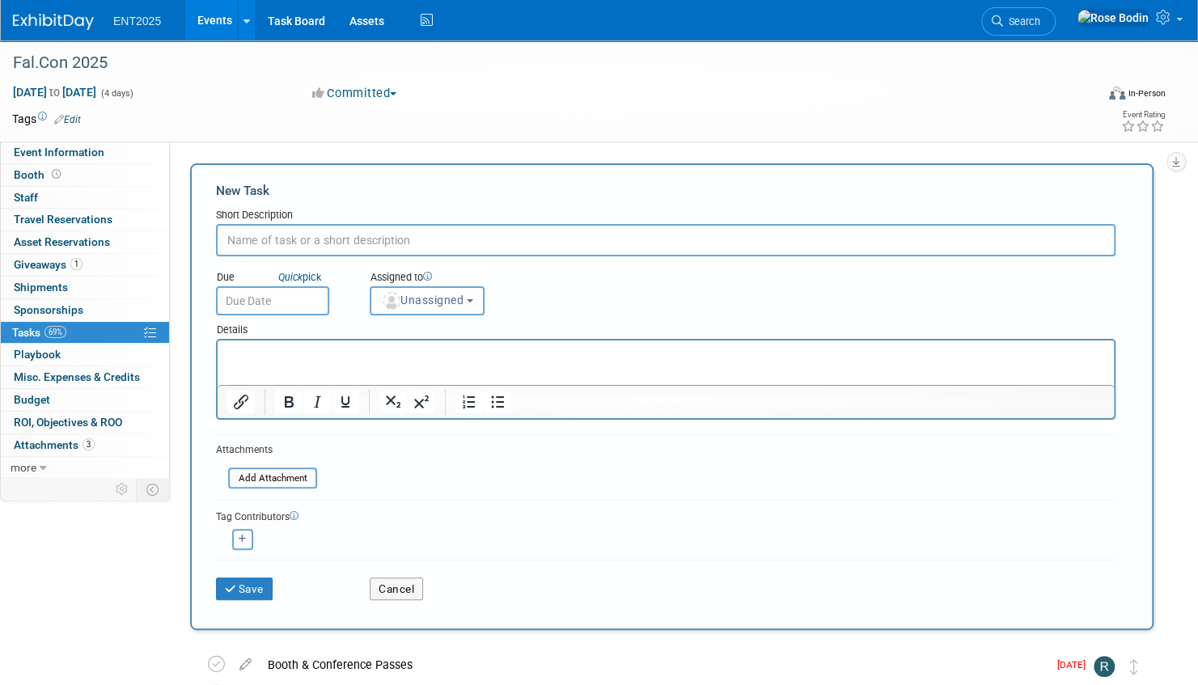
click at [304, 239] on input "text" at bounding box center [665, 240] width 899 height 32
click at [308, 236] on input "Outbound Shipping" at bounding box center [665, 240] width 899 height 32
type input "Outbound Shiping"
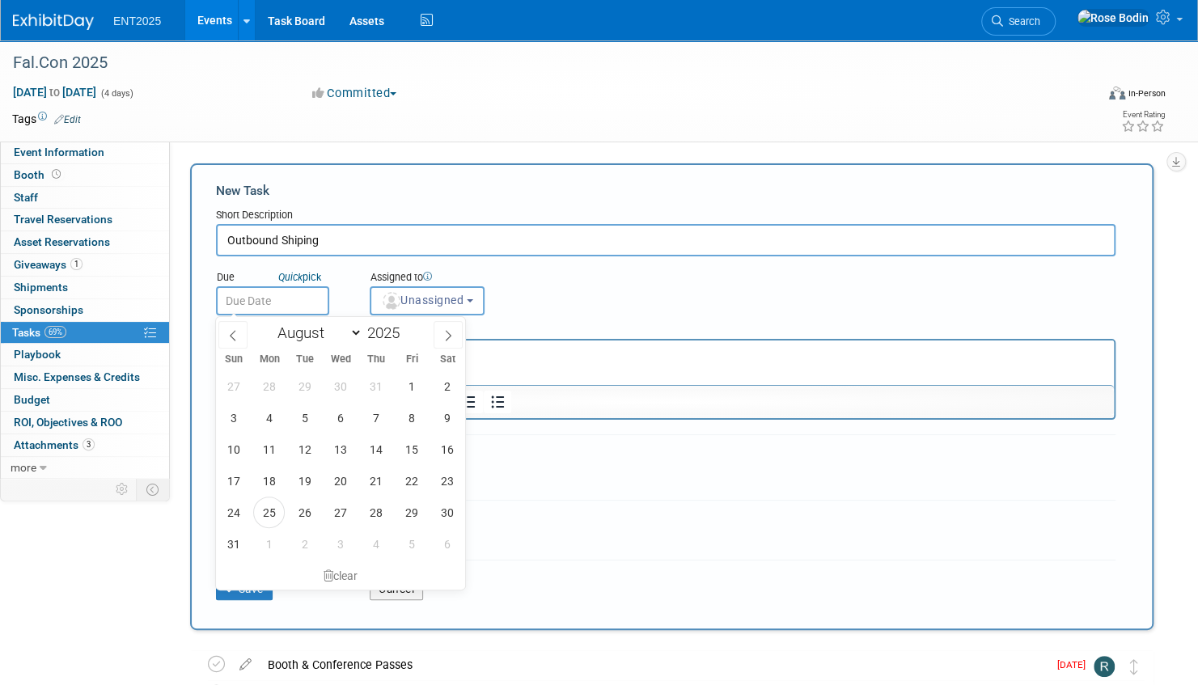
click at [310, 299] on input "text" at bounding box center [272, 300] width 113 height 29
click at [444, 331] on icon at bounding box center [447, 335] width 11 height 11
select select "8"
click at [377, 451] on span "18" at bounding box center [376, 449] width 32 height 32
type input "[DATE]"
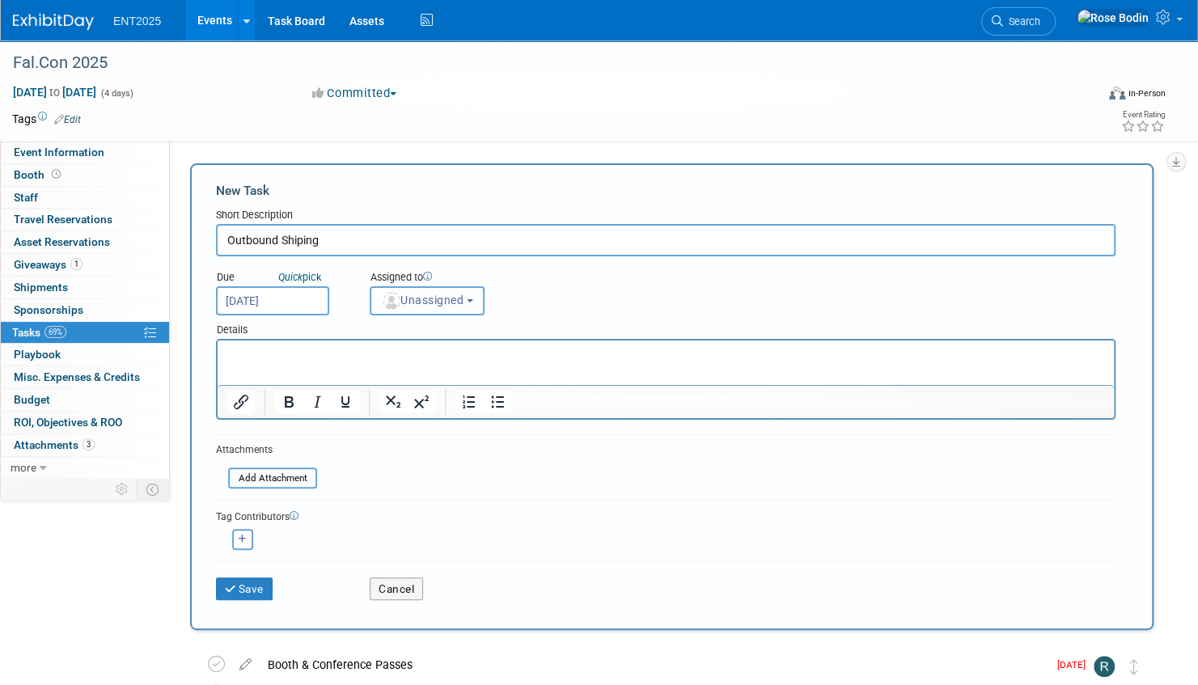
click at [426, 298] on span "Unassigned" at bounding box center [422, 300] width 82 height 13
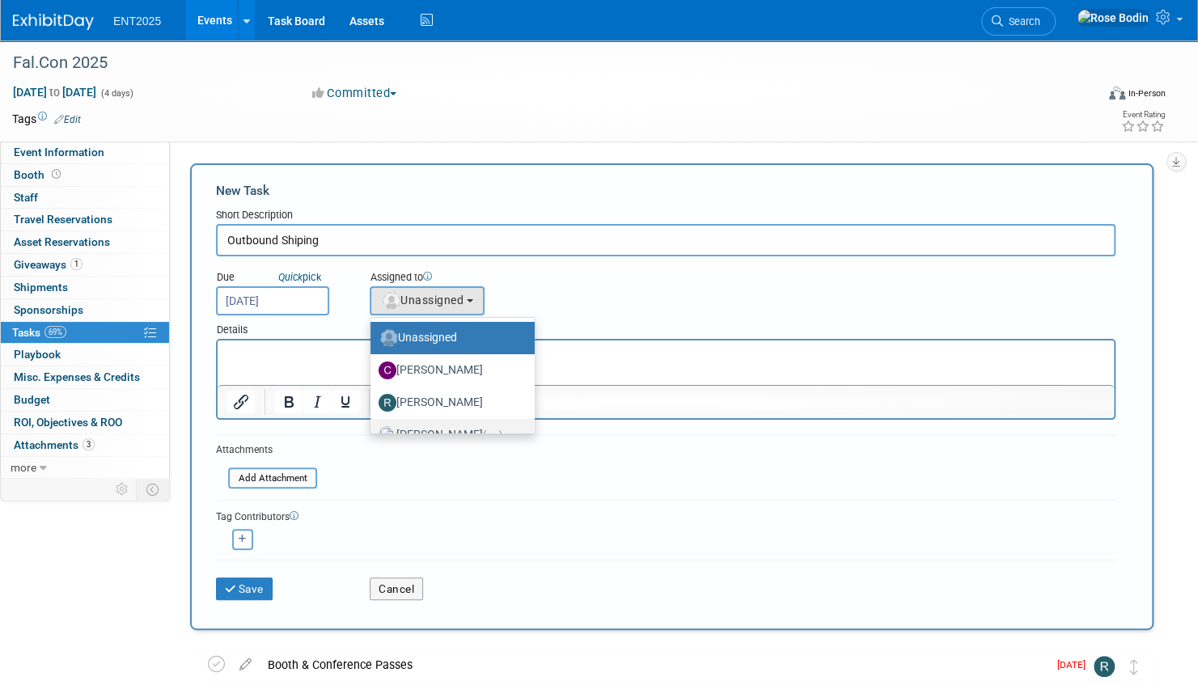
click at [435, 427] on label "[PERSON_NAME] (me)" at bounding box center [448, 435] width 140 height 26
click at [373, 428] on input "[PERSON_NAME] (me)" at bounding box center [367, 433] width 11 height 11
select select "fd414d53-3d64-4b99-a4d4-d4a7ab262892"
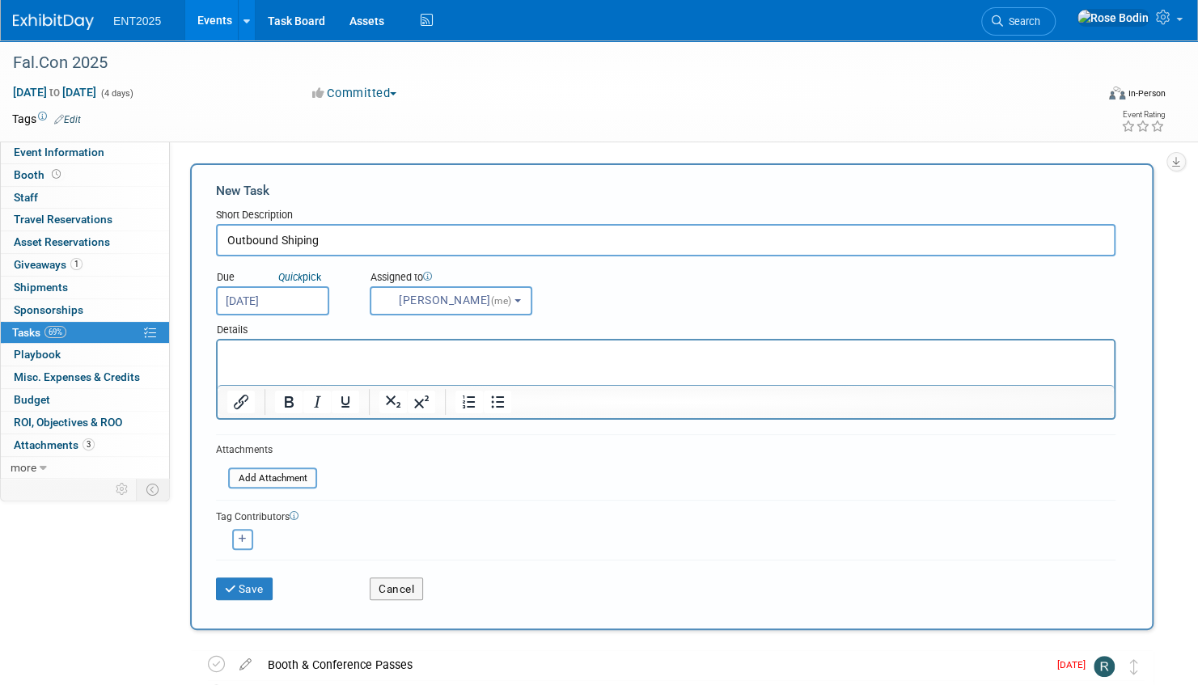
click at [311, 357] on p "Rich Text Area. Press ALT-0 for help." at bounding box center [665, 355] width 877 height 16
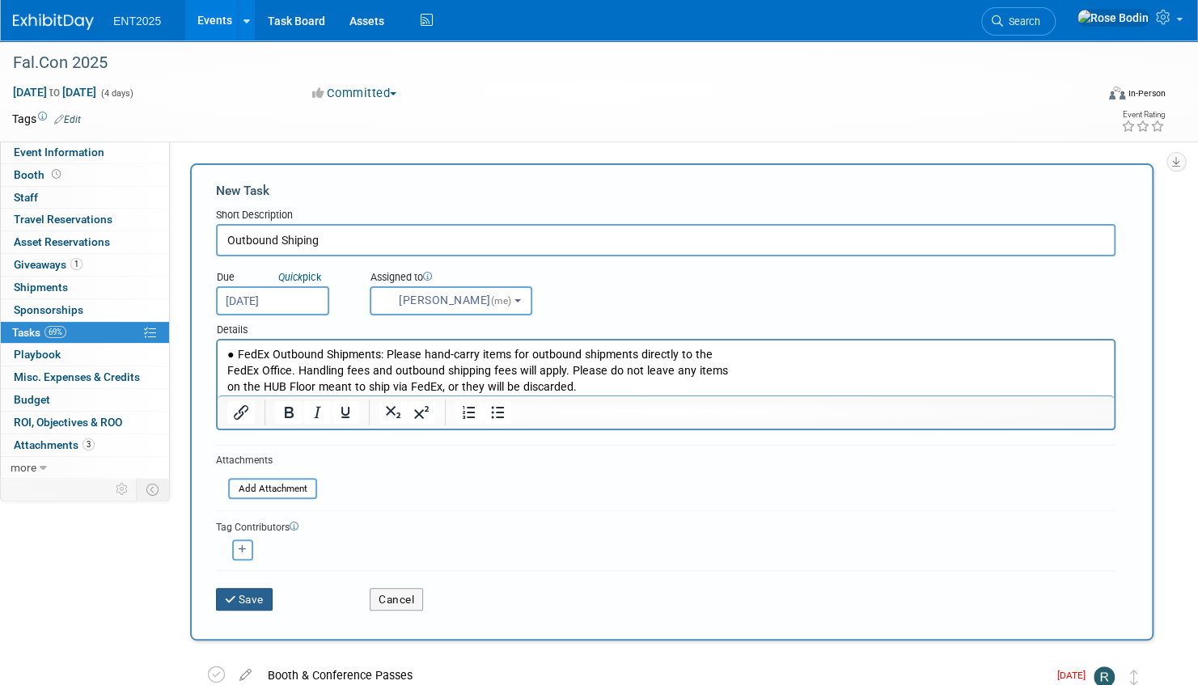
drag, startPoint x: 312, startPoint y: 551, endPoint x: 273, endPoint y: 589, distance: 54.3
click at [273, 589] on form "New Task Short Description Outbound Shiping Due Quick pick [DATE] (me) (me) X 1" at bounding box center [671, 402] width 911 height 440
drag, startPoint x: 273, startPoint y: 589, endPoint x: 243, endPoint y: 597, distance: 31.8
click at [243, 597] on button "Save" at bounding box center [244, 599] width 57 height 23
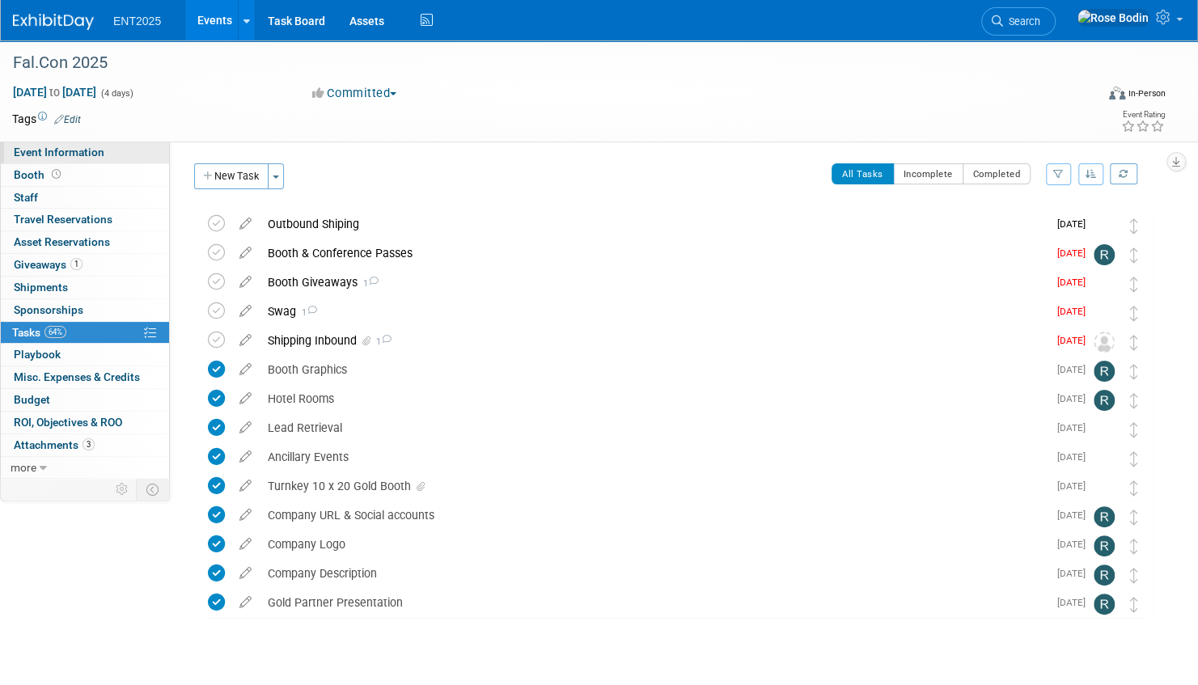
click at [125, 150] on link "Event Information" at bounding box center [85, 153] width 168 height 22
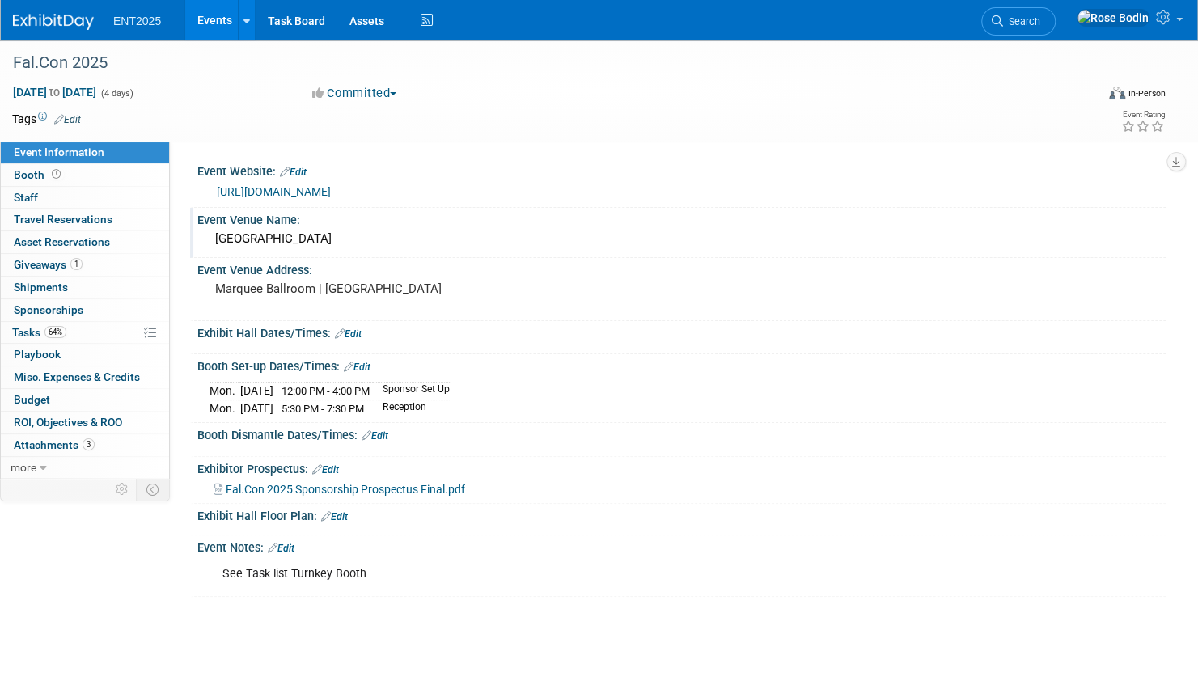
drag, startPoint x: 317, startPoint y: 238, endPoint x: 212, endPoint y: 241, distance: 105.2
click at [212, 241] on div "[GEOGRAPHIC_DATA]" at bounding box center [681, 238] width 944 height 25
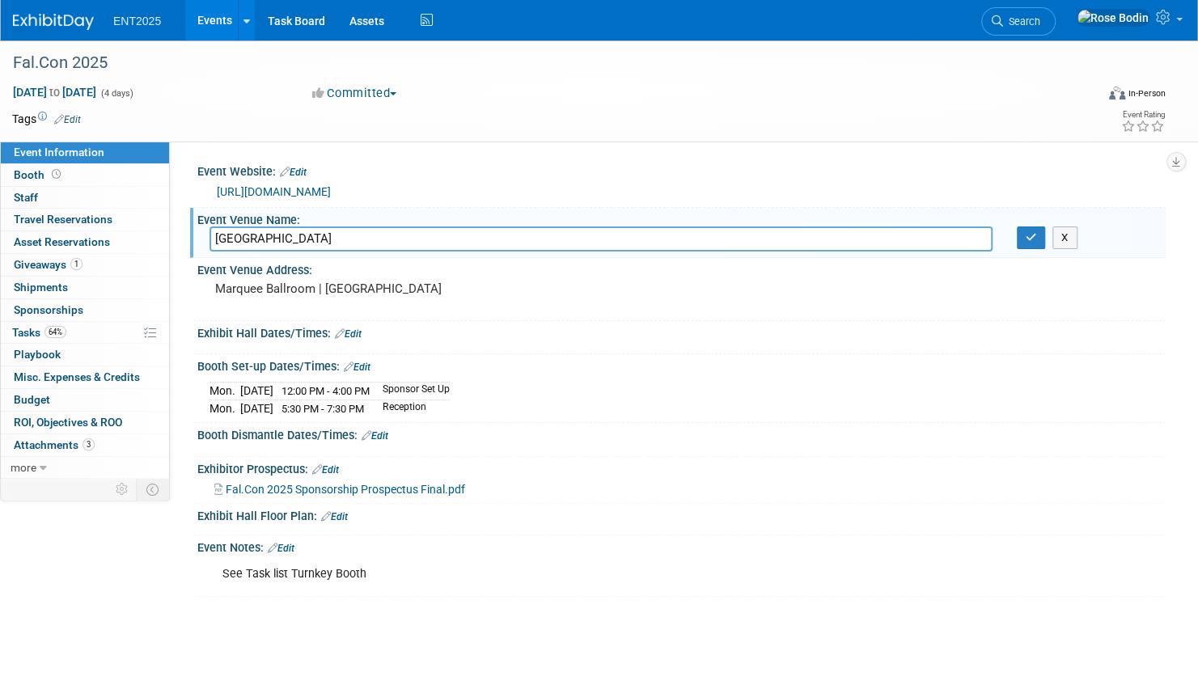
drag, startPoint x: 318, startPoint y: 235, endPoint x: 202, endPoint y: 235, distance: 115.6
click at [202, 235] on div "[GEOGRAPHIC_DATA]" at bounding box center [600, 238] width 807 height 25
click at [1027, 236] on icon "button" at bounding box center [1030, 237] width 11 height 11
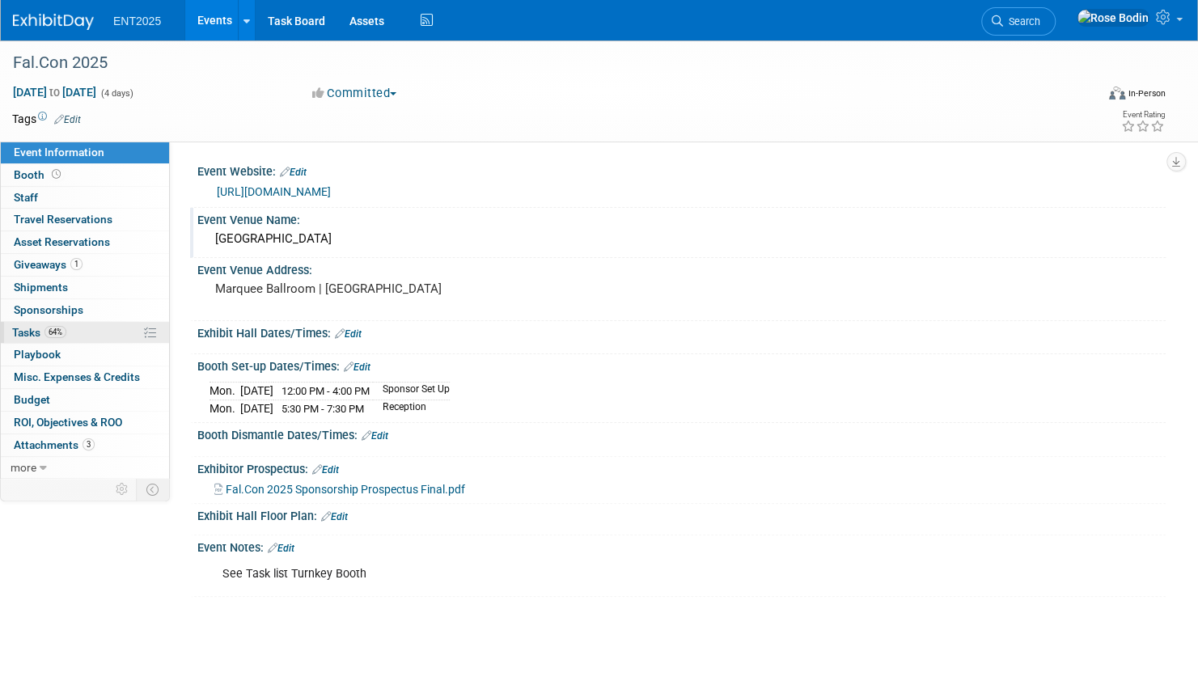
click at [96, 335] on link "64% Tasks 64%" at bounding box center [85, 333] width 168 height 22
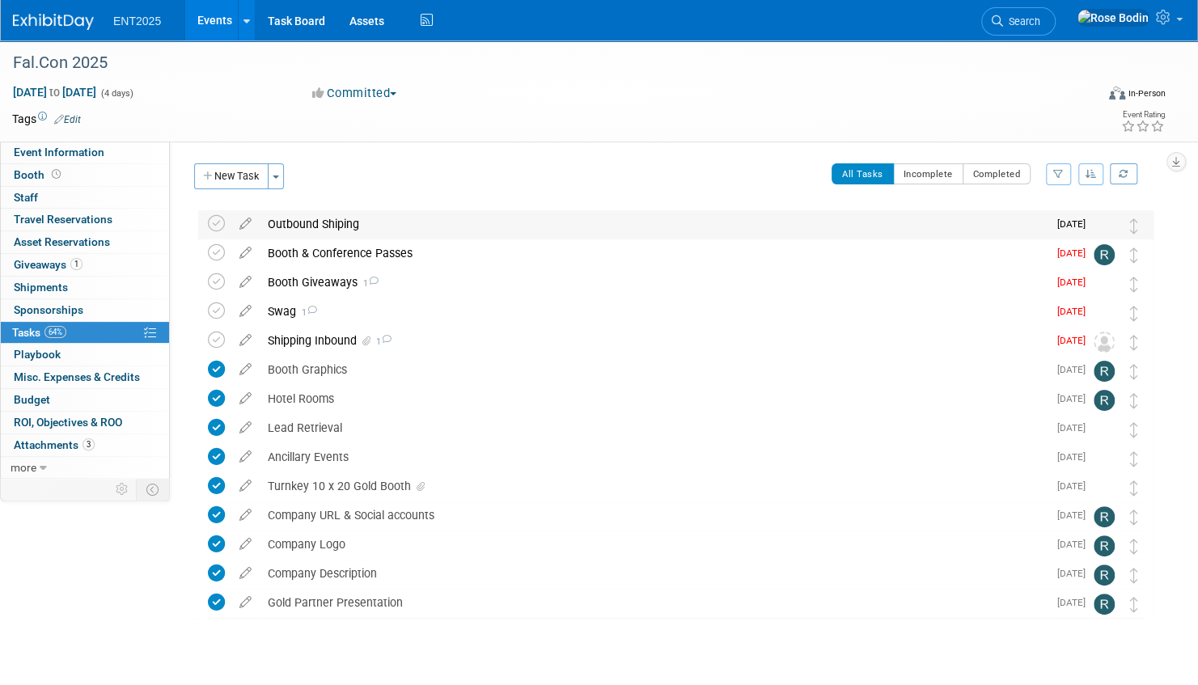
click at [385, 226] on div "Outbound Shiping" at bounding box center [654, 223] width 788 height 27
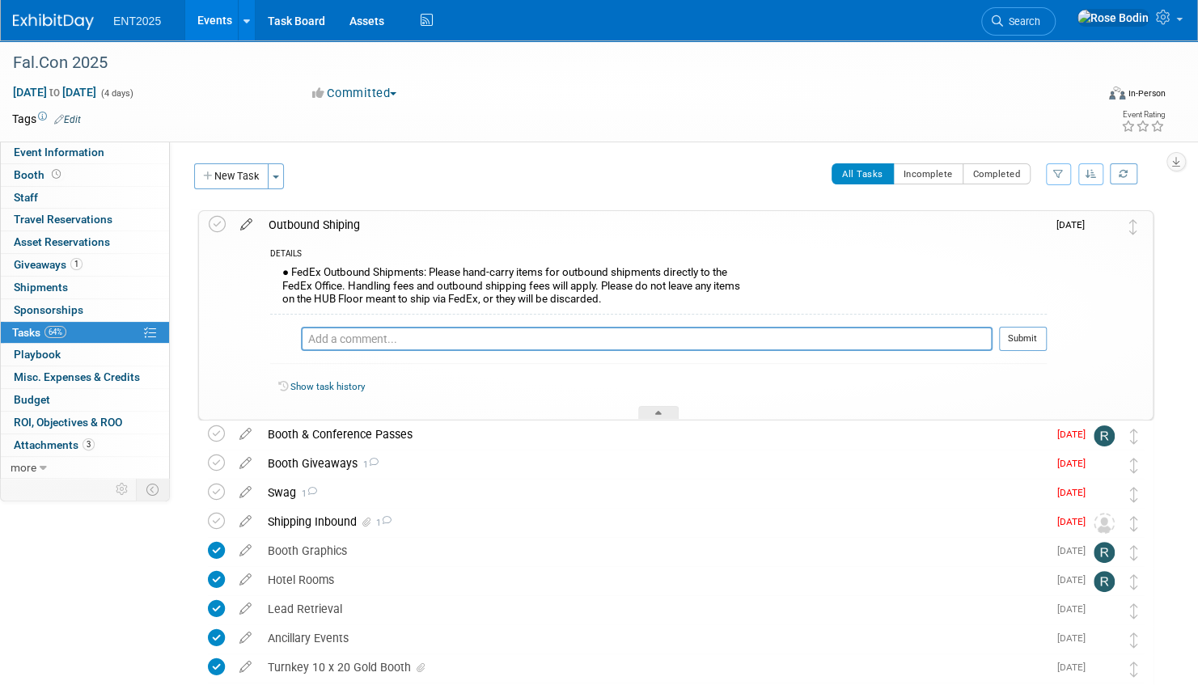
click at [246, 222] on icon at bounding box center [246, 221] width 28 height 20
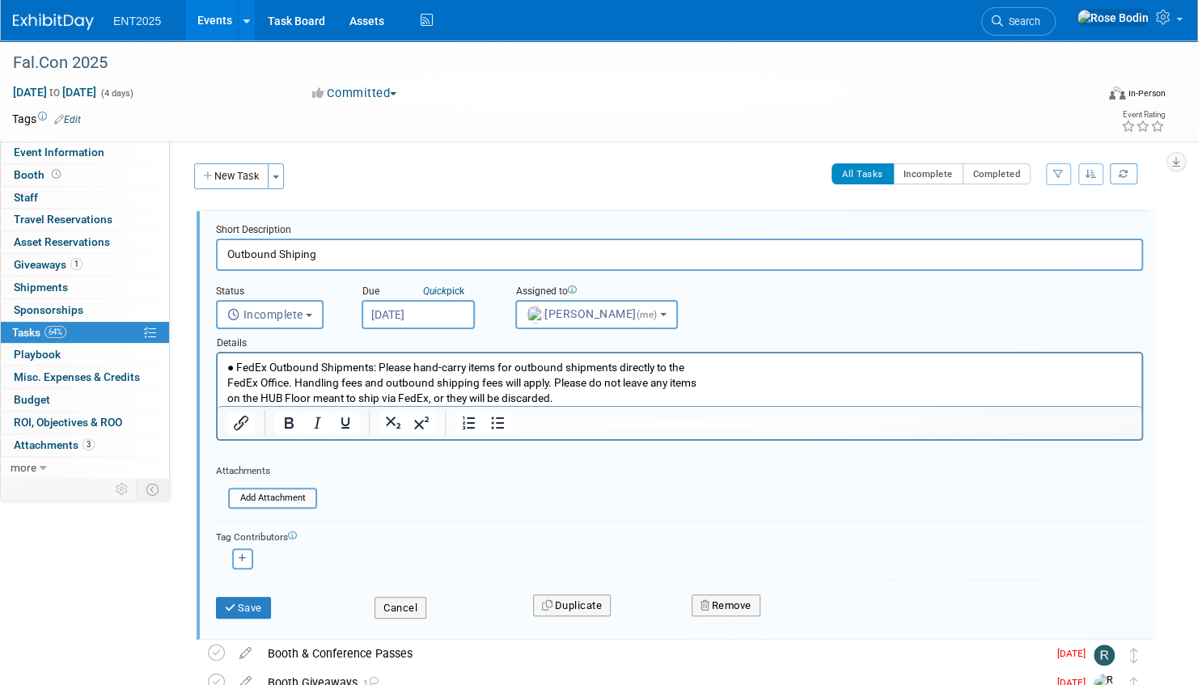
click at [591, 399] on p "● FedEx Outbound Shipments: Please hand-carry items for outbound shipments dire…" at bounding box center [679, 383] width 905 height 46
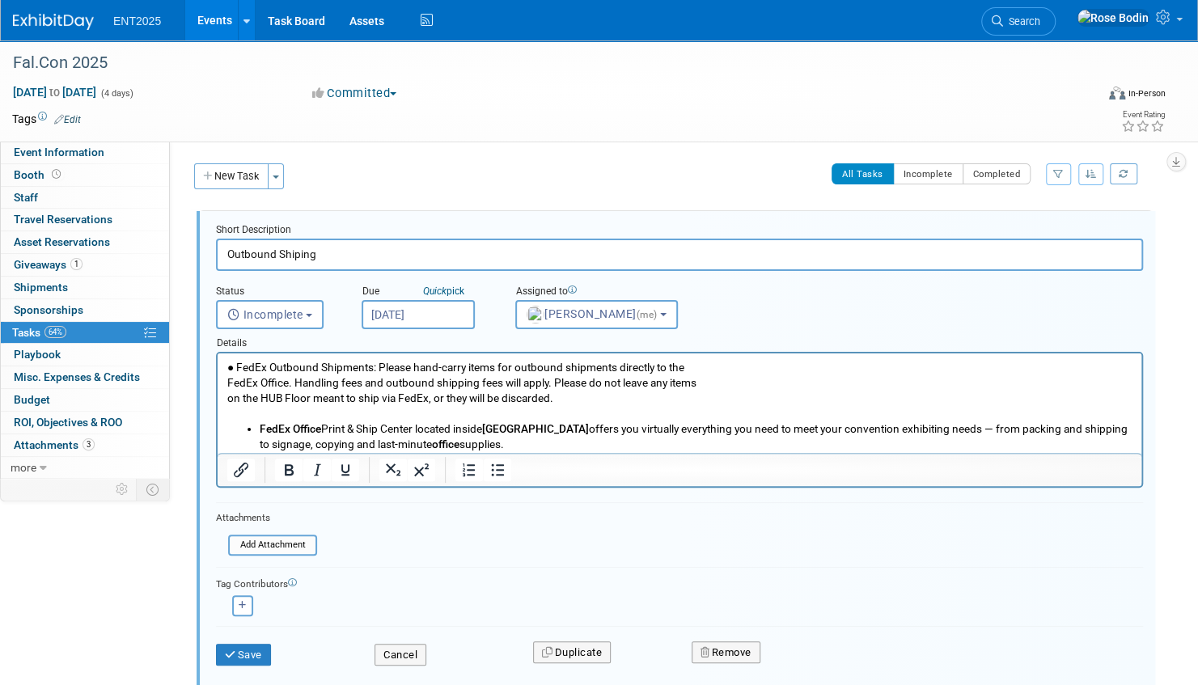
click at [296, 252] on input "Outbound Shiping" at bounding box center [679, 255] width 927 height 32
click at [376, 262] on input "Outbound Shipping" at bounding box center [679, 255] width 927 height 32
type input "Outbound Shipping"
click at [244, 652] on button "Save" at bounding box center [243, 655] width 55 height 23
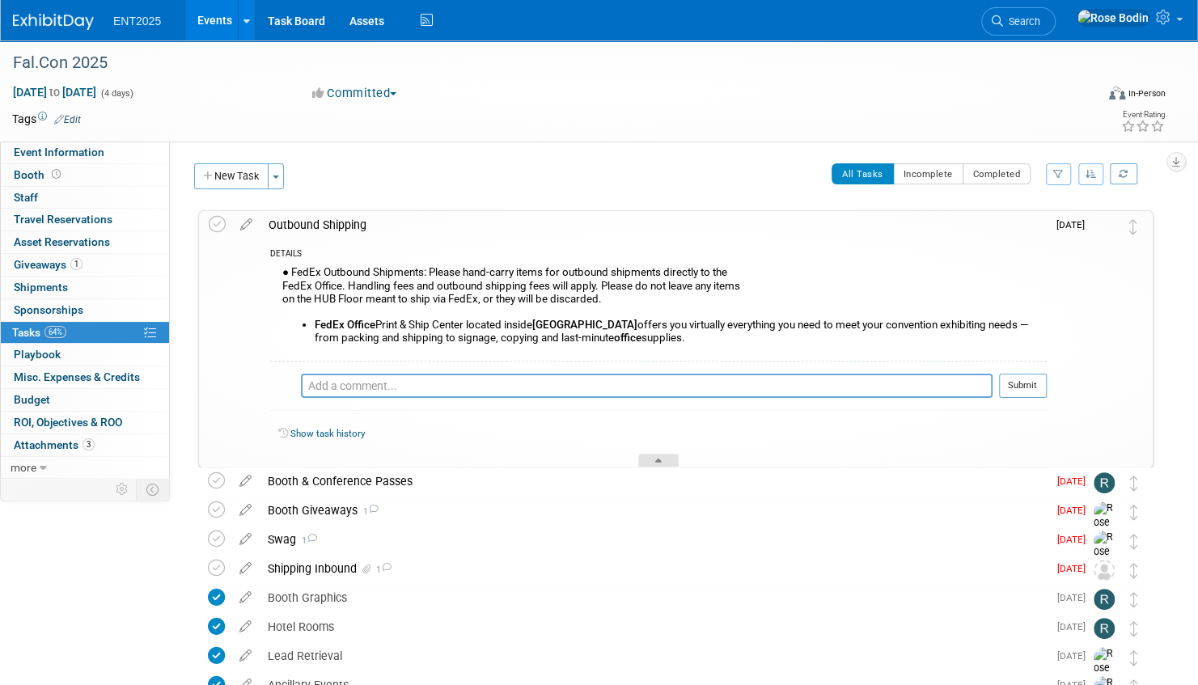
click at [660, 455] on div at bounding box center [658, 461] width 40 height 14
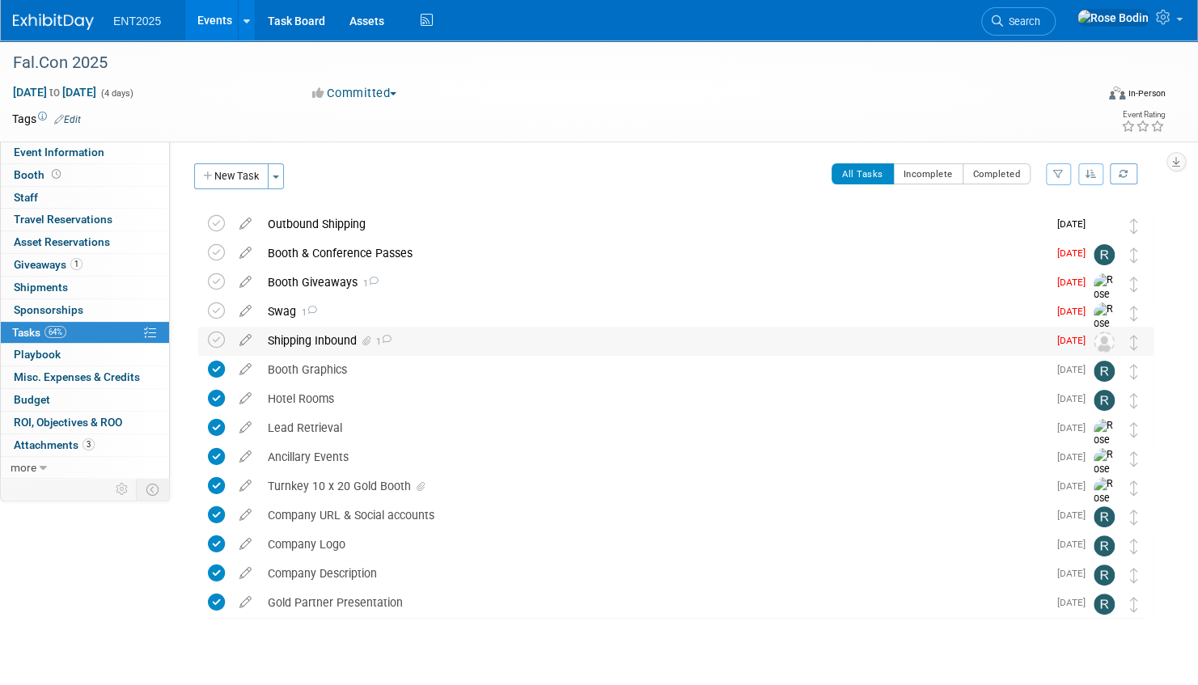
click at [547, 337] on div "Shipping Inbound 1" at bounding box center [654, 340] width 788 height 27
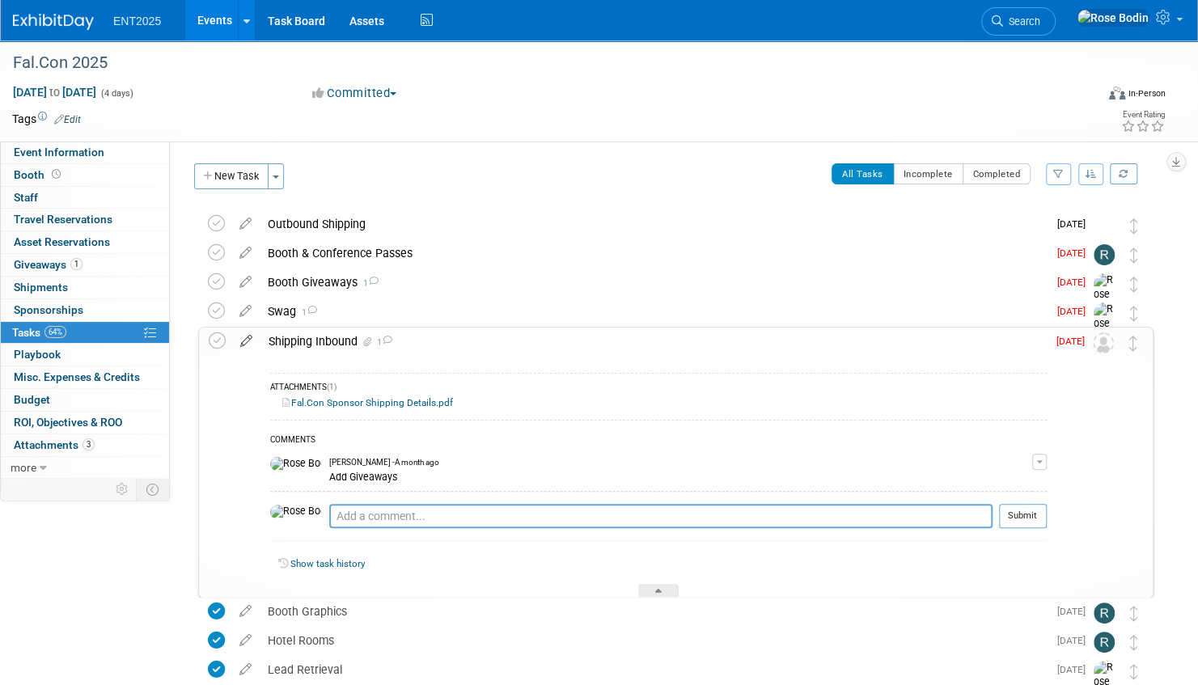
click at [248, 339] on icon at bounding box center [246, 337] width 28 height 20
select select "7"
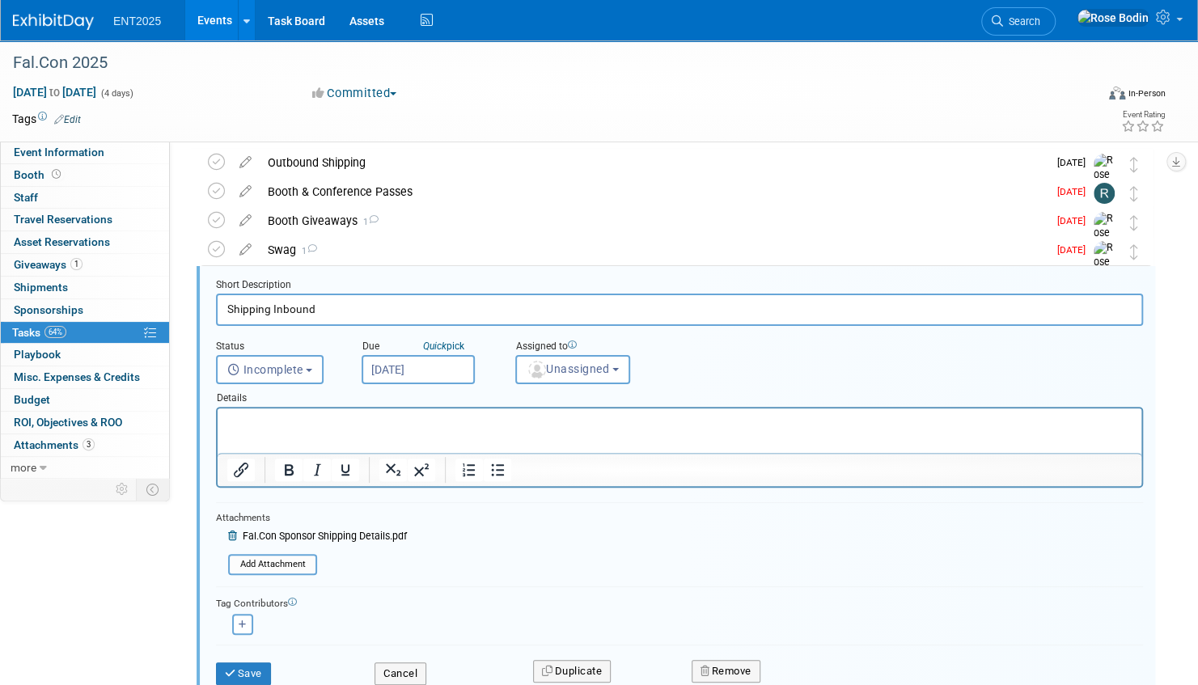
scroll to position [90, 0]
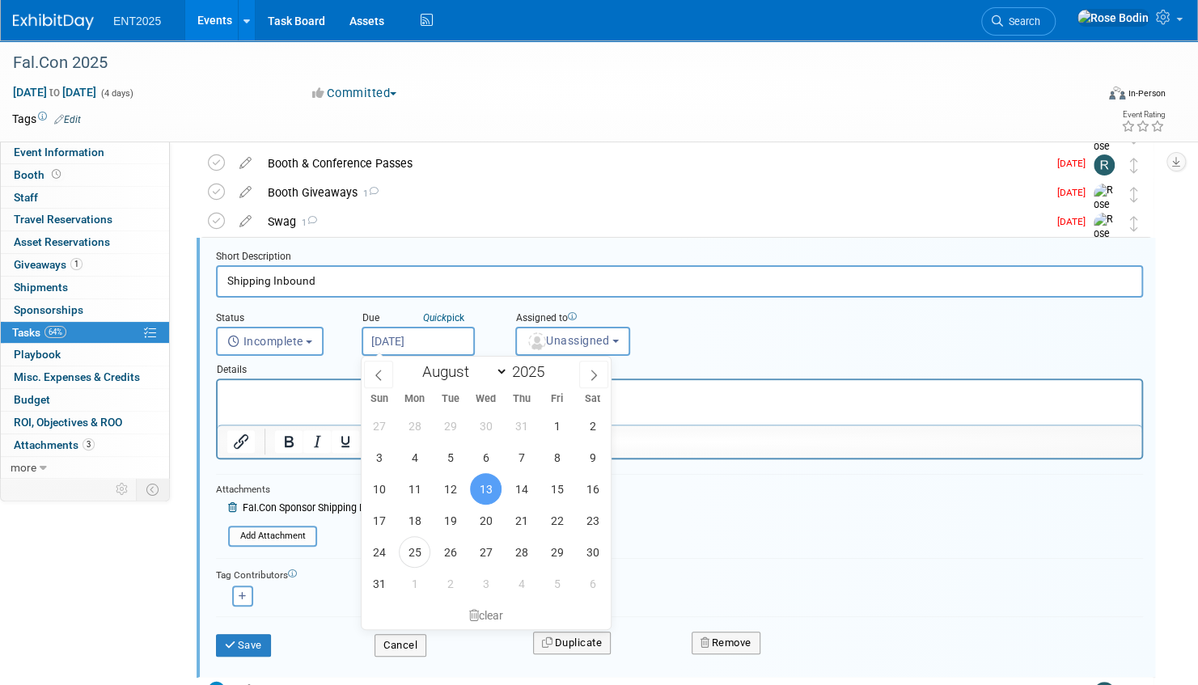
click at [437, 340] on input "[DATE]" at bounding box center [417, 341] width 113 height 29
click at [560, 550] on span "29" at bounding box center [557, 552] width 32 height 32
type input "[DATE]"
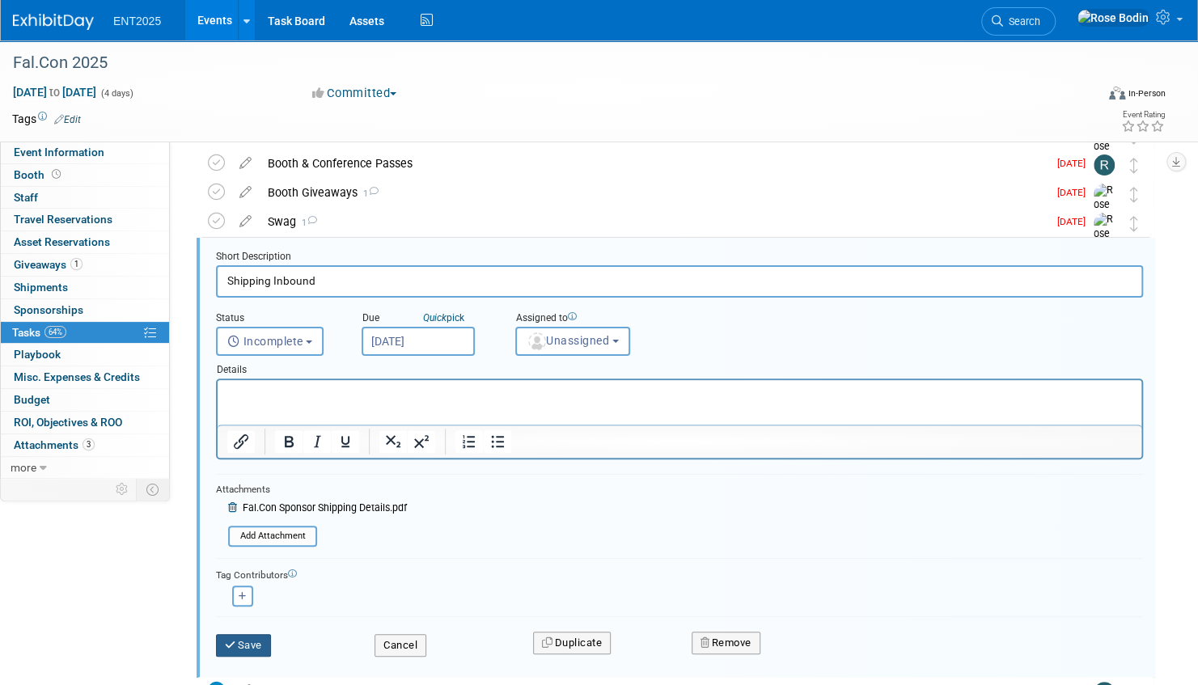
click at [246, 641] on button "Save" at bounding box center [243, 645] width 55 height 23
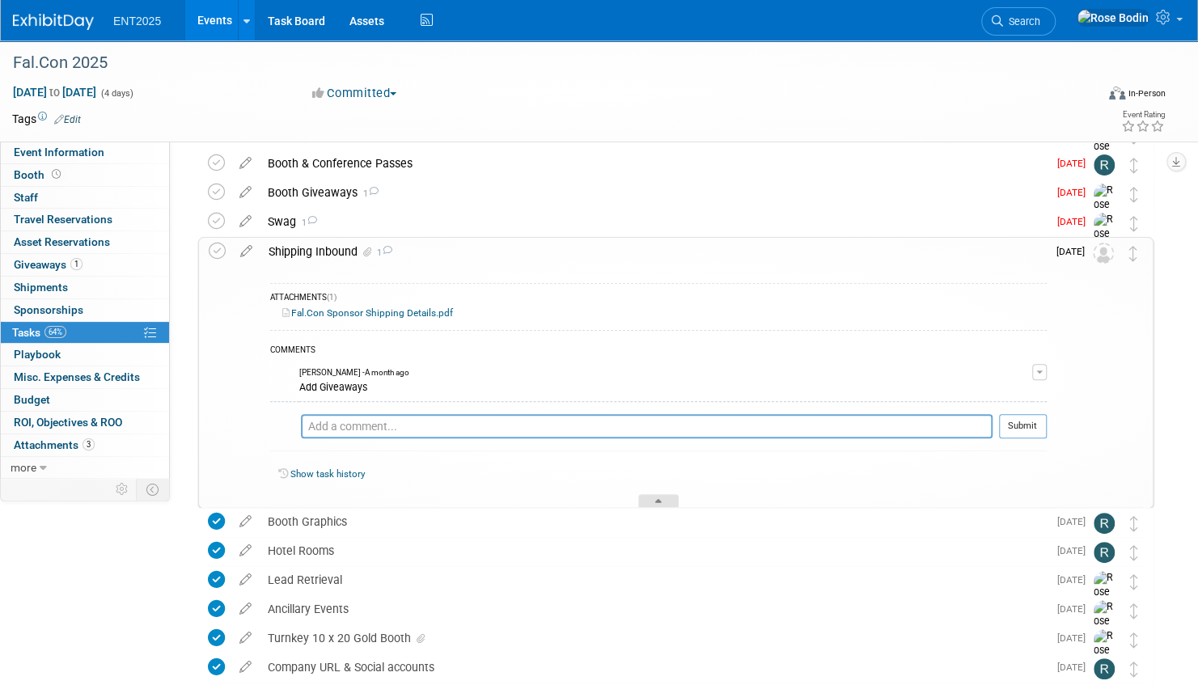
click at [660, 499] on icon at bounding box center [658, 504] width 6 height 10
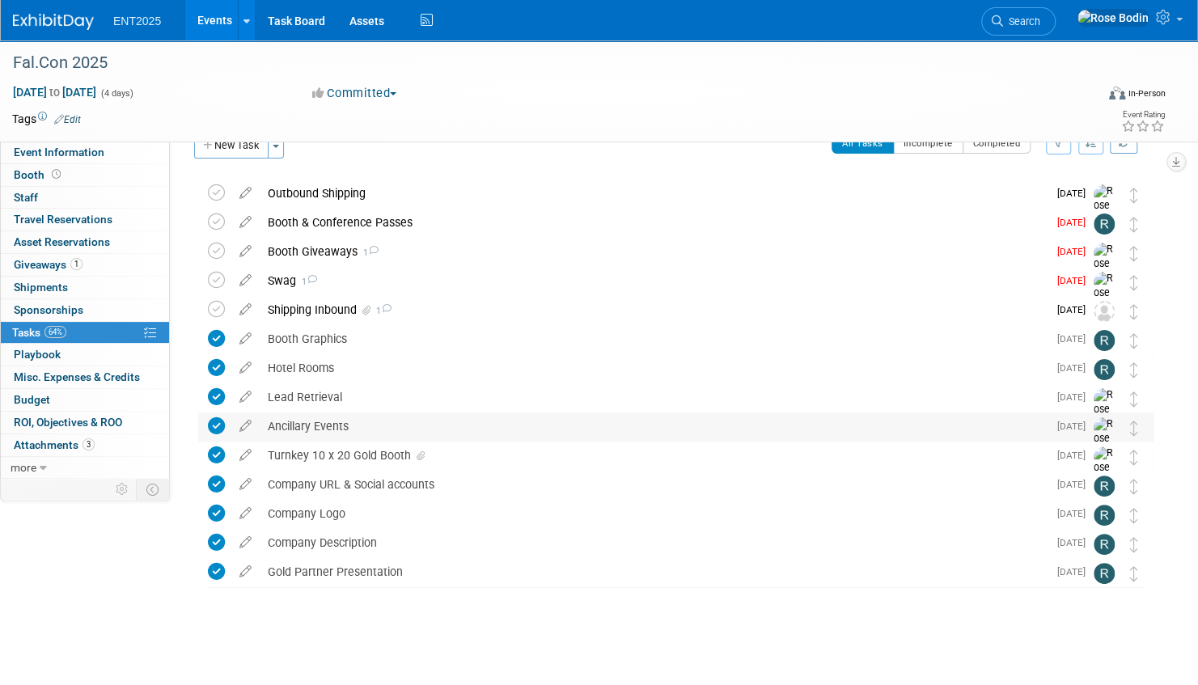
scroll to position [0, 0]
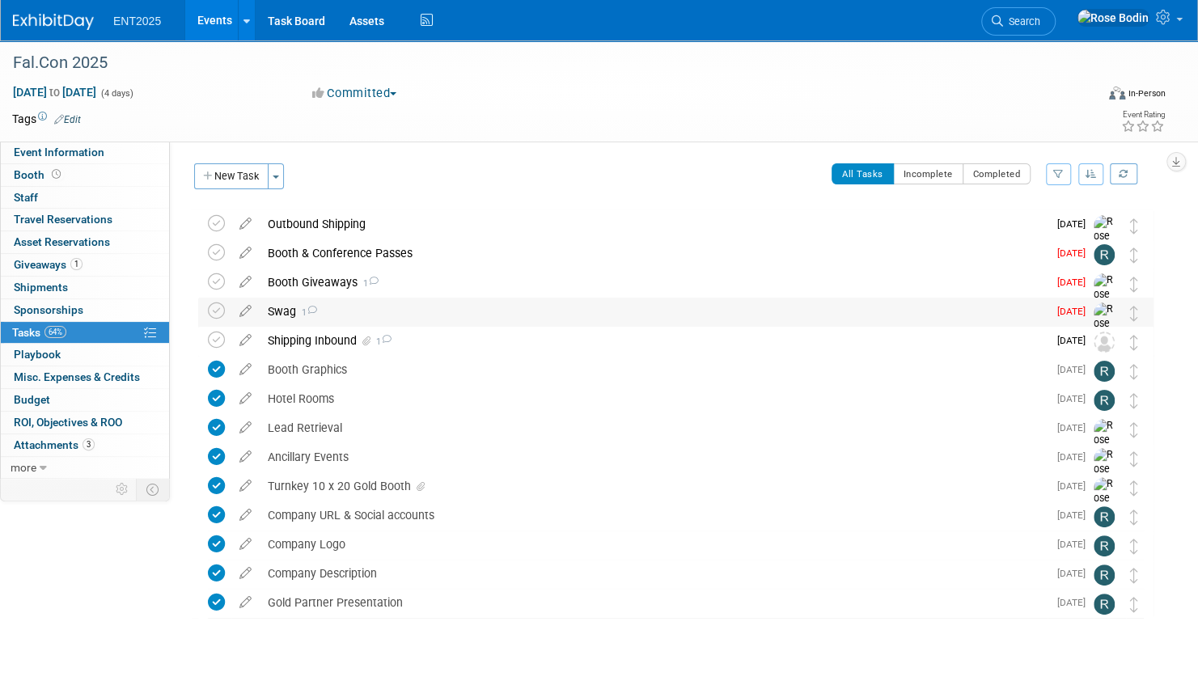
click at [592, 317] on div "Swag 1" at bounding box center [654, 311] width 788 height 27
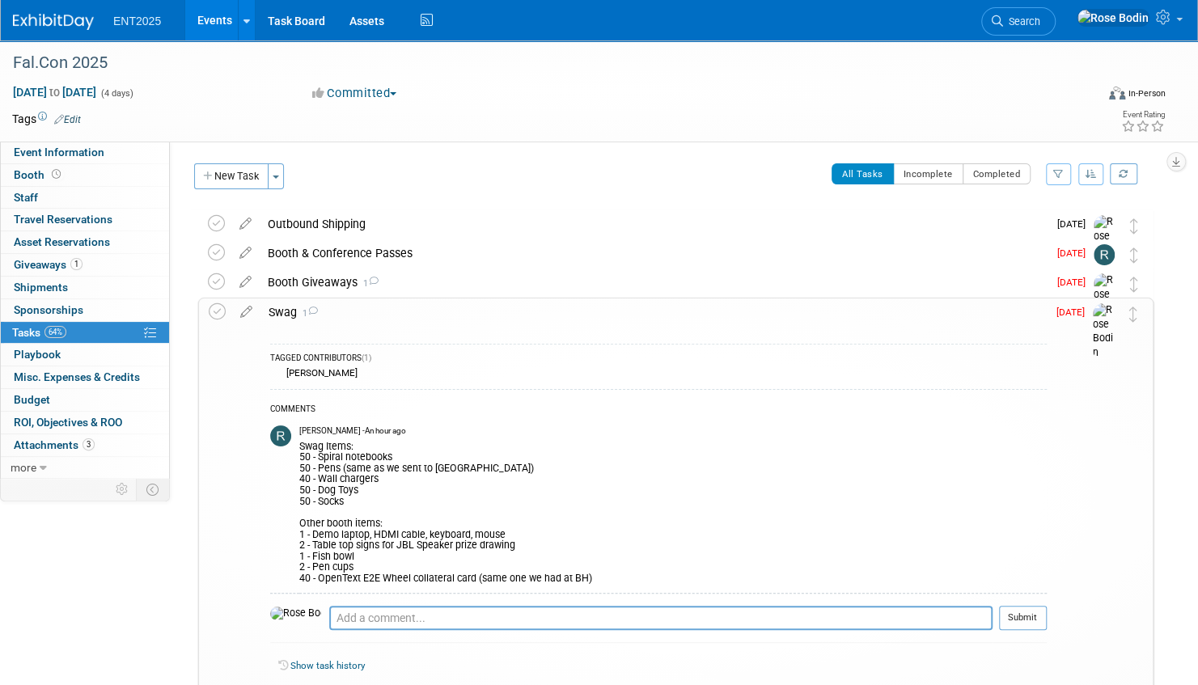
click at [592, 317] on div "Swag 1" at bounding box center [653, 311] width 786 height 27
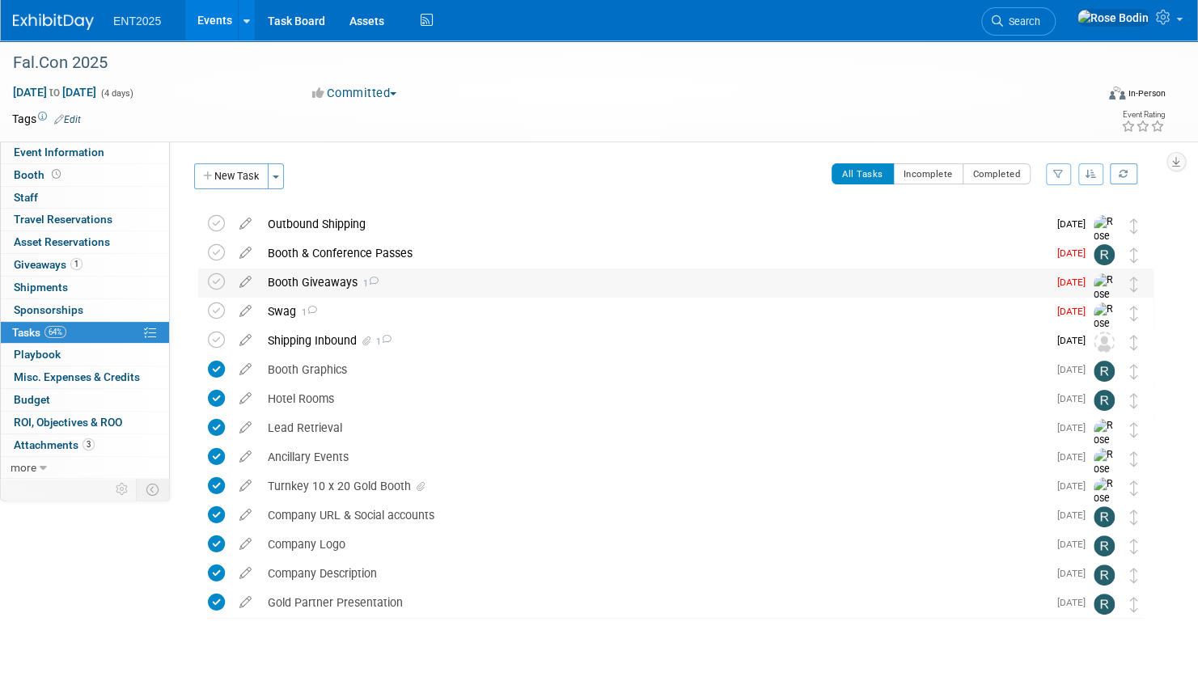
click at [608, 281] on div "Booth Giveaways 1" at bounding box center [654, 281] width 788 height 27
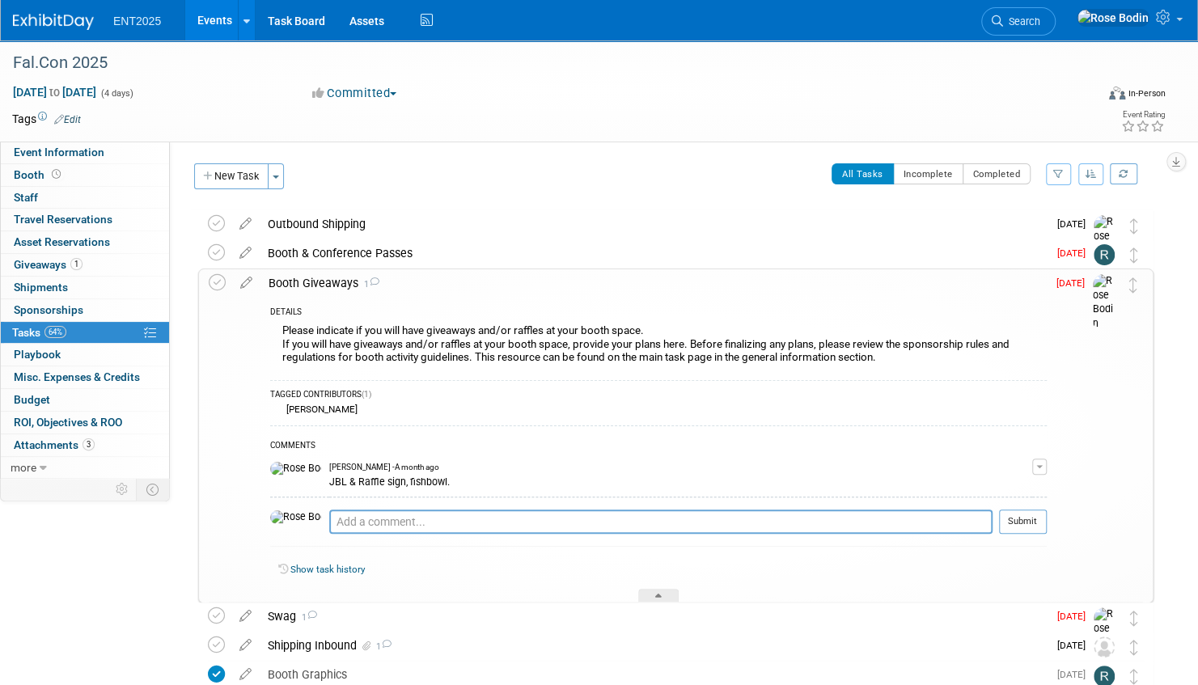
click at [607, 288] on div "Booth Giveaways 1" at bounding box center [653, 282] width 786 height 27
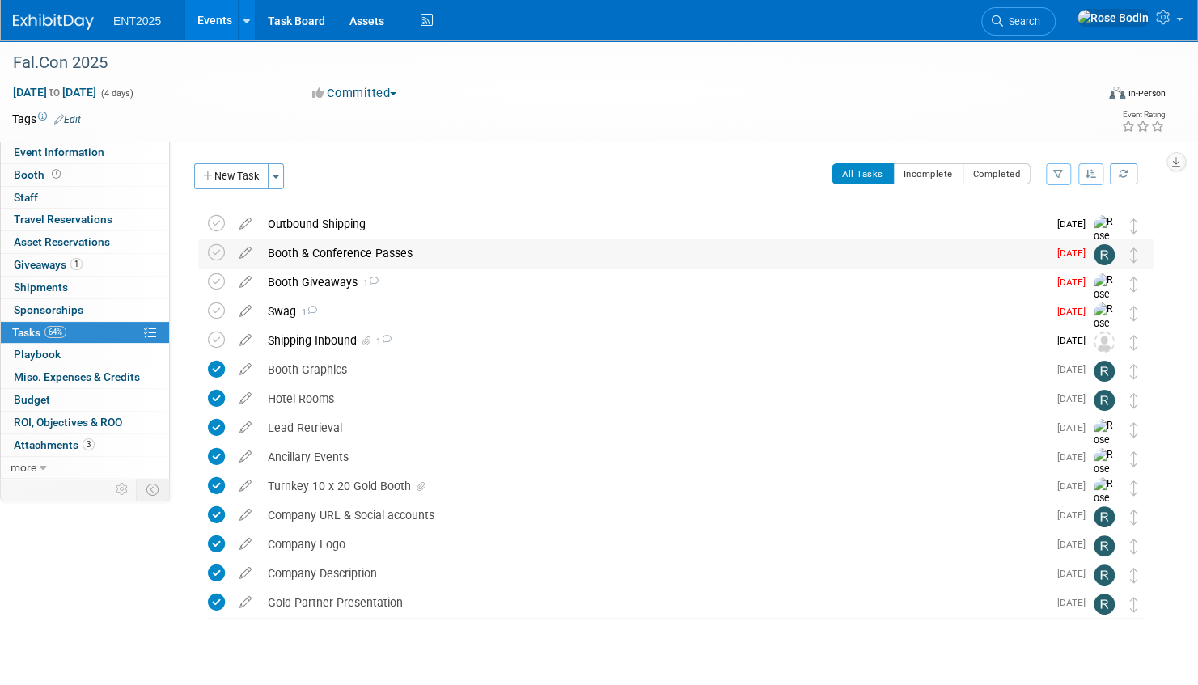
click at [606, 258] on div "Booth & Conference Passes" at bounding box center [654, 252] width 788 height 27
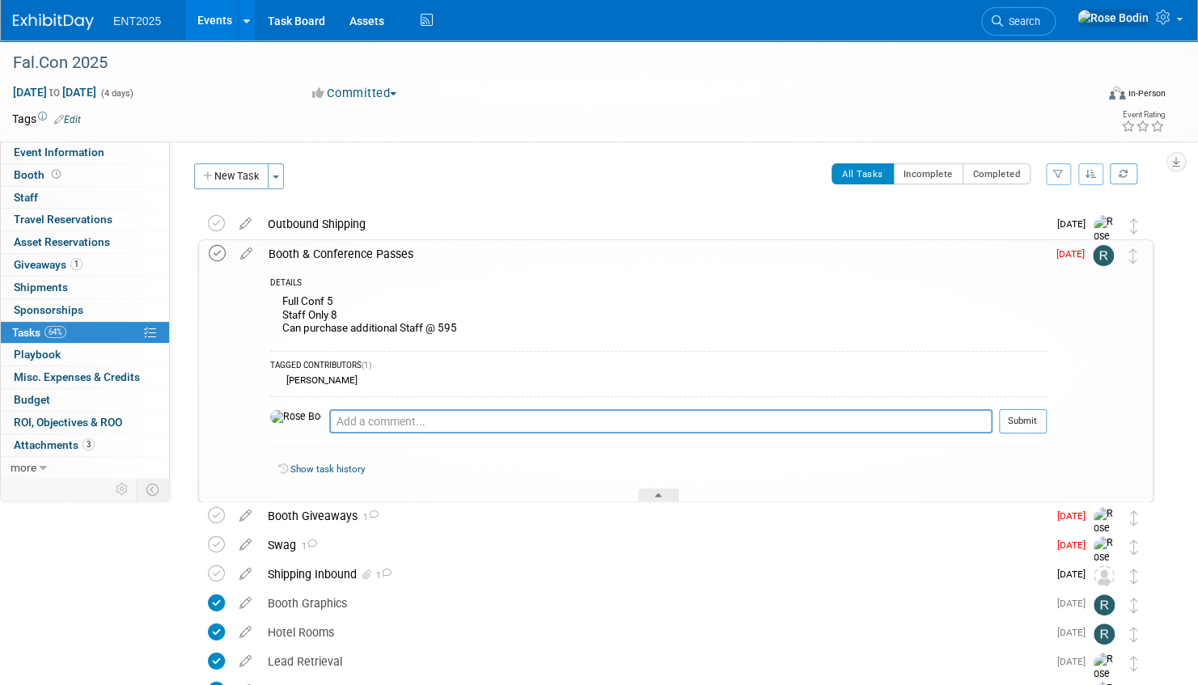
click at [217, 253] on icon at bounding box center [217, 253] width 17 height 17
click at [661, 495] on icon at bounding box center [658, 498] width 6 height 10
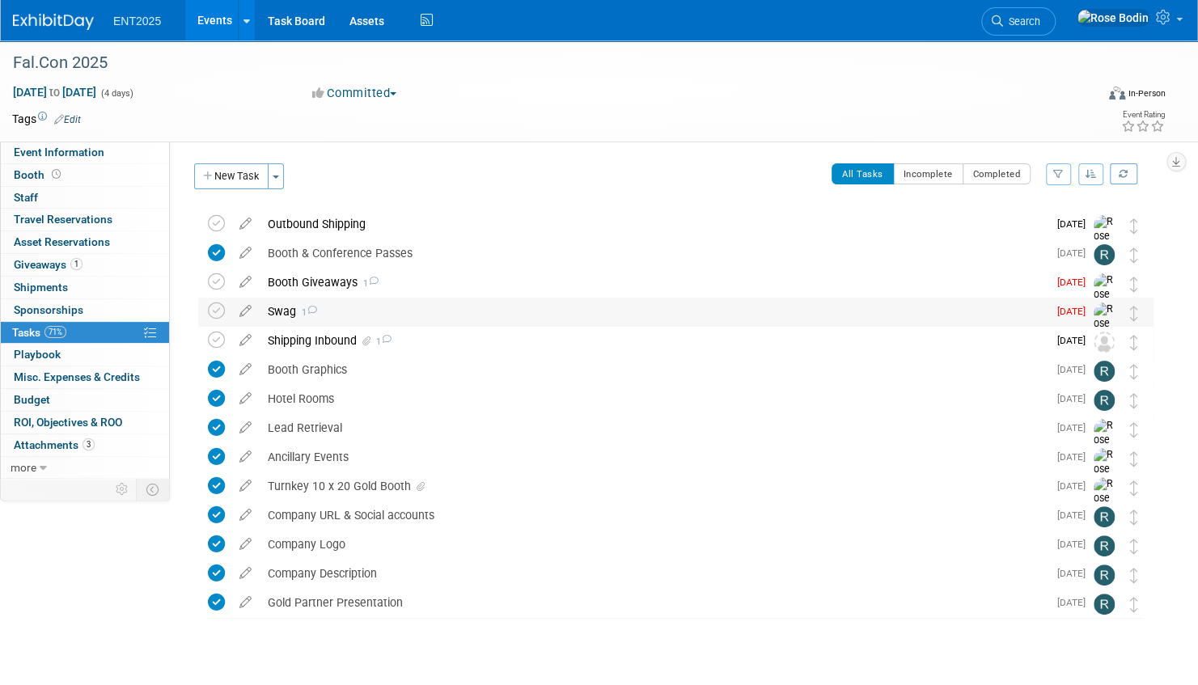
click at [441, 314] on div "Swag 1" at bounding box center [654, 311] width 788 height 27
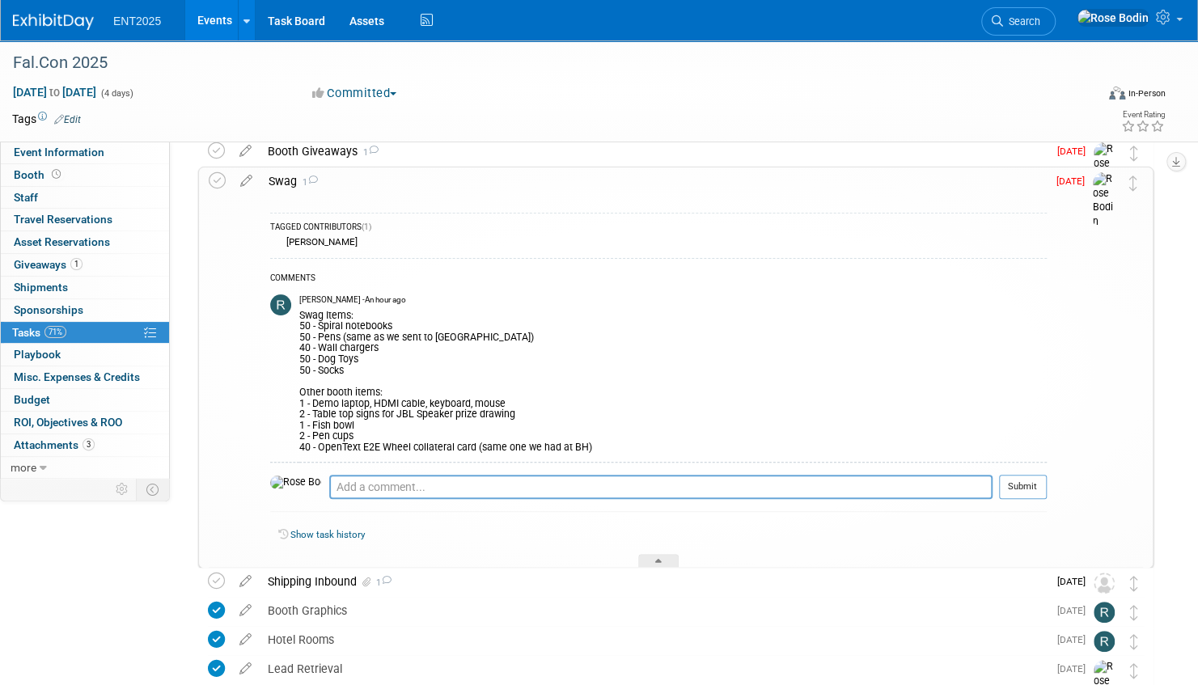
scroll to position [162, 0]
